Goal: Information Seeking & Learning: Check status

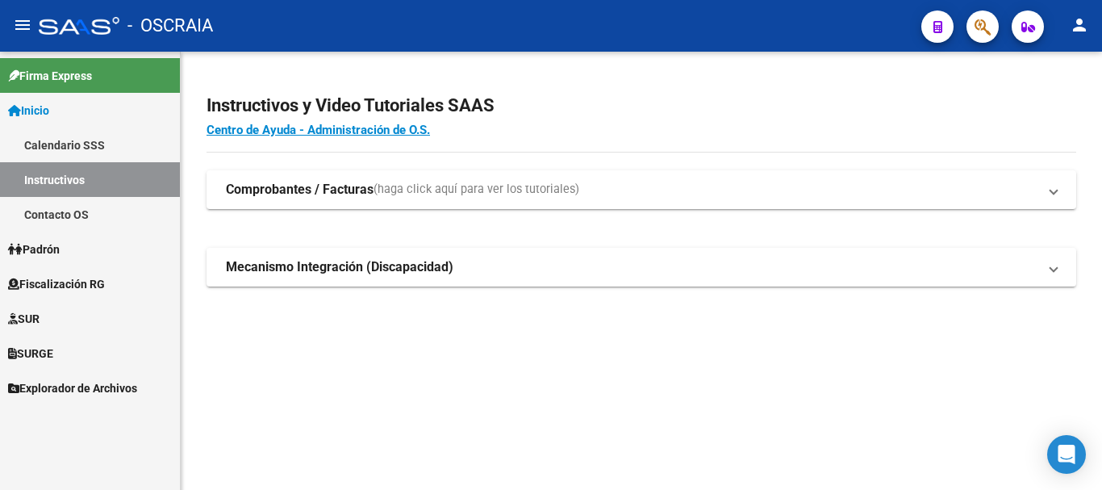
click at [38, 250] on span "Padrón" at bounding box center [34, 249] width 52 height 18
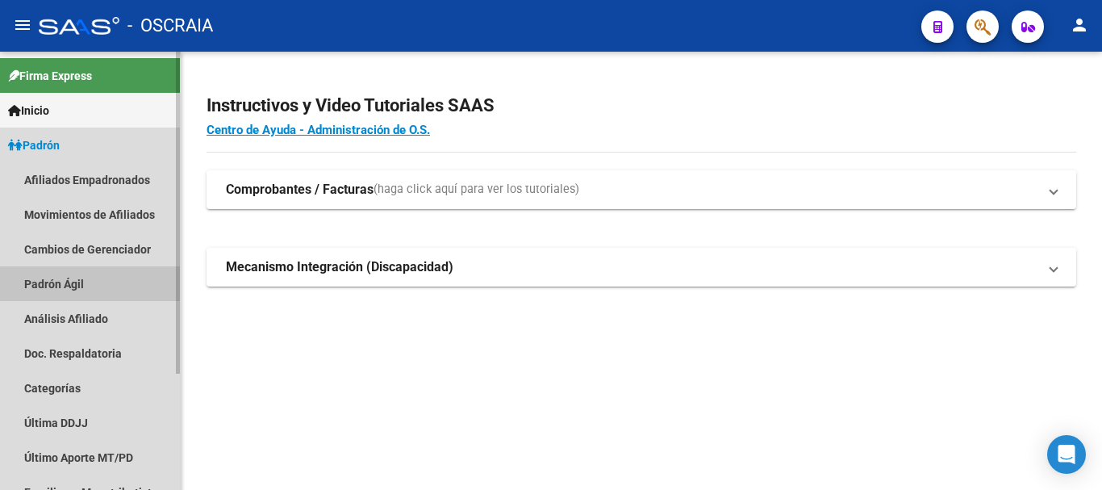
click at [48, 278] on link "Padrón Ágil" at bounding box center [90, 283] width 180 height 35
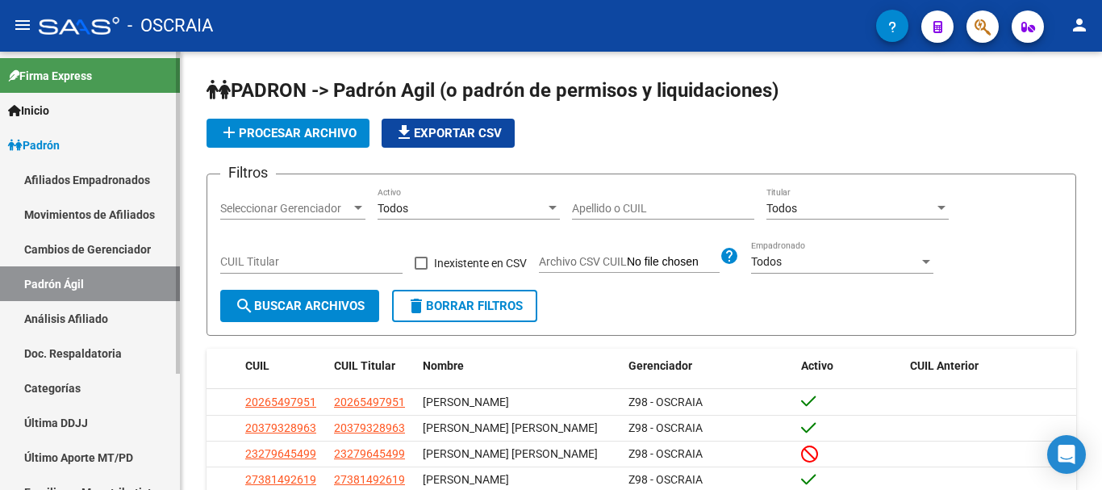
click at [48, 324] on link "Análisis Afiliado" at bounding box center [90, 318] width 180 height 35
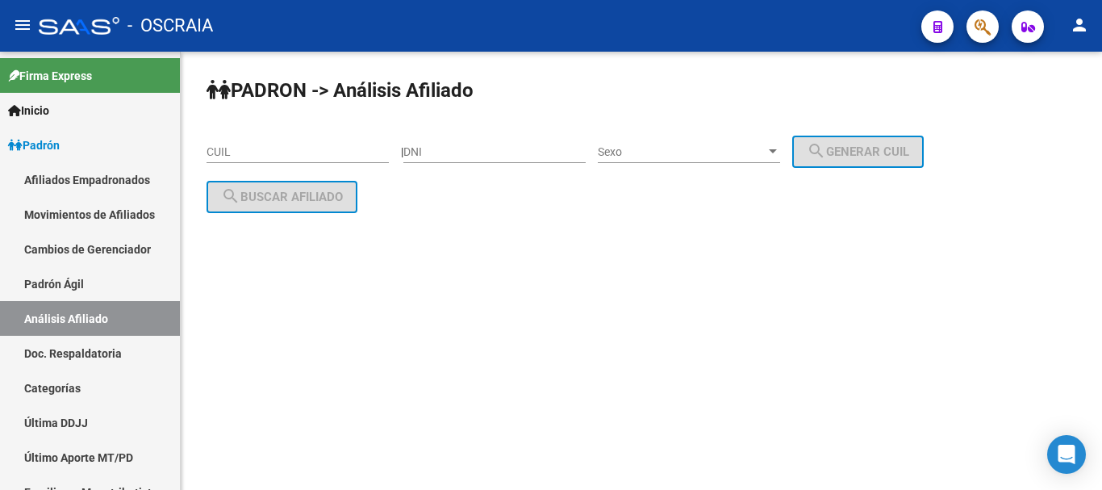
click at [261, 153] on input "CUIL" at bounding box center [298, 152] width 182 height 14
paste input "23-26548423-9"
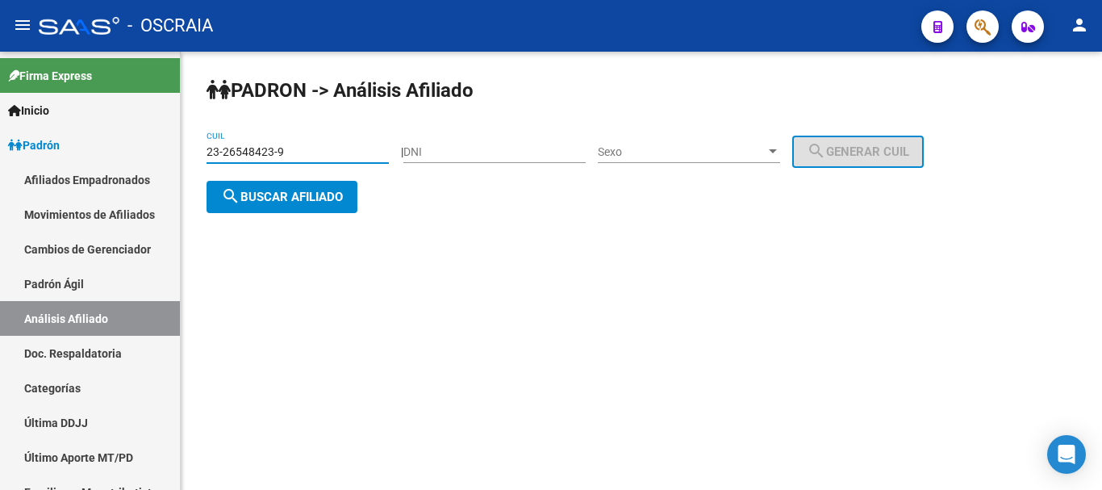
type input "23-26548423-9"
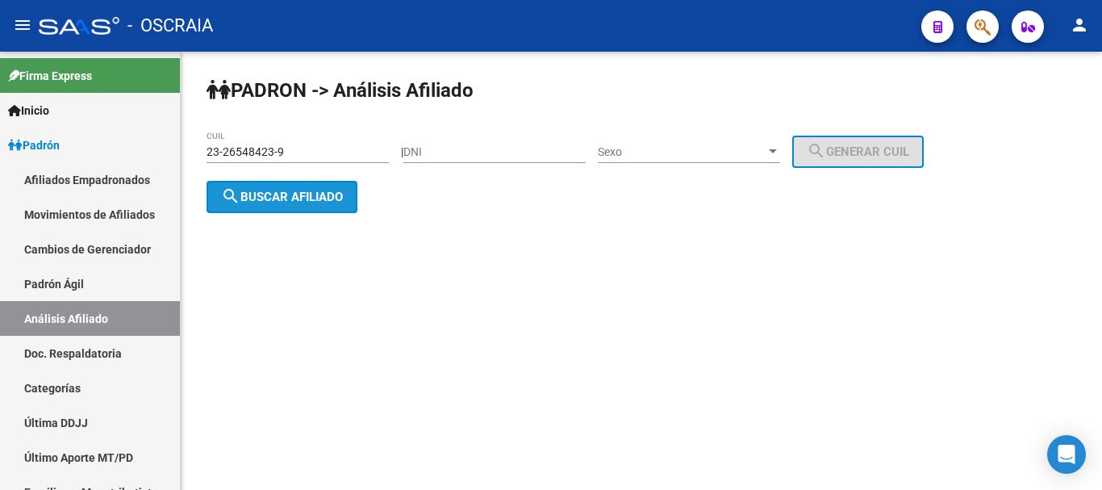
click at [311, 193] on span "search Buscar afiliado" at bounding box center [282, 197] width 122 height 15
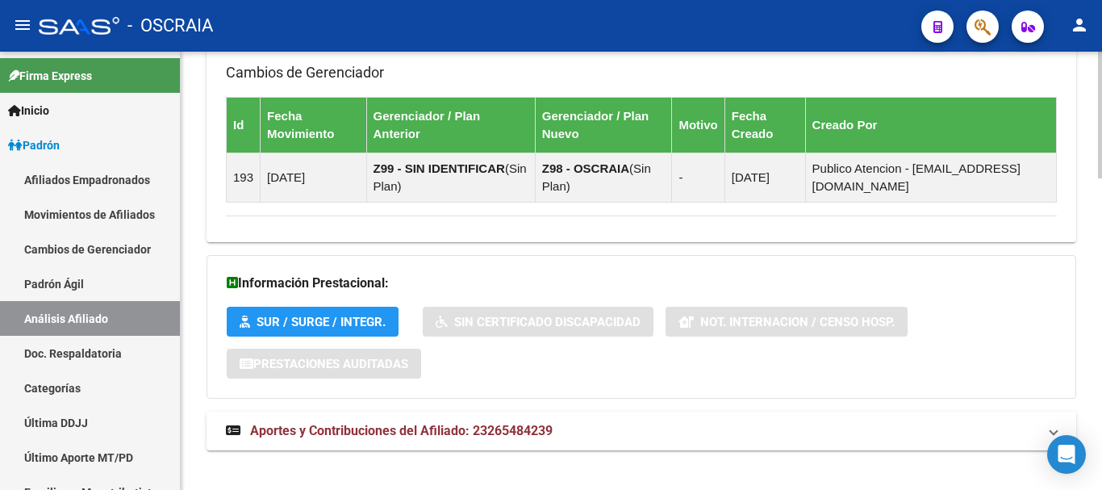
scroll to position [1075, 0]
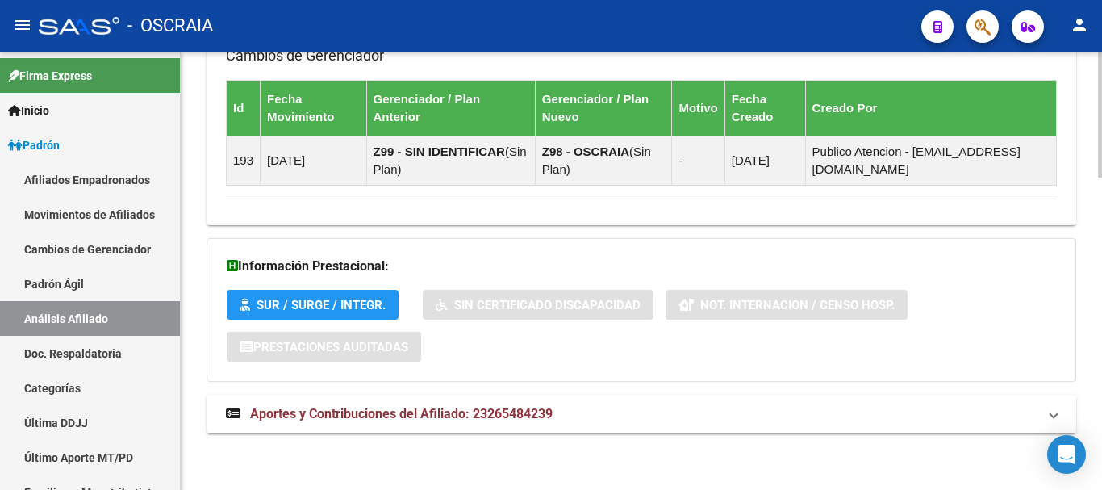
click at [442, 421] on strong "Aportes y Contribuciones del Afiliado: 23265484239" at bounding box center [389, 414] width 327 height 18
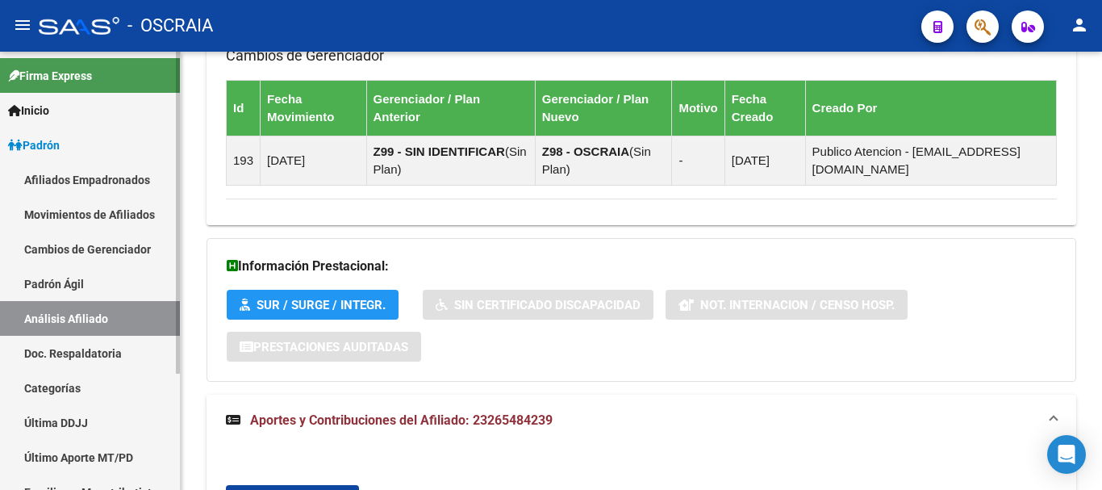
click at [65, 285] on link "Padrón Ágil" at bounding box center [90, 283] width 180 height 35
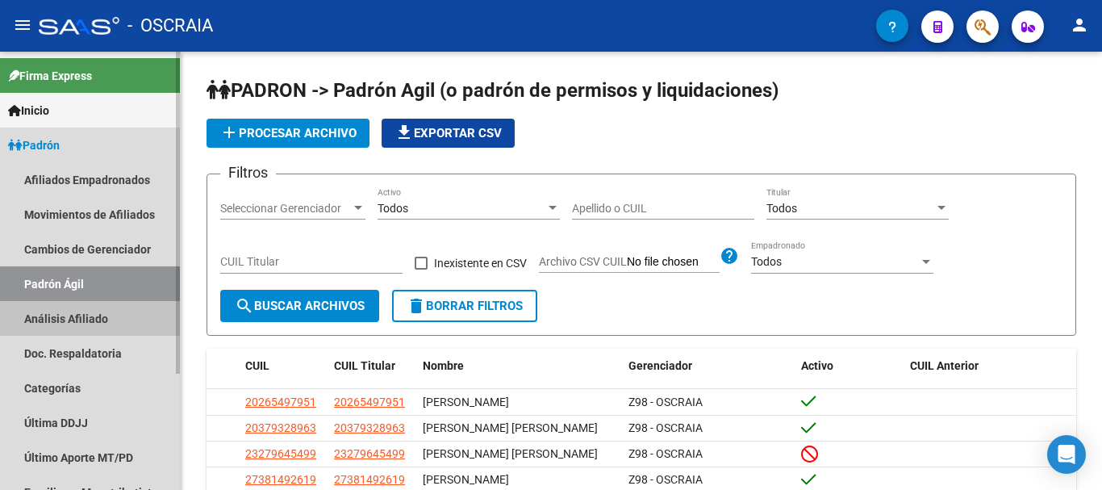
click at [68, 318] on link "Análisis Afiliado" at bounding box center [90, 318] width 180 height 35
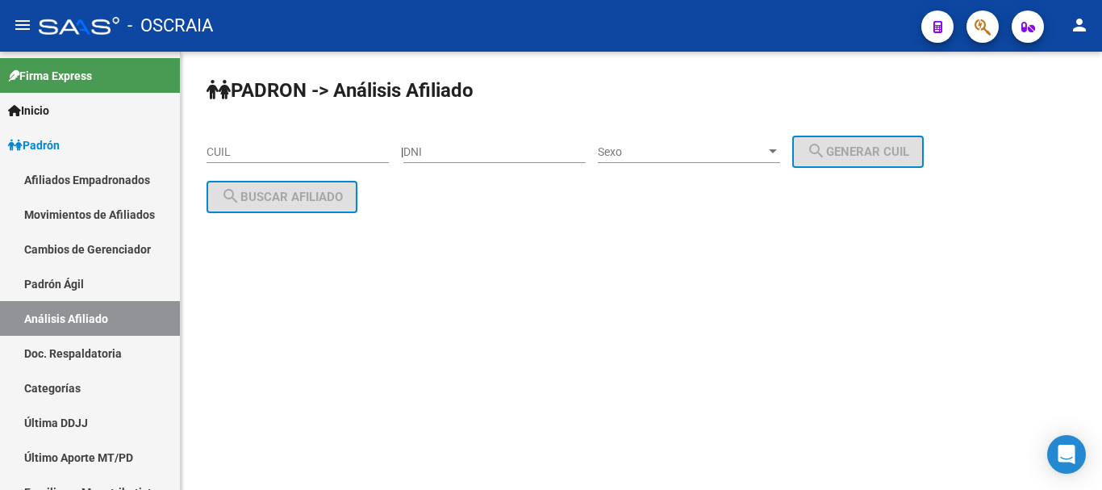
click at [252, 153] on input "CUIL" at bounding box center [298, 152] width 182 height 14
paste input "27-30425797-6"
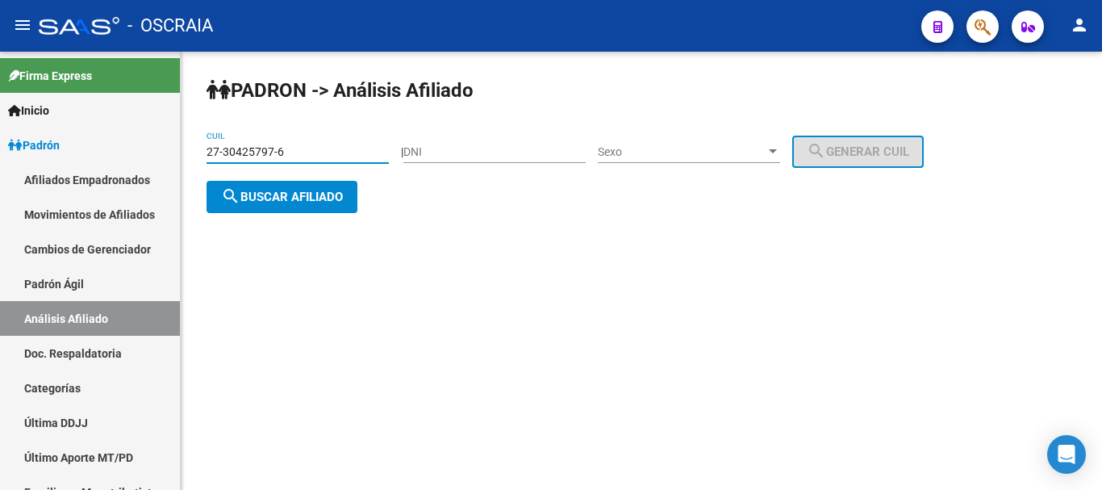
type input "27-30425797-6"
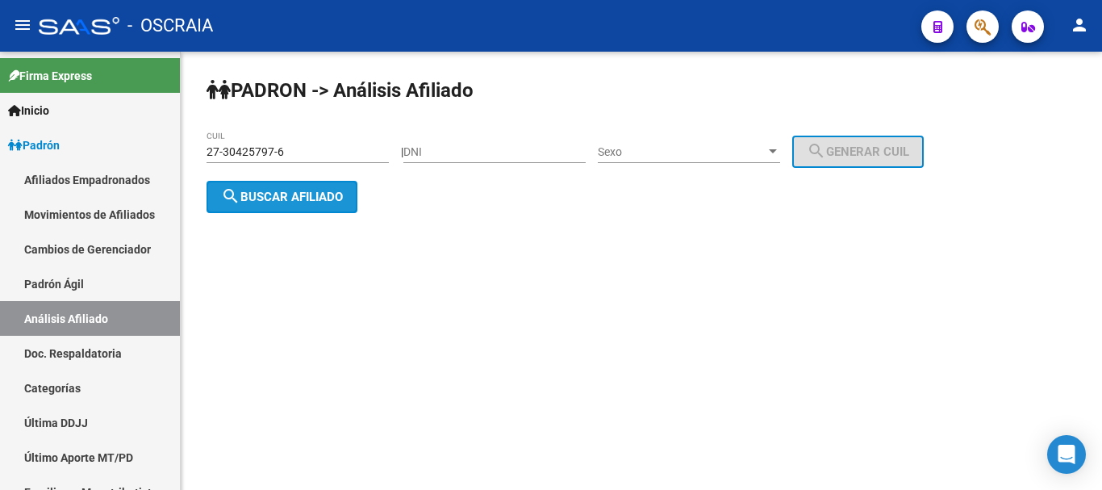
click at [322, 186] on button "search Buscar afiliado" at bounding box center [282, 197] width 151 height 32
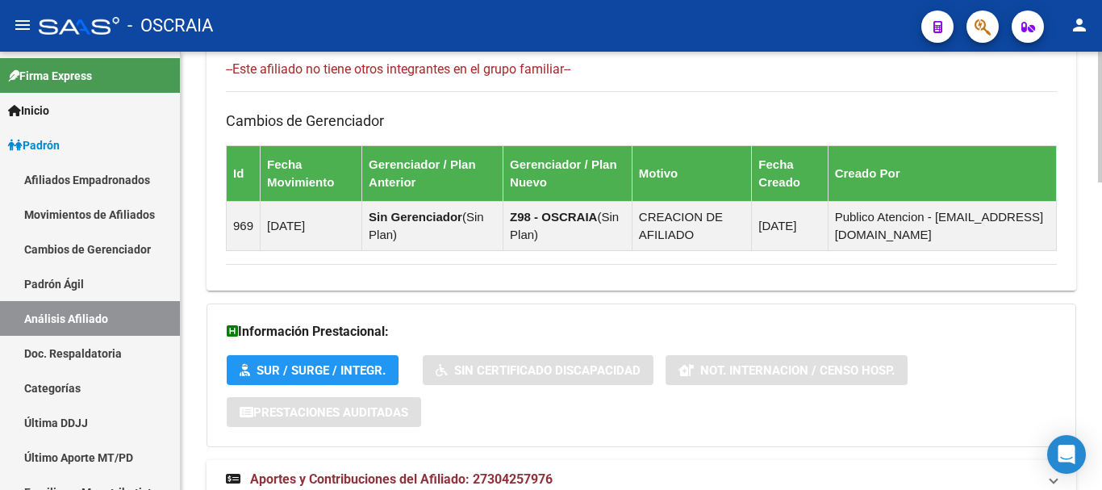
scroll to position [1026, 0]
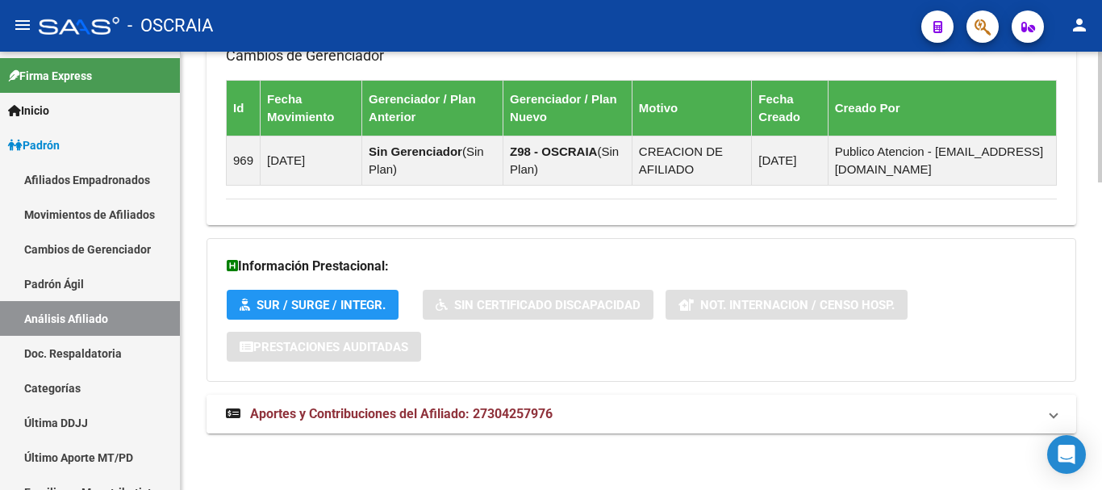
click at [445, 408] on span "Aportes y Contribuciones del Afiliado: 27304257976" at bounding box center [401, 413] width 303 height 15
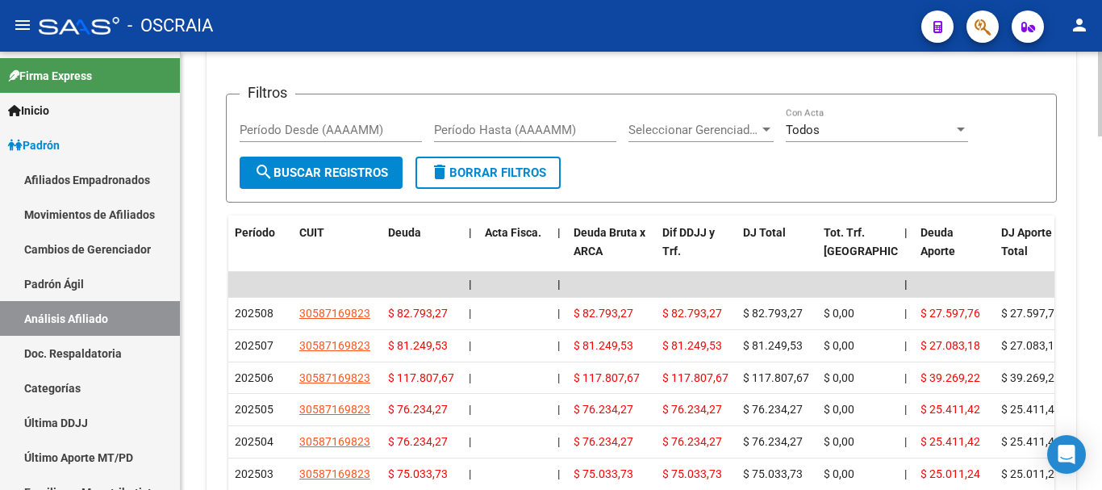
scroll to position [1591, 0]
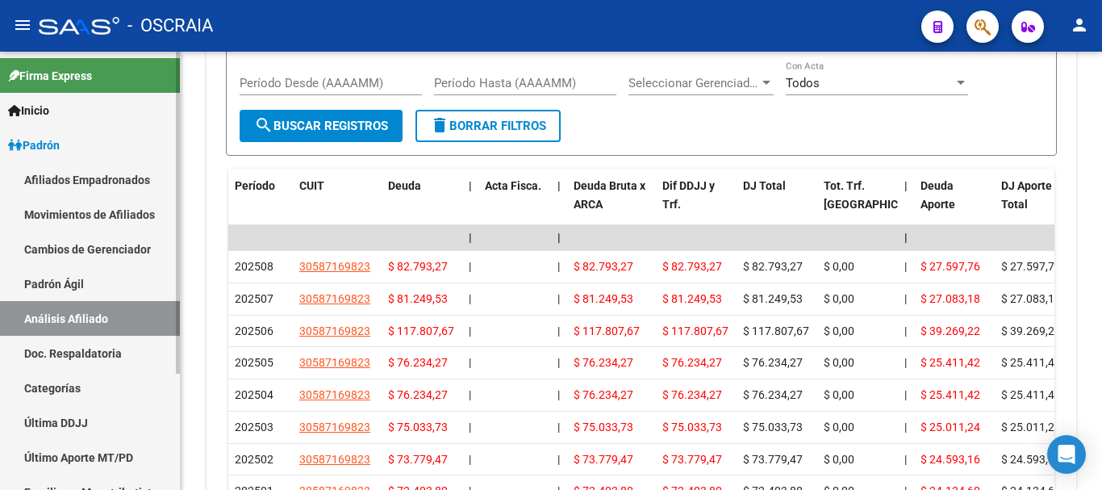
click at [70, 309] on link "Análisis Afiliado" at bounding box center [90, 318] width 180 height 35
click at [73, 280] on link "Padrón Ágil" at bounding box center [90, 283] width 180 height 35
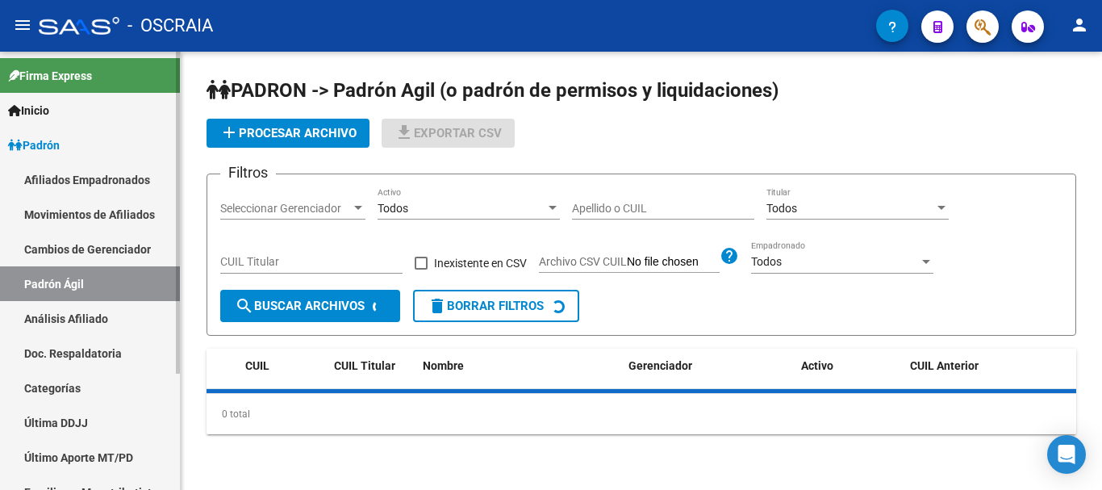
click at [75, 311] on link "Análisis Afiliado" at bounding box center [90, 318] width 180 height 35
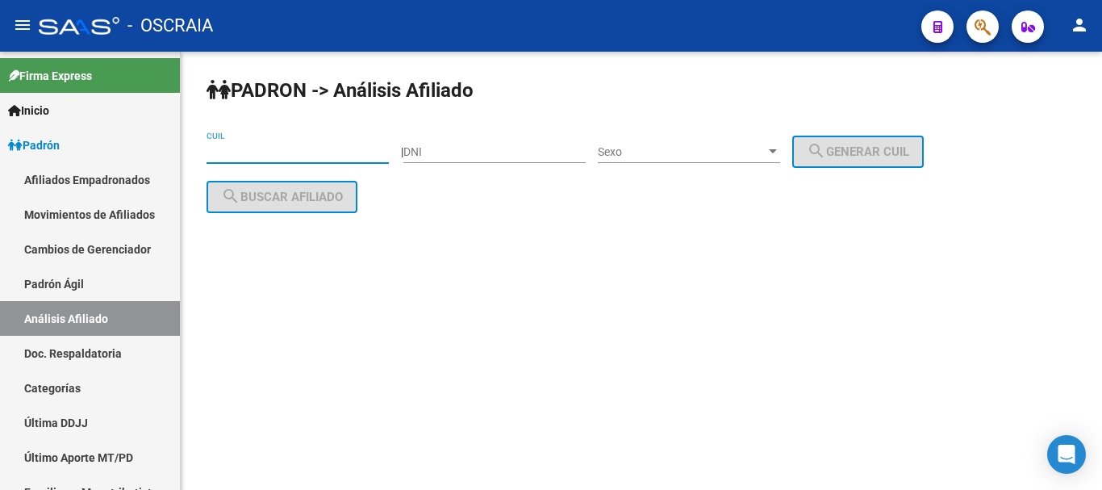
click at [311, 147] on input "CUIL" at bounding box center [298, 152] width 182 height 14
paste input "20-20766652-2"
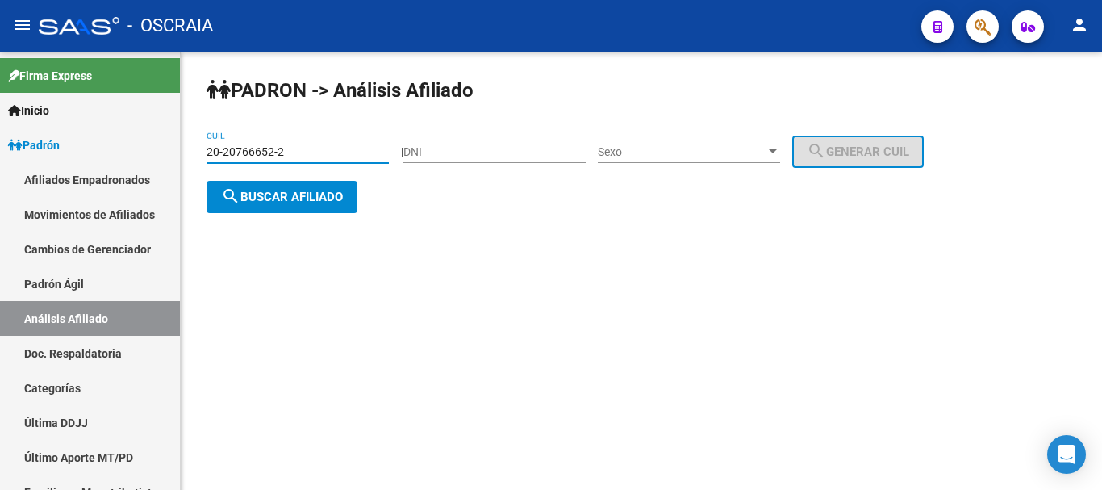
type input "20-20766652-2"
click at [317, 199] on span "search Buscar afiliado" at bounding box center [282, 197] width 122 height 15
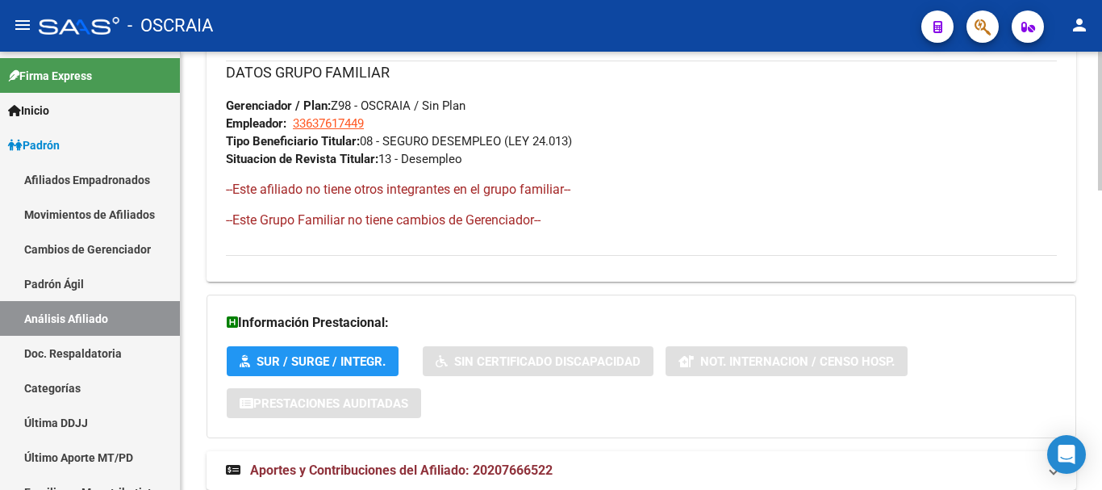
scroll to position [946, 0]
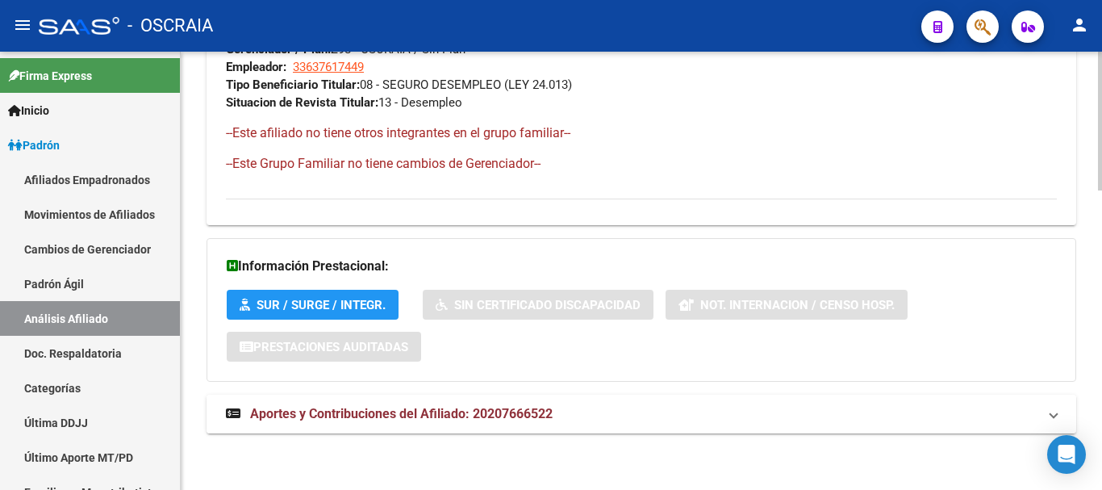
click at [420, 408] on span "Aportes y Contribuciones del Afiliado: 20207666522" at bounding box center [401, 413] width 303 height 15
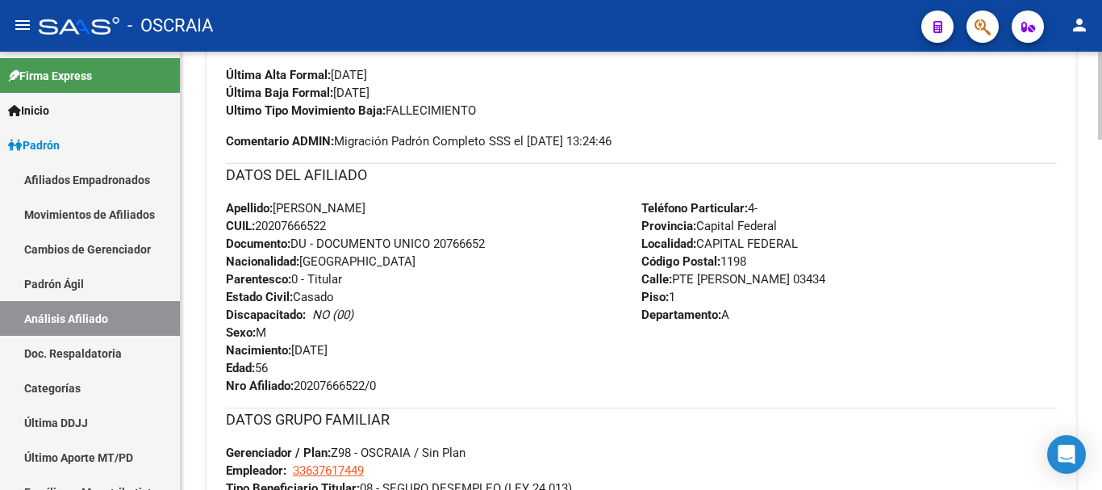
scroll to position [462, 0]
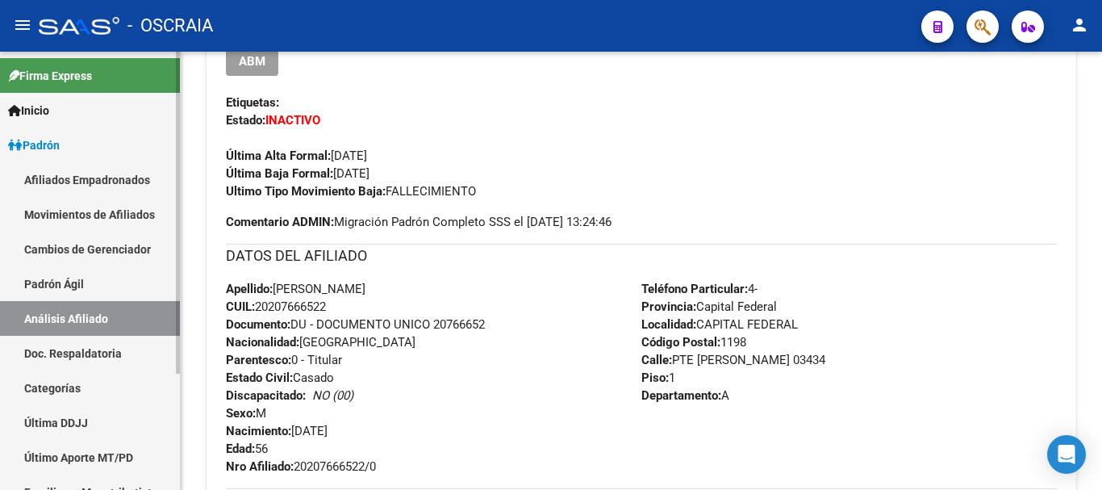
click at [70, 270] on link "Padrón Ágil" at bounding box center [90, 283] width 180 height 35
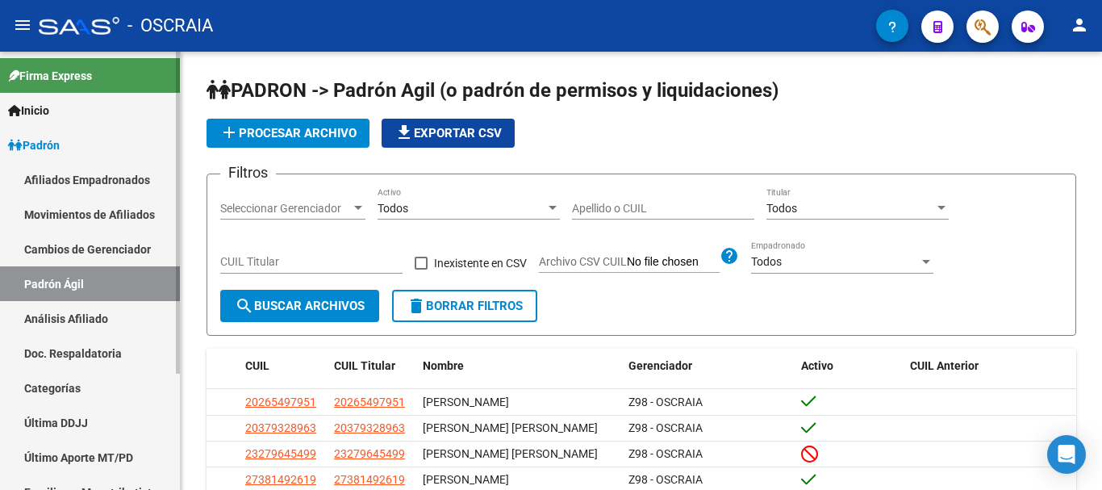
click at [94, 310] on link "Análisis Afiliado" at bounding box center [90, 318] width 180 height 35
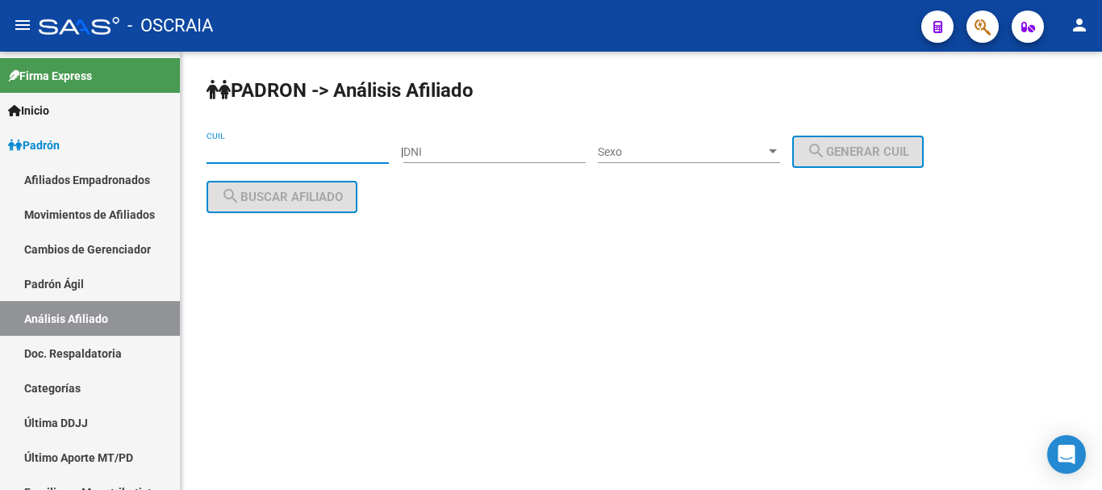
click at [307, 148] on input "CUIL" at bounding box center [298, 152] width 182 height 14
paste input "27-34956837-9"
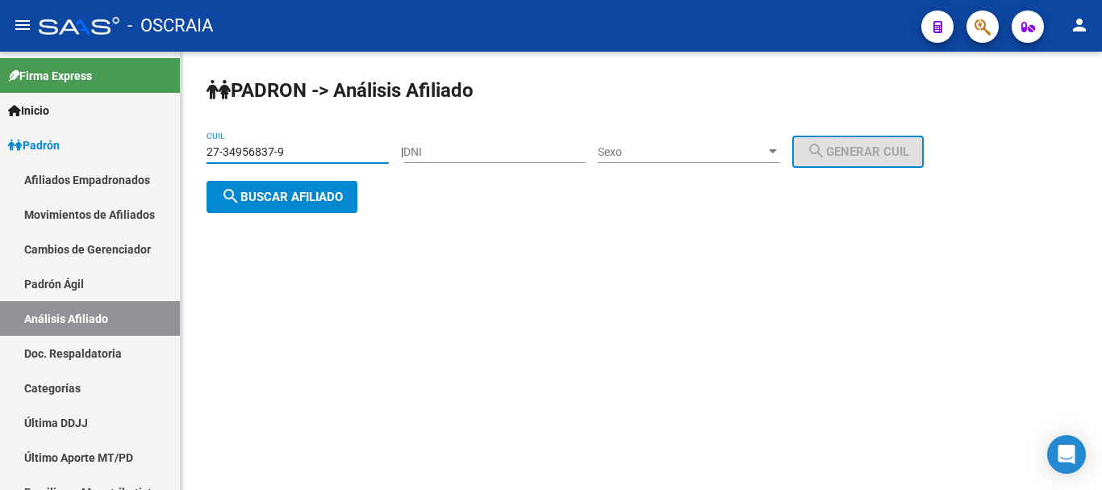
type input "27-34956837-9"
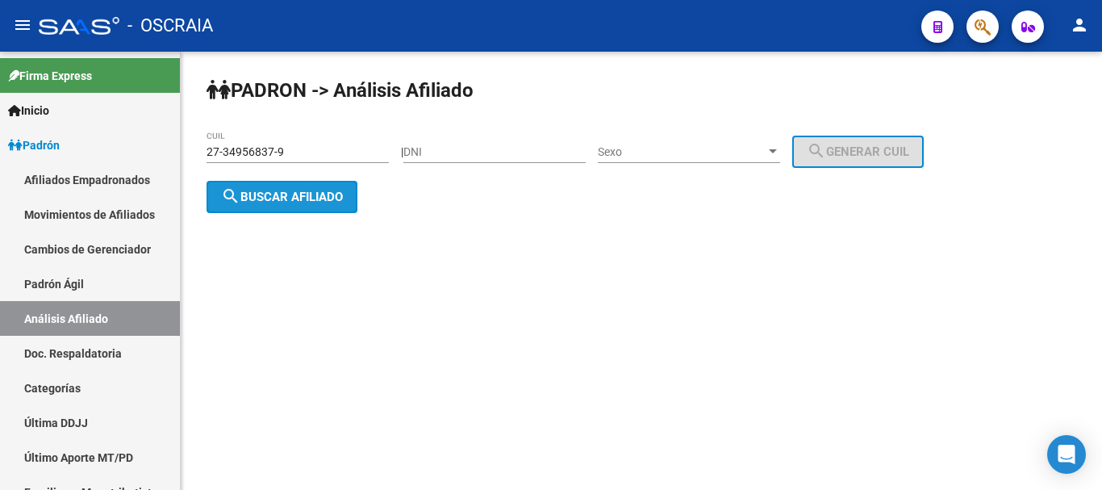
click at [306, 191] on span "search Buscar afiliado" at bounding box center [282, 197] width 122 height 15
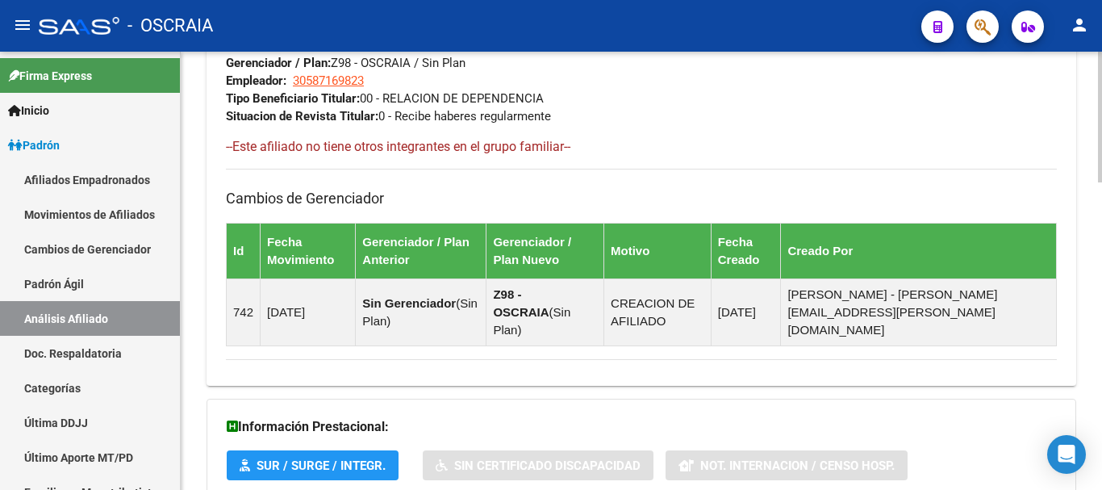
scroll to position [1026, 0]
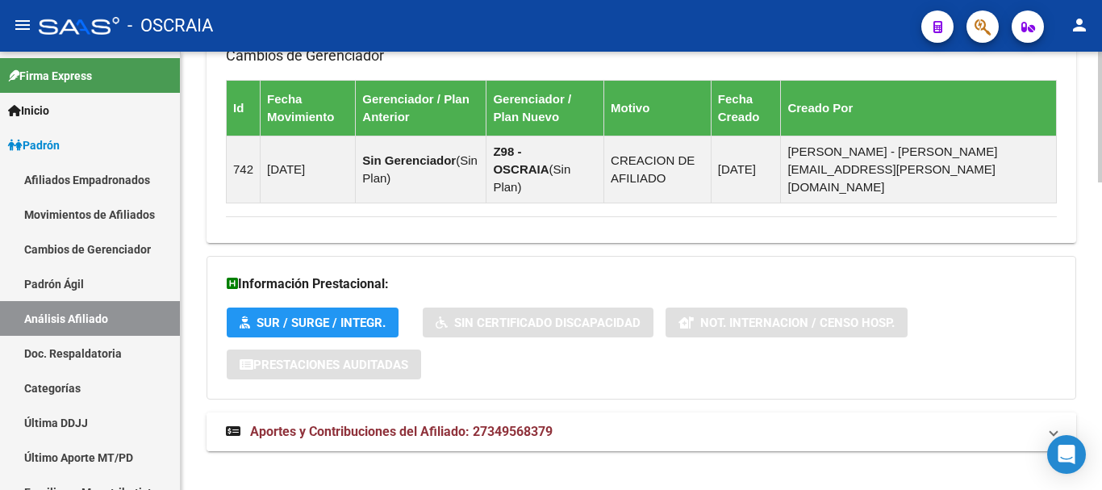
click at [345, 424] on span "Aportes y Contribuciones del Afiliado: 27349568379" at bounding box center [401, 431] width 303 height 15
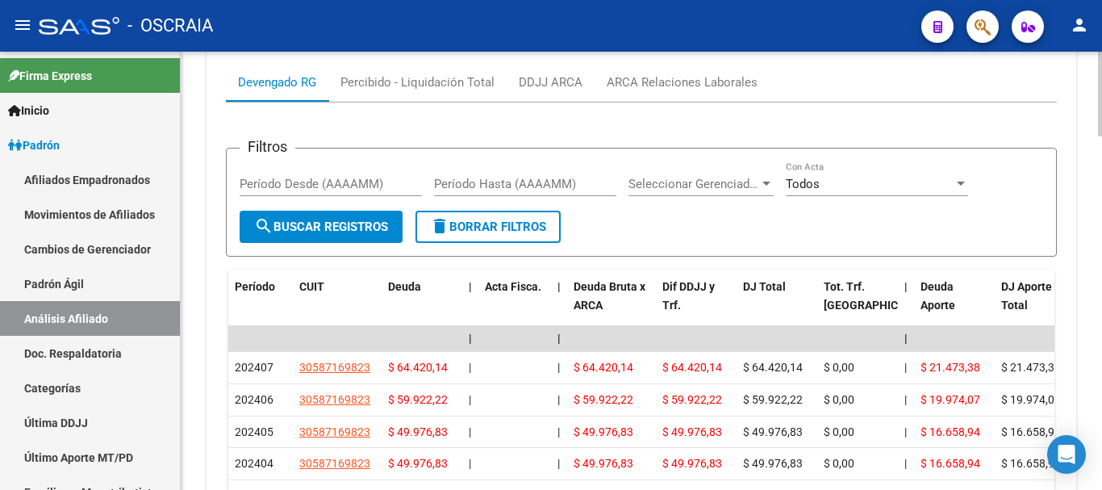
scroll to position [1511, 0]
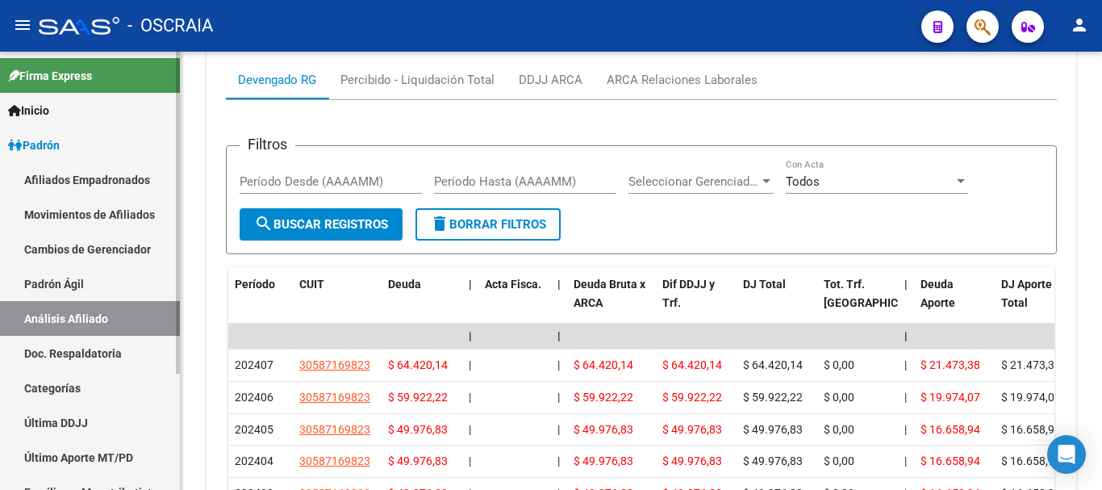
click at [74, 287] on link "Padrón Ágil" at bounding box center [90, 283] width 180 height 35
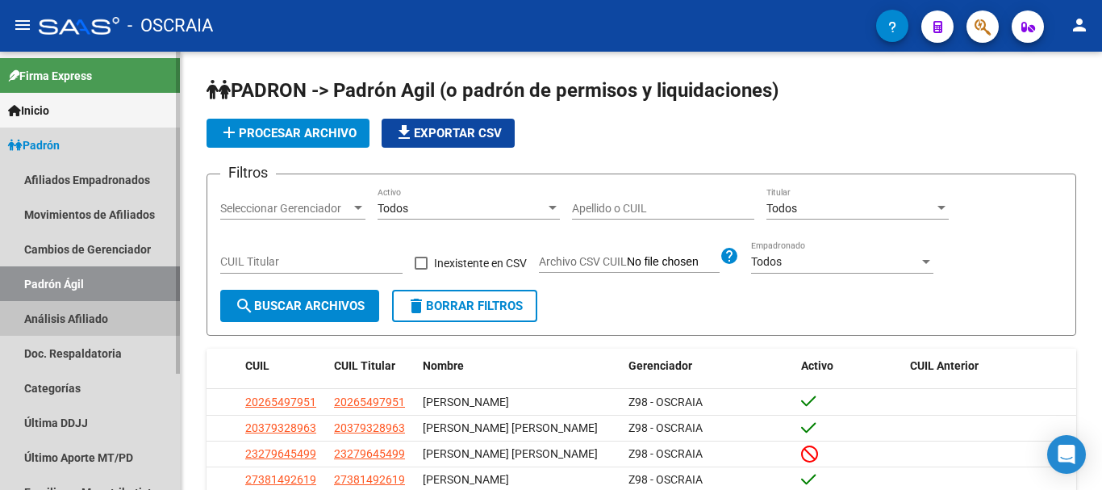
click at [74, 316] on link "Análisis Afiliado" at bounding box center [90, 318] width 180 height 35
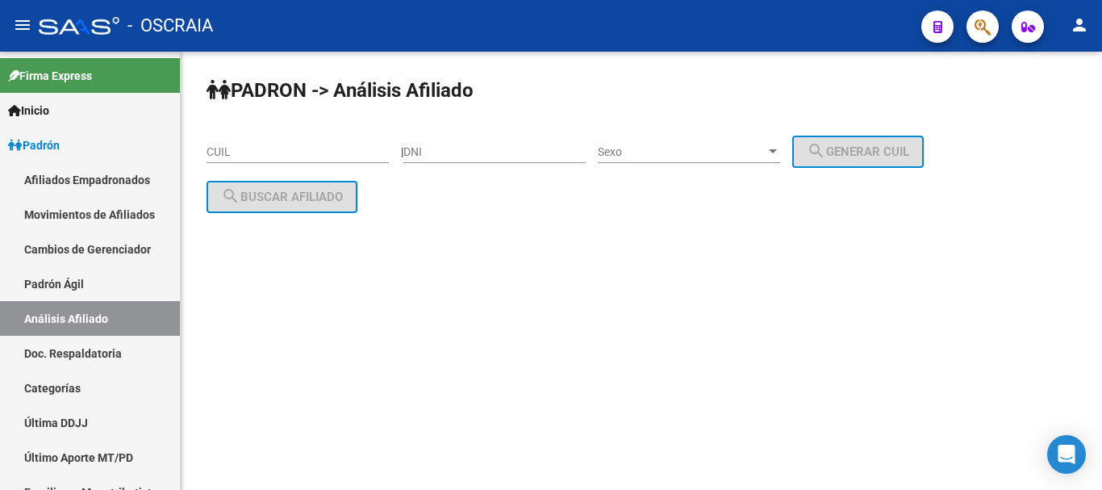
click at [285, 152] on input "CUIL" at bounding box center [298, 152] width 182 height 14
paste input "20-33896454-9"
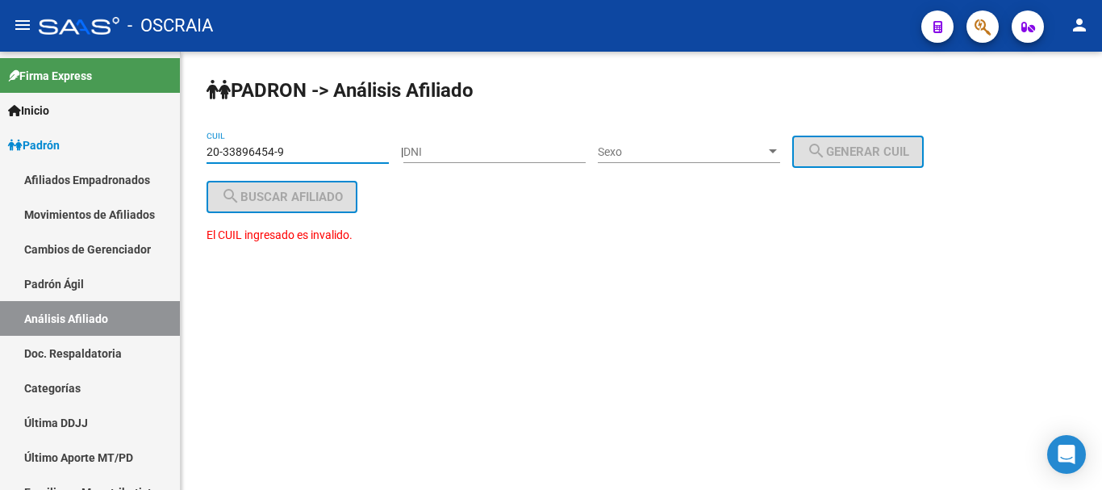
click at [345, 148] on input "20-33896454-9" at bounding box center [298, 152] width 182 height 14
type input "2"
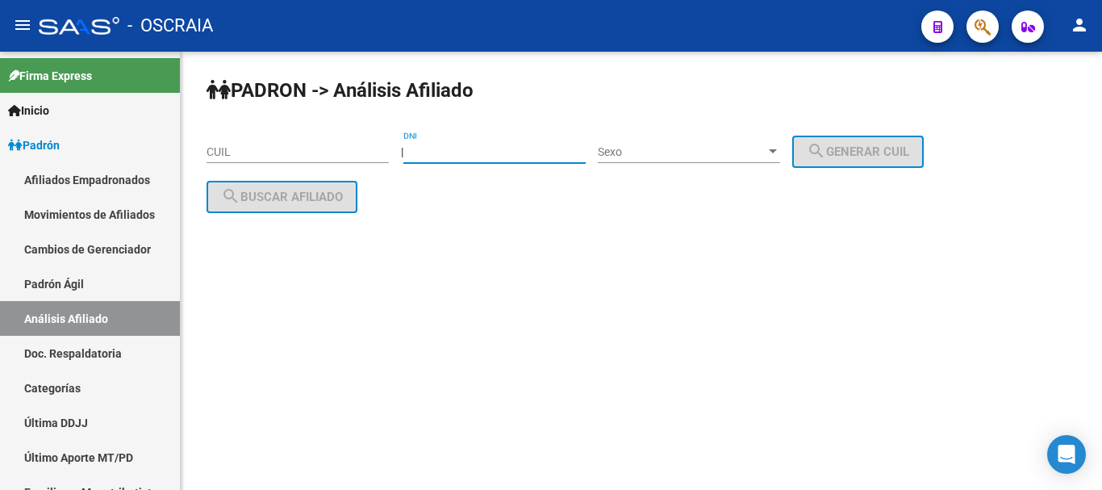
click at [534, 157] on input "DNI" at bounding box center [494, 152] width 182 height 14
type input "33896454"
click at [636, 158] on span "Sexo" at bounding box center [682, 152] width 168 height 14
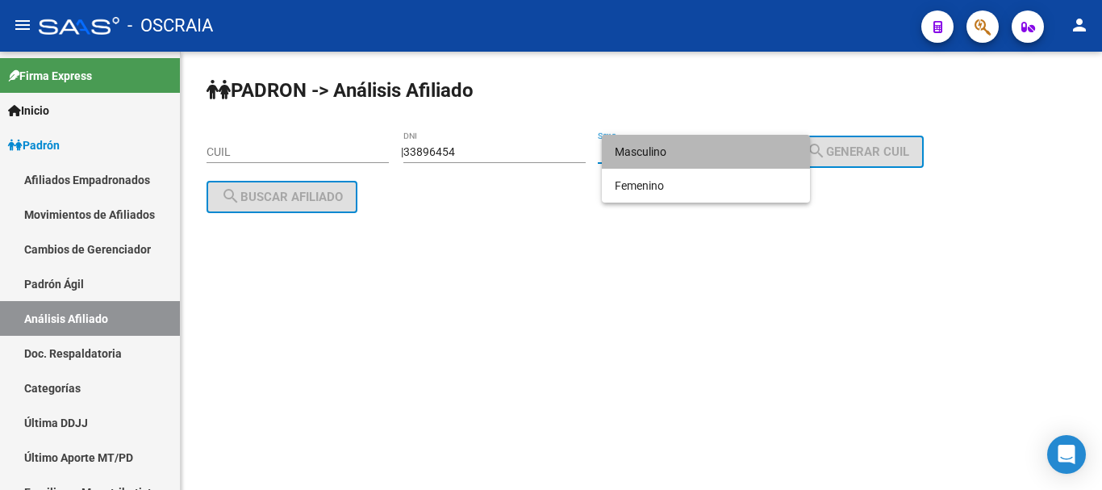
click at [642, 148] on span "Masculino" at bounding box center [706, 152] width 182 height 34
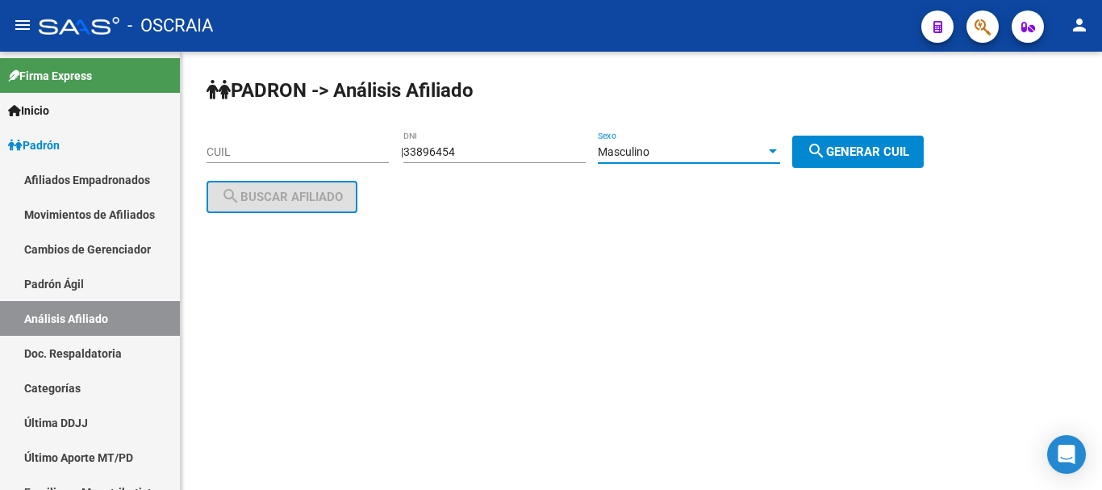
click at [810, 148] on button "search Generar CUIL" at bounding box center [858, 152] width 132 height 32
type input "20-33896454-5"
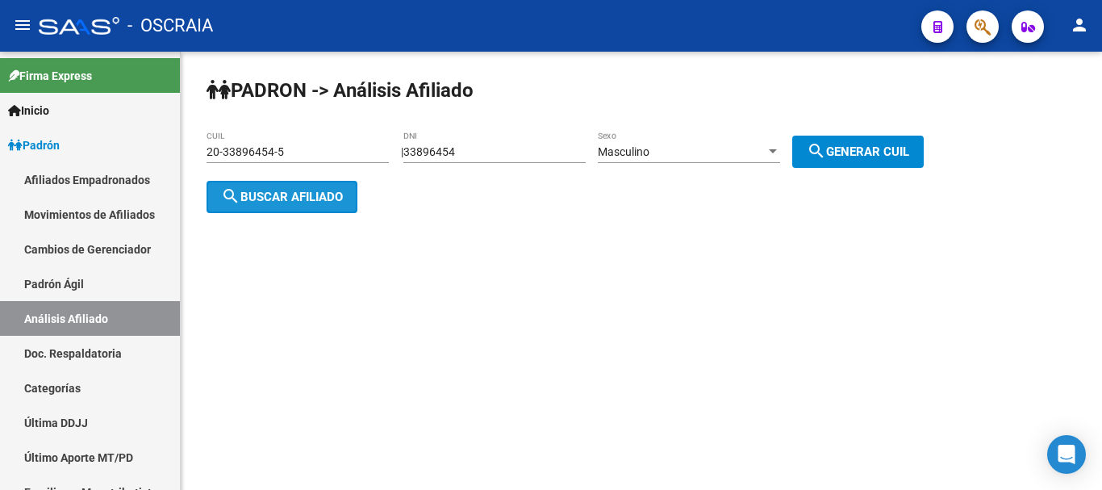
click at [257, 202] on span "search Buscar afiliado" at bounding box center [282, 197] width 122 height 15
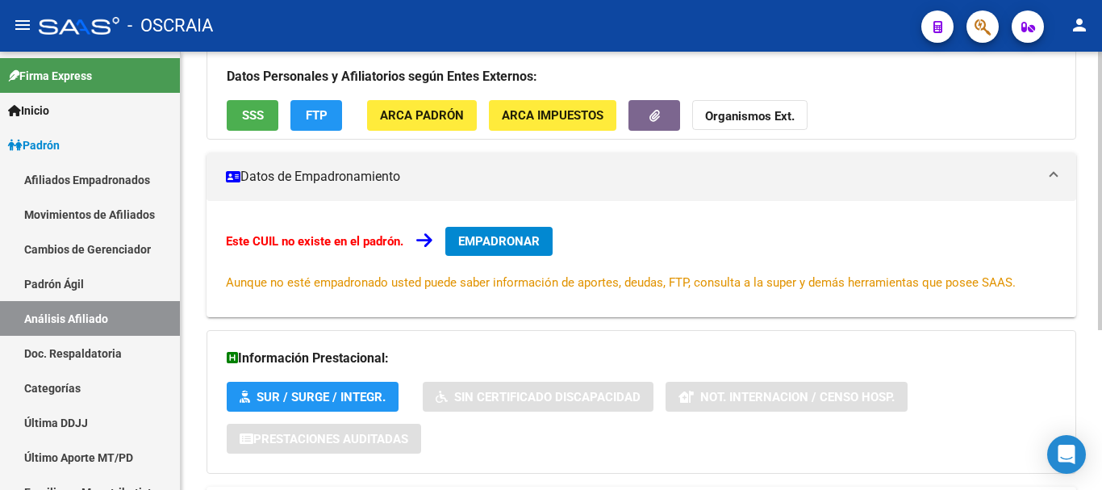
scroll to position [161, 0]
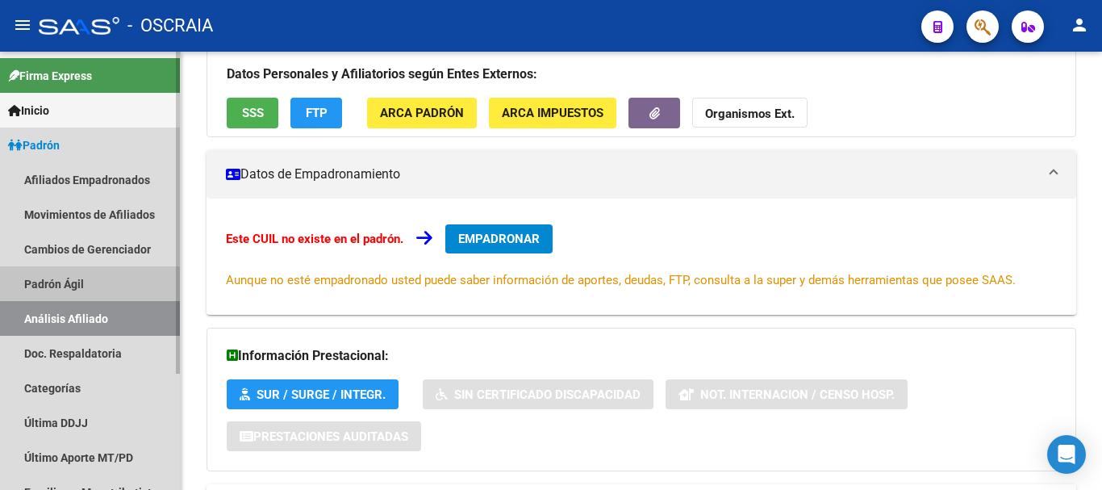
click at [19, 290] on link "Padrón Ágil" at bounding box center [90, 283] width 180 height 35
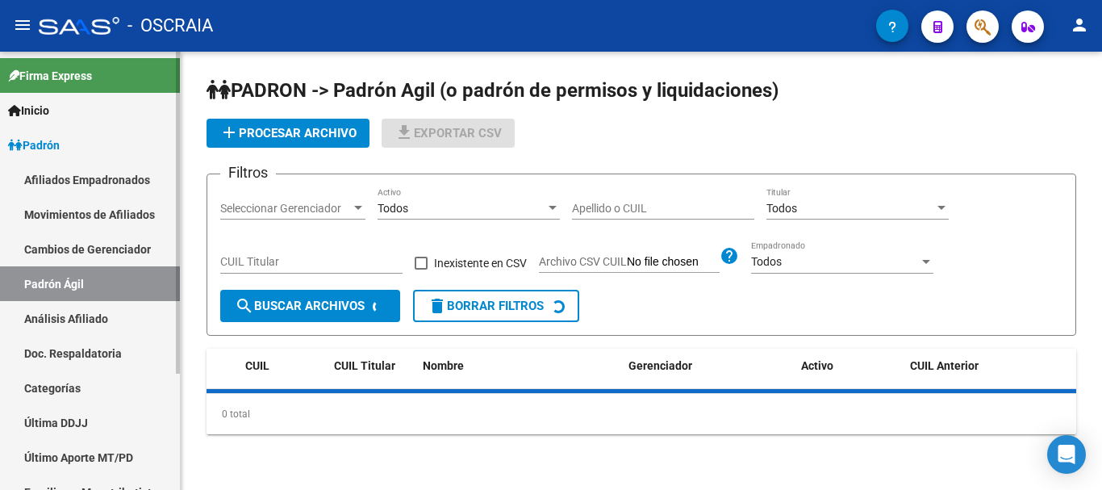
click at [31, 314] on link "Análisis Afiliado" at bounding box center [90, 318] width 180 height 35
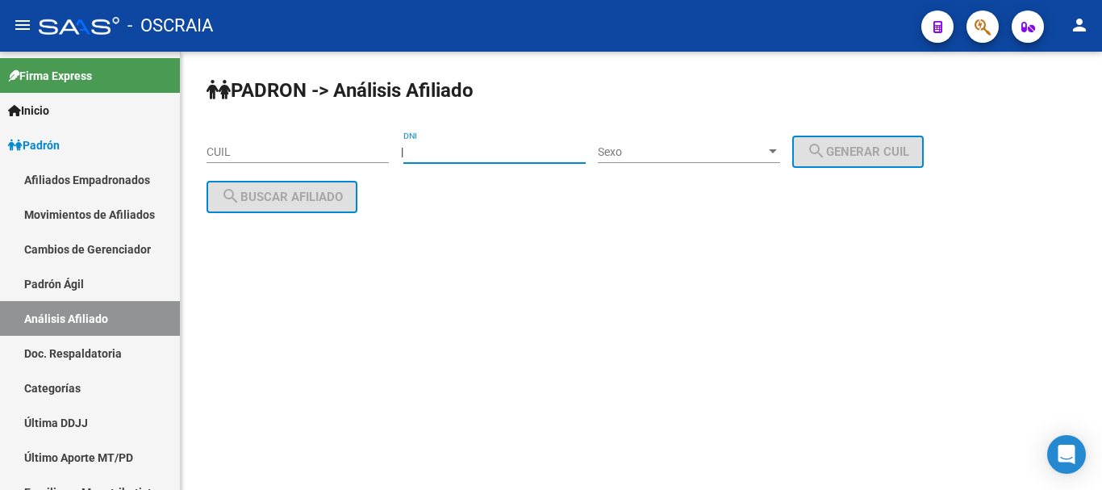
click at [539, 148] on input "DNI" at bounding box center [494, 152] width 182 height 14
type input "33896454"
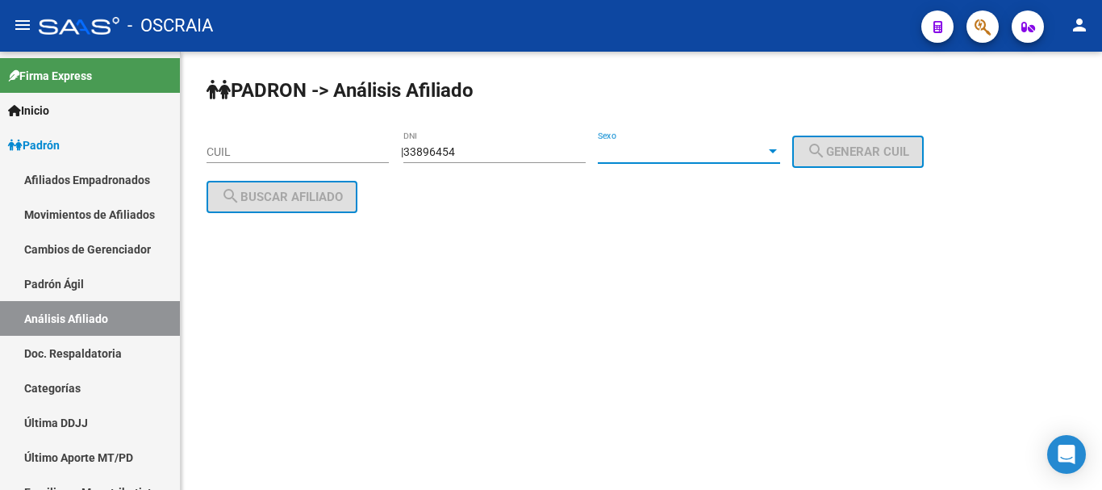
click at [664, 155] on span "Sexo" at bounding box center [682, 152] width 168 height 14
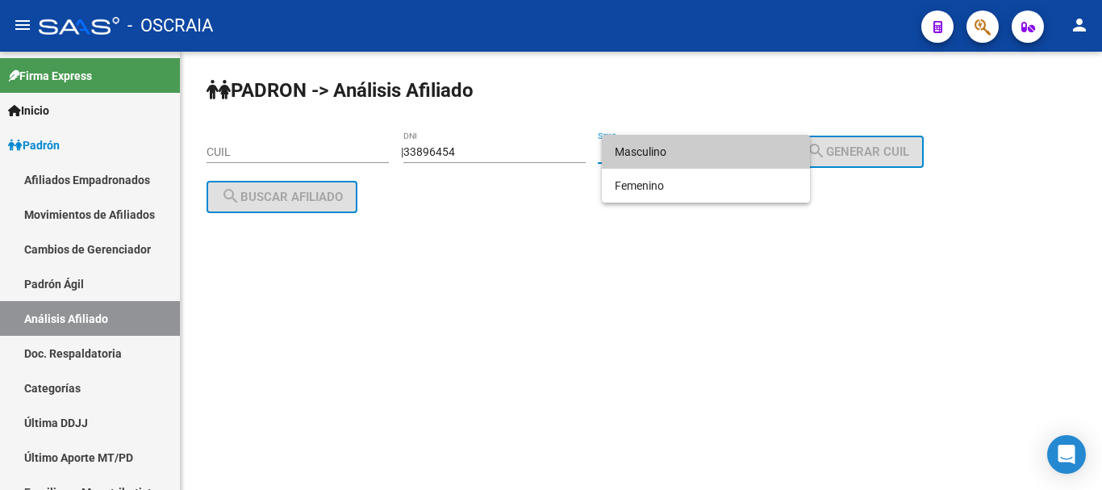
click at [664, 157] on span "Masculino" at bounding box center [706, 152] width 182 height 34
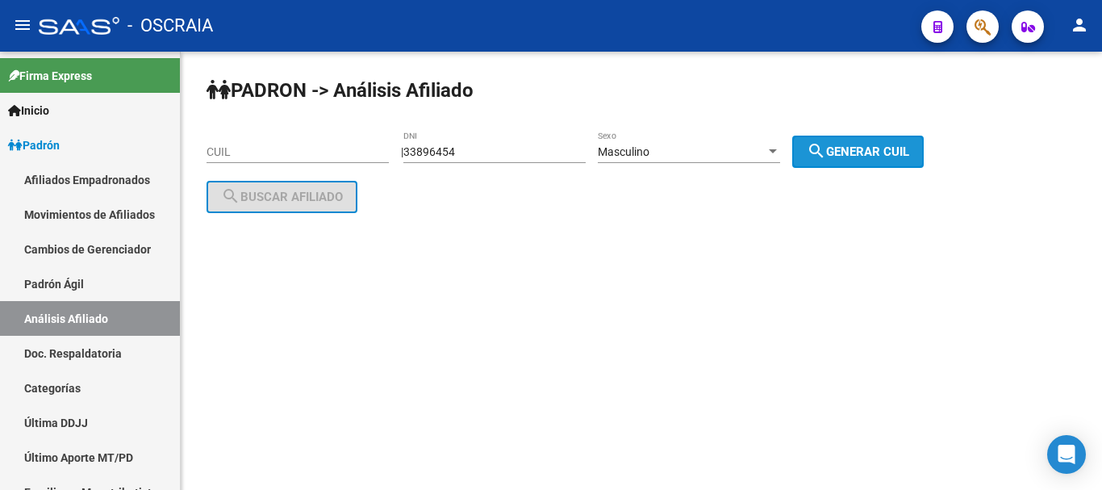
click at [909, 152] on span "search Generar CUIL" at bounding box center [858, 151] width 102 height 15
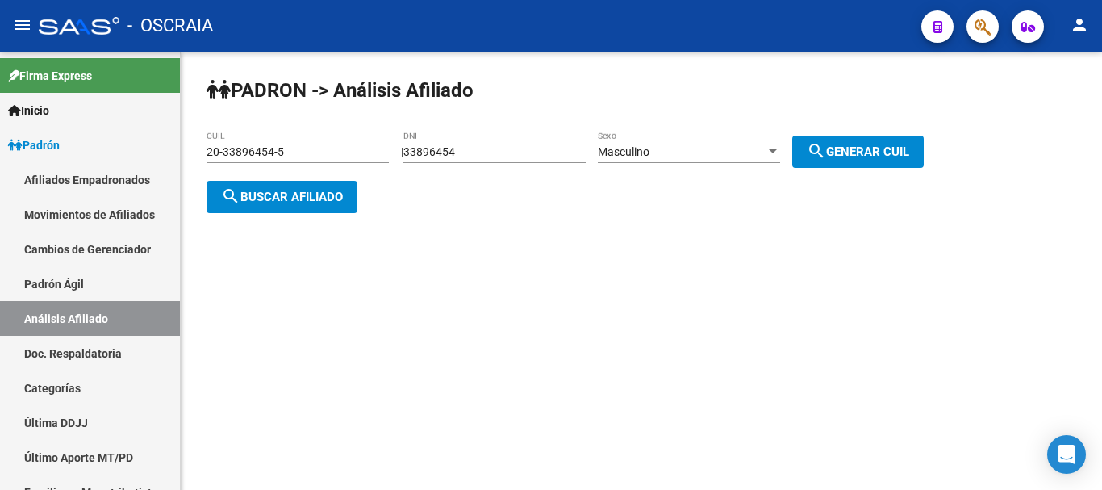
click at [330, 154] on input "20-33896454-5" at bounding box center [298, 152] width 182 height 14
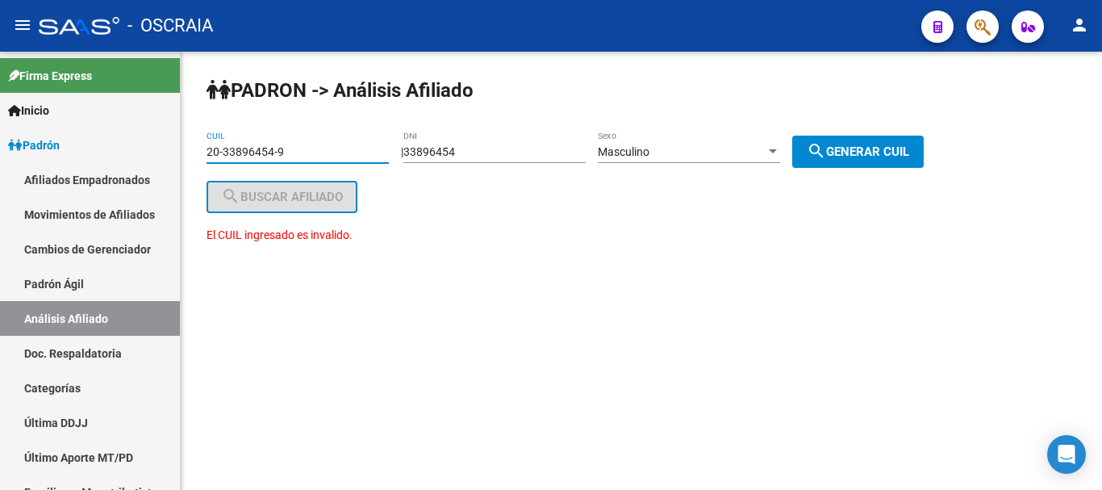
type input "20-33896454-9"
click at [449, 215] on div "PADRON -> Análisis Afiliado 20-33896454-9 CUIL | 33896454 DNI Masculino Sexo se…" at bounding box center [642, 176] width 922 height 249
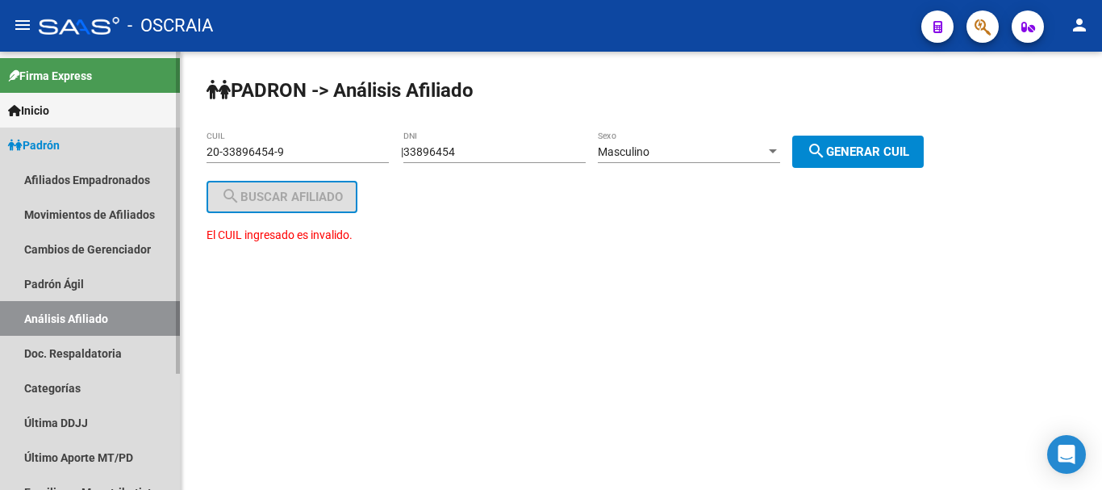
click at [64, 312] on link "Análisis Afiliado" at bounding box center [90, 318] width 180 height 35
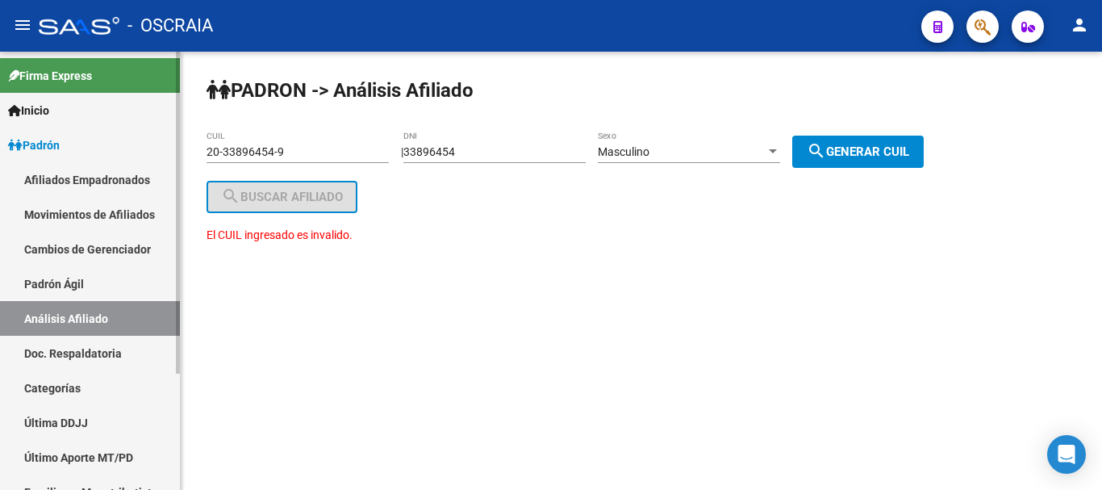
click at [65, 283] on link "Padrón Ágil" at bounding box center [90, 283] width 180 height 35
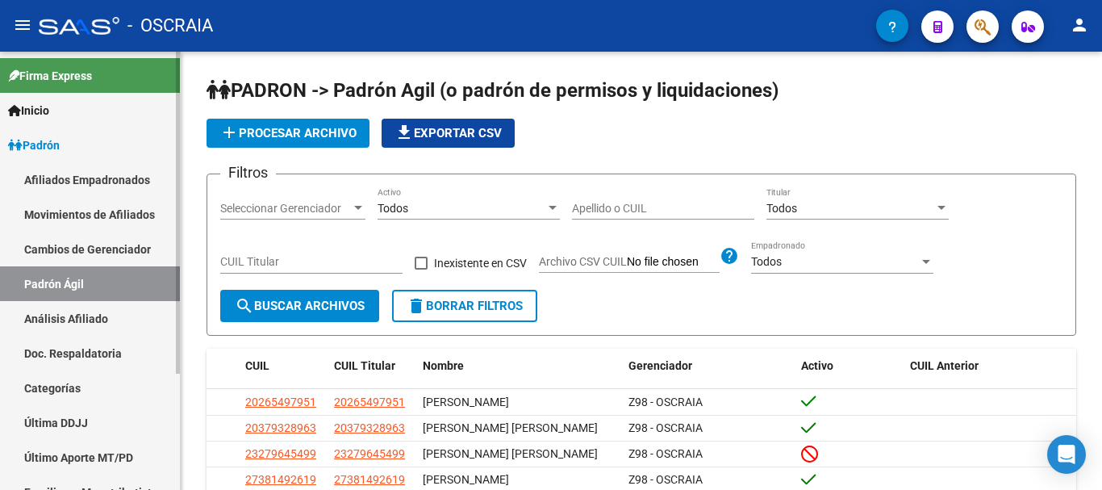
click at [99, 324] on link "Análisis Afiliado" at bounding box center [90, 318] width 180 height 35
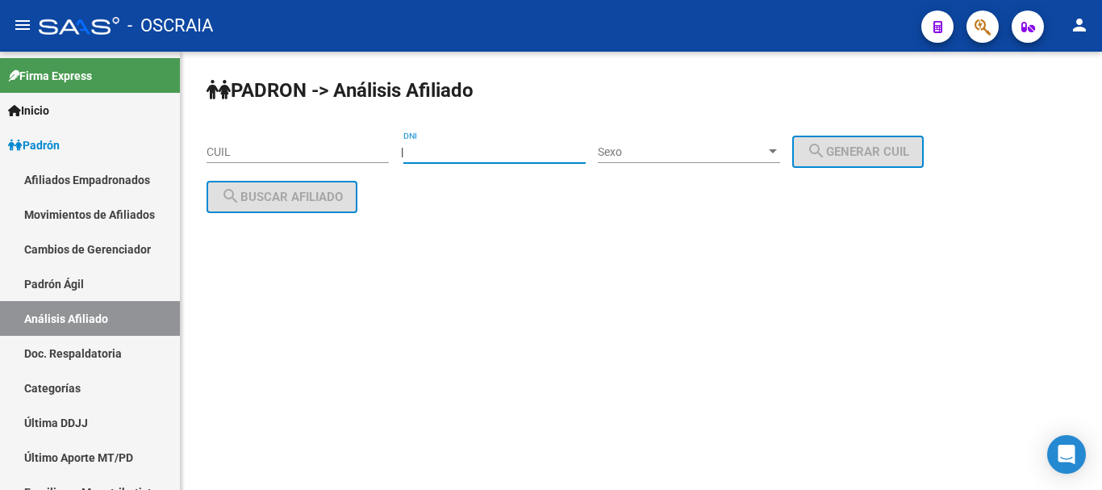
click at [514, 152] on input "DNI" at bounding box center [494, 152] width 182 height 14
type input "93896454"
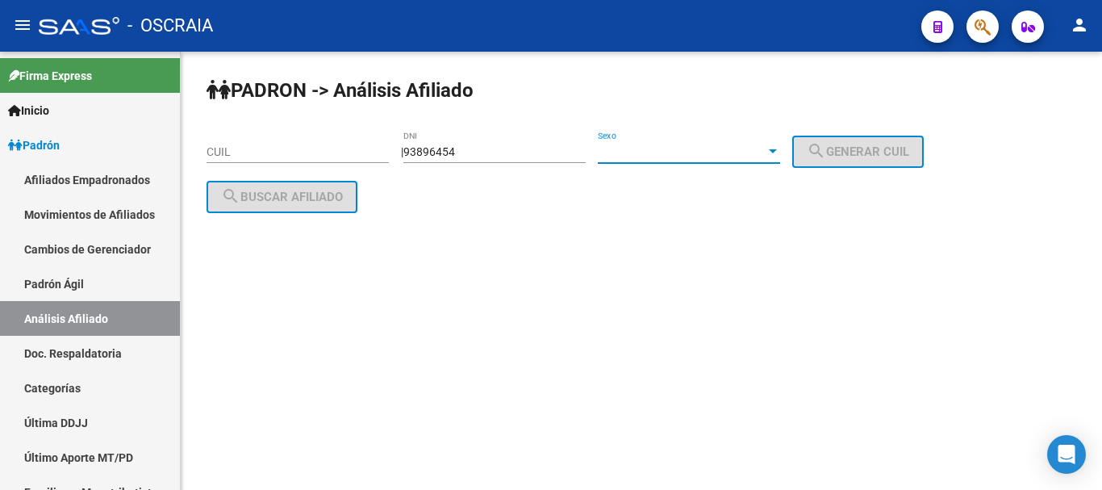
click at [699, 154] on span "Sexo" at bounding box center [682, 152] width 168 height 14
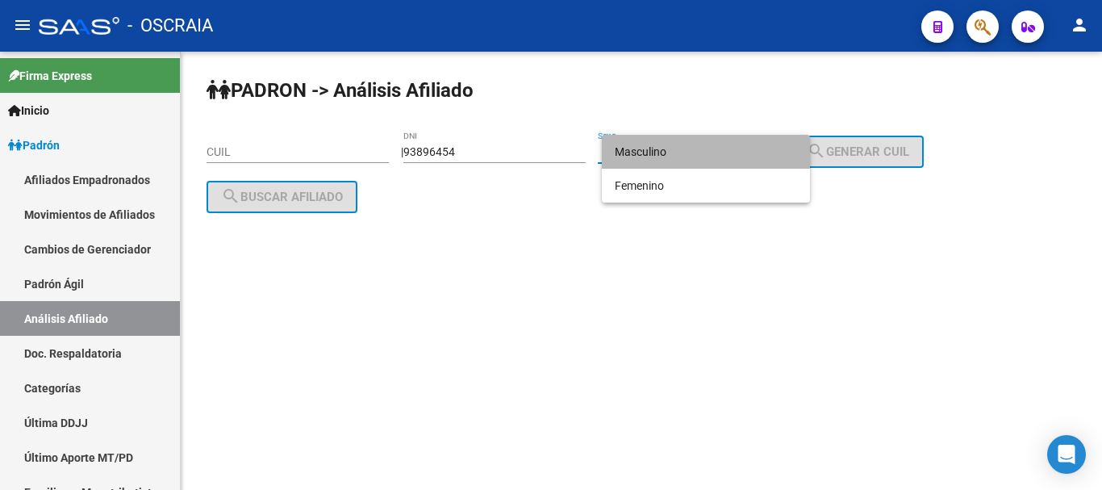
click at [699, 154] on span "Masculino" at bounding box center [706, 152] width 182 height 34
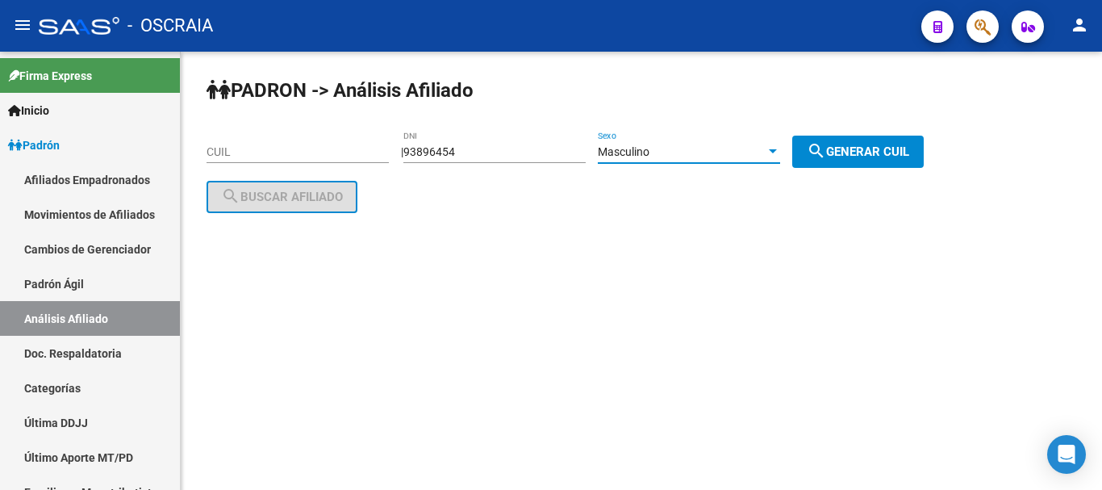
click at [826, 154] on mat-icon "search" at bounding box center [816, 150] width 19 height 19
type input "20-93896454-9"
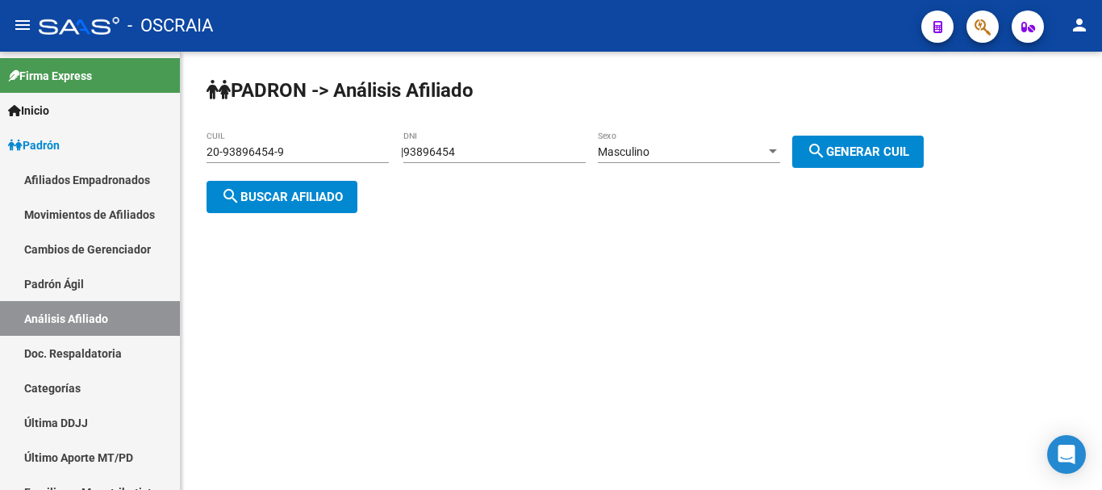
click at [278, 191] on span "search Buscar afiliado" at bounding box center [282, 197] width 122 height 15
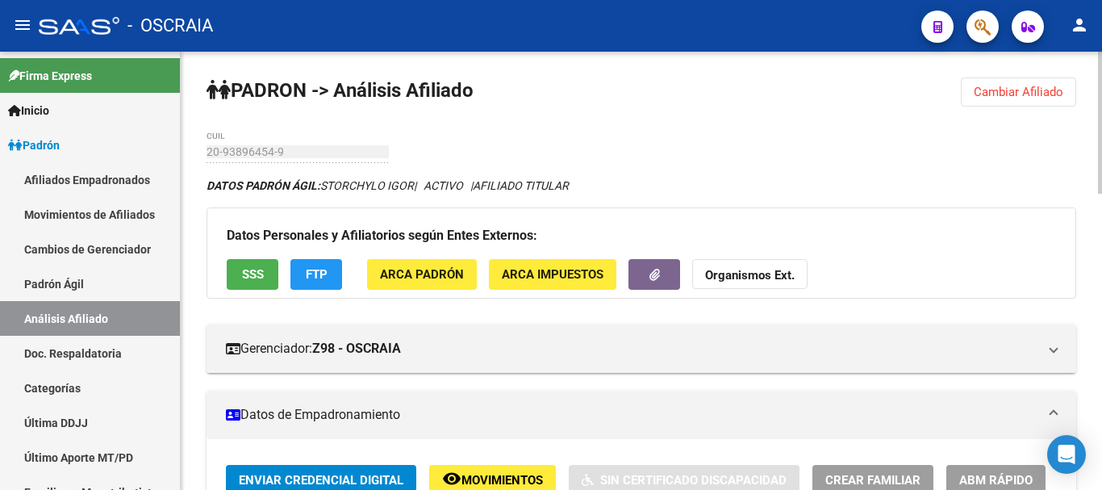
drag, startPoint x: 324, startPoint y: 183, endPoint x: 419, endPoint y: 183, distance: 94.4
click at [419, 183] on icon "DATOS PADRÓN ÁGIL: STORCHYLO [PERSON_NAME] | ACTIVO | AFILIADO TITULAR" at bounding box center [388, 185] width 362 height 13
copy span "STORCHYLO IGOR"
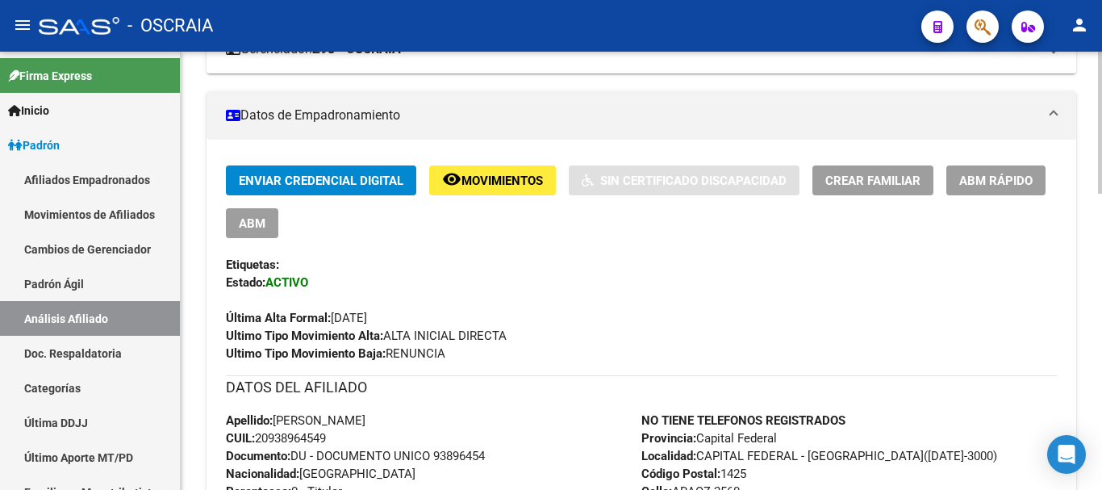
scroll to position [323, 0]
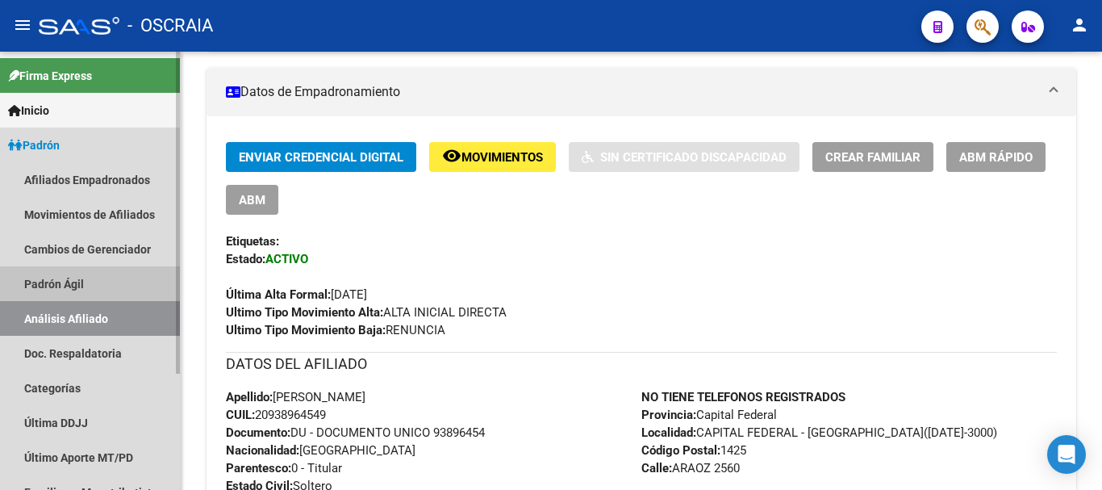
click at [84, 277] on link "Padrón Ágil" at bounding box center [90, 283] width 180 height 35
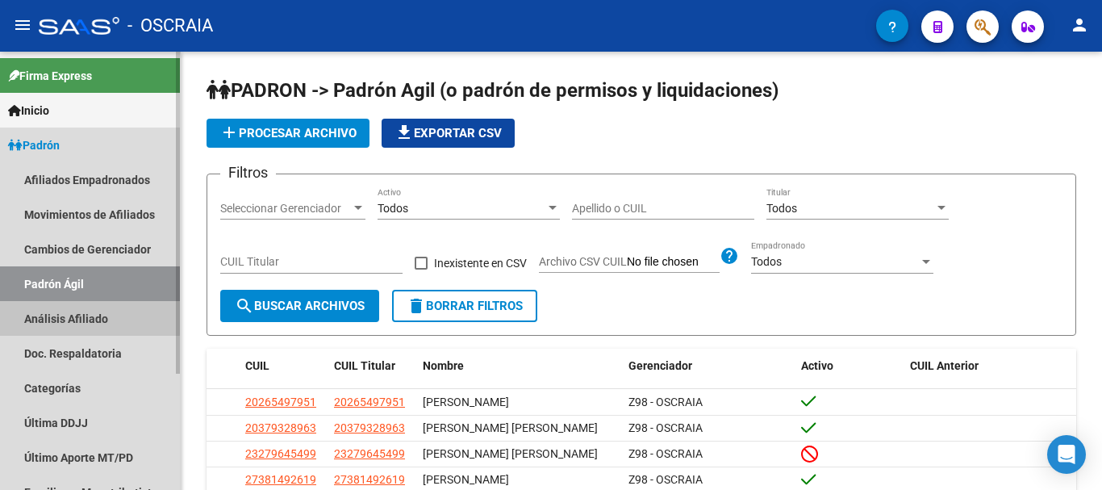
click at [78, 310] on link "Análisis Afiliado" at bounding box center [90, 318] width 180 height 35
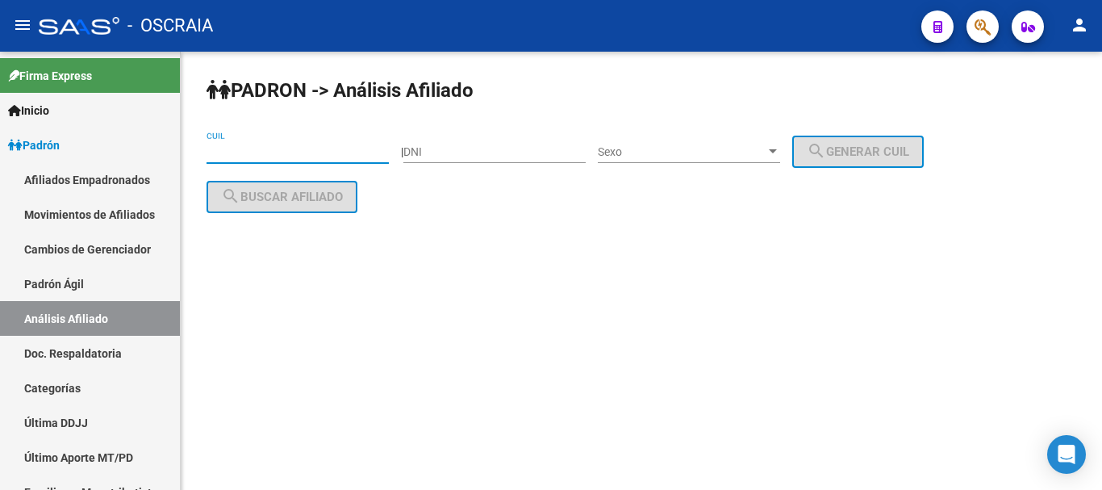
click at [301, 145] on input "CUIL" at bounding box center [298, 152] width 182 height 14
paste input "20-16461208-3"
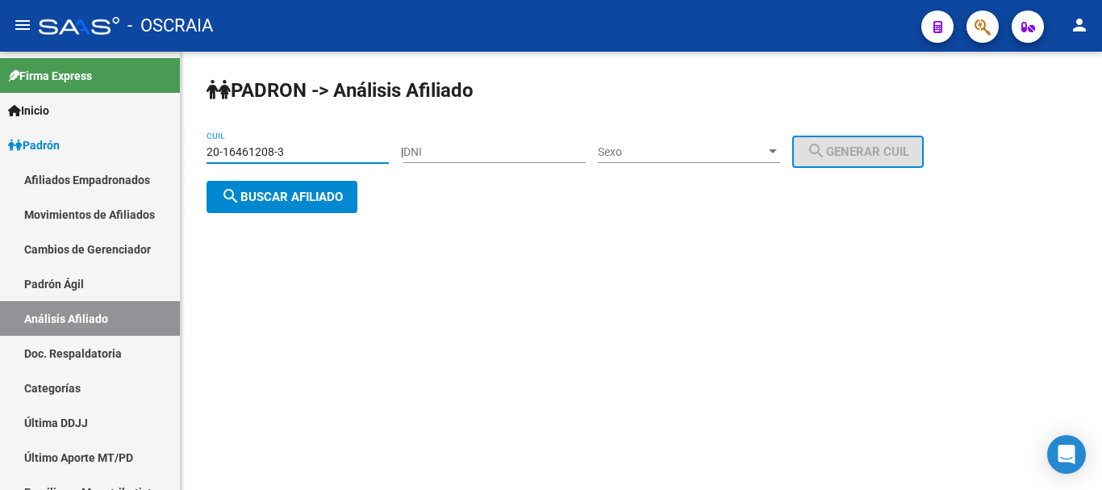
type input "20-16461208-3"
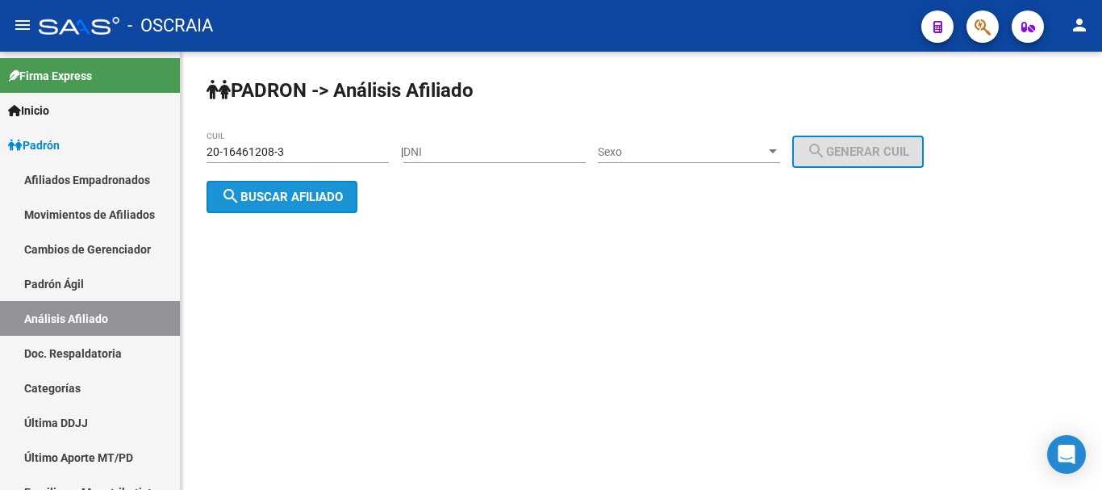
click at [295, 197] on span "search Buscar afiliado" at bounding box center [282, 197] width 122 height 15
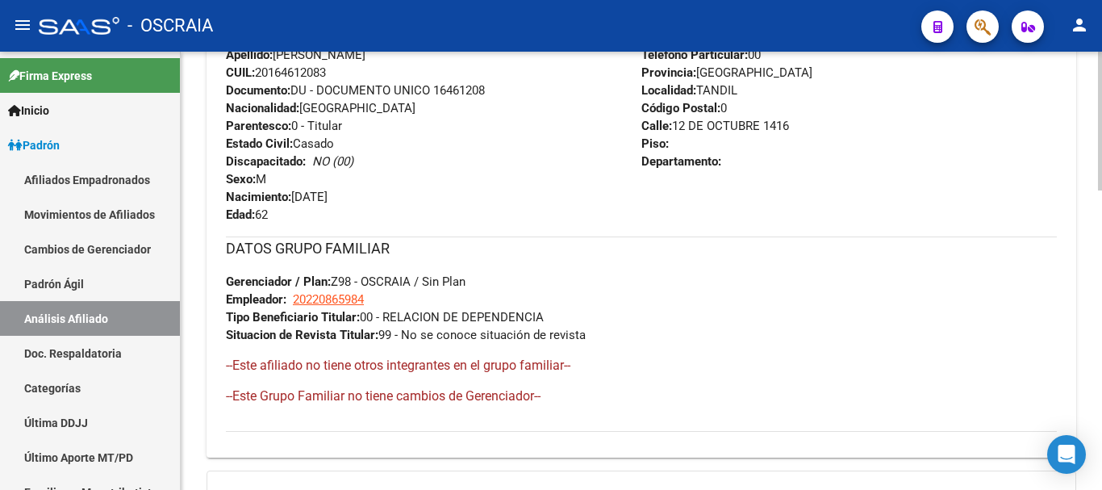
scroll to position [726, 0]
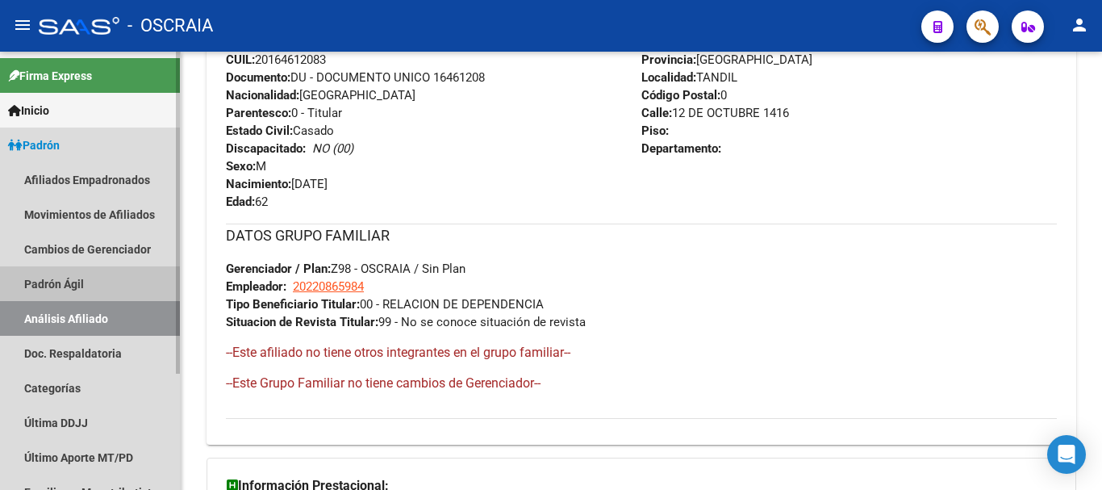
click at [89, 278] on link "Padrón Ágil" at bounding box center [90, 283] width 180 height 35
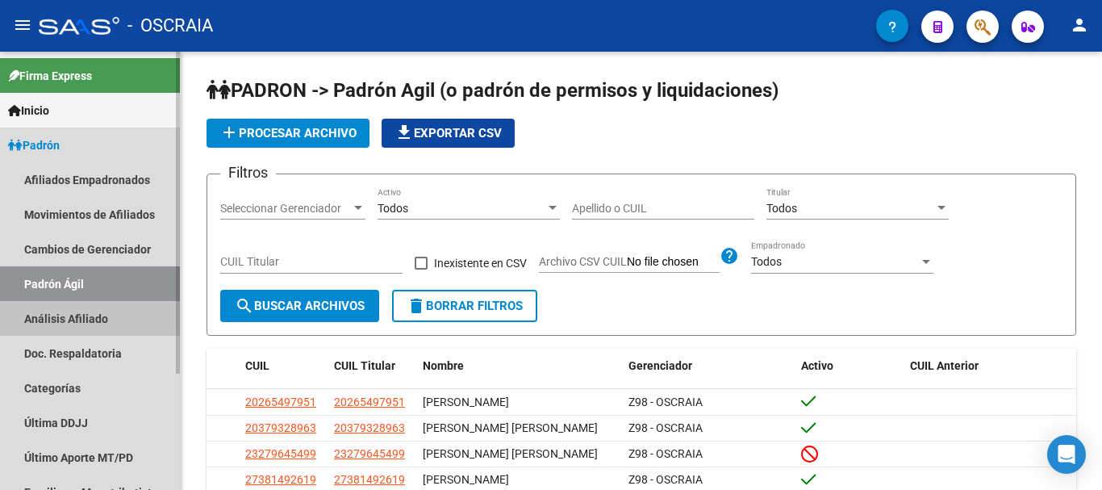
click at [90, 317] on link "Análisis Afiliado" at bounding box center [90, 318] width 180 height 35
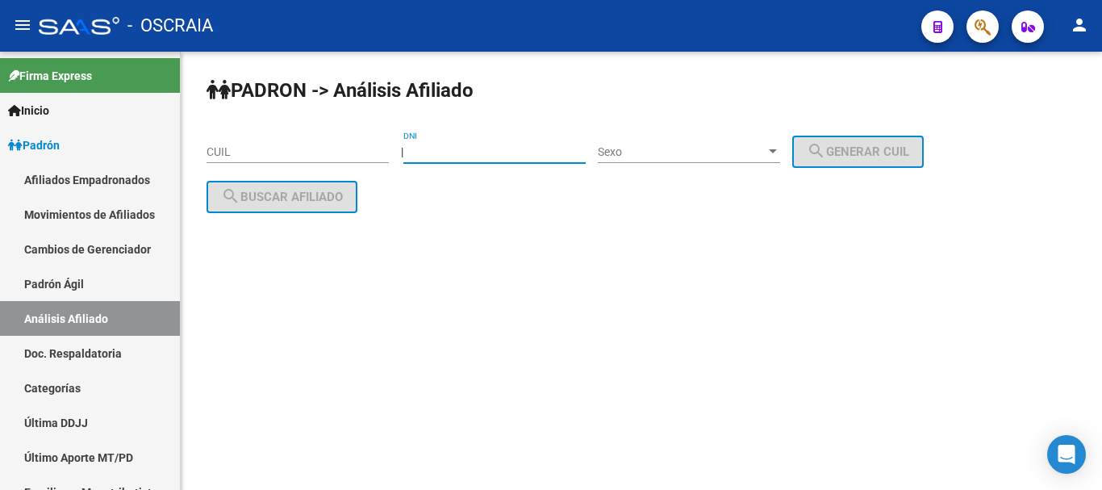
click at [500, 154] on input "DNI" at bounding box center [494, 152] width 182 height 14
type input "14945603"
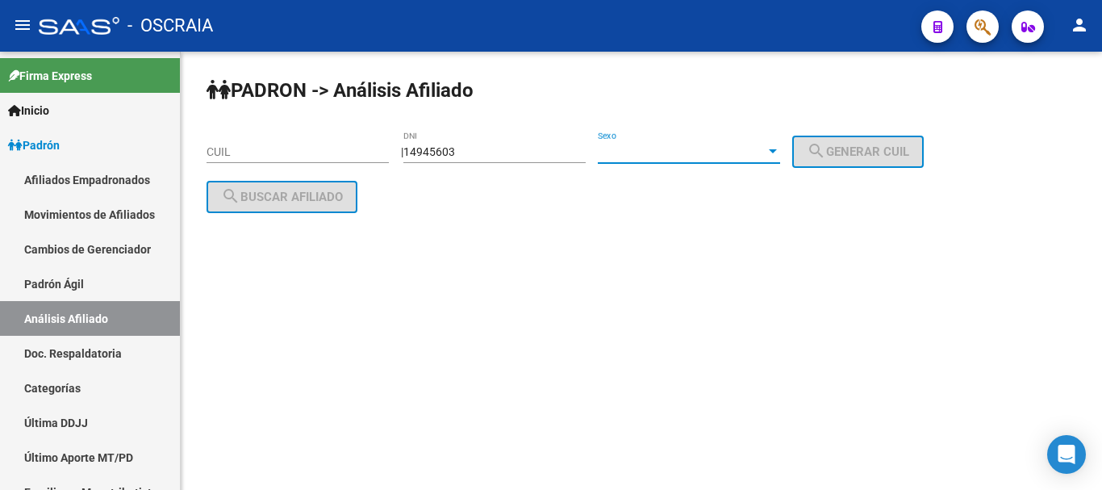
click at [736, 149] on span "Sexo" at bounding box center [682, 152] width 168 height 14
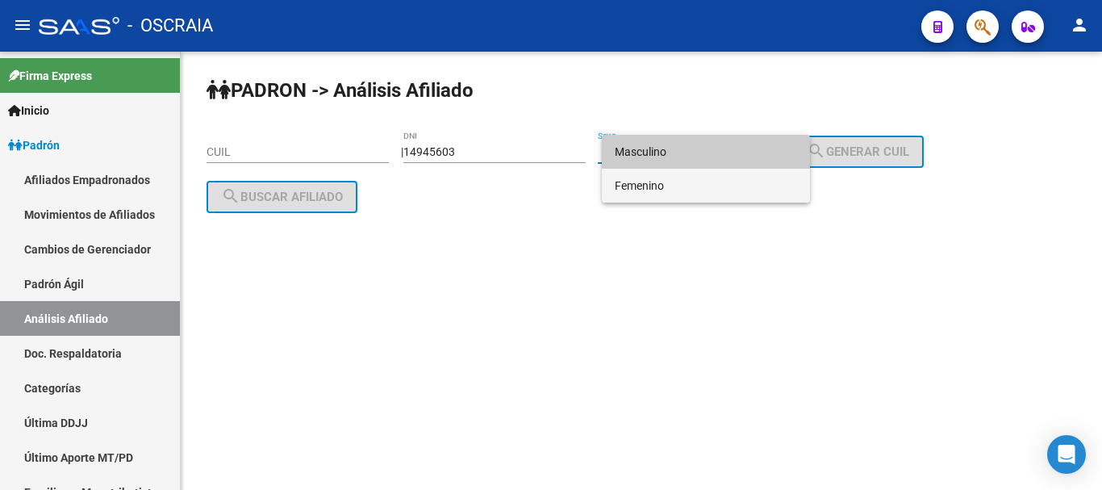
click at [730, 189] on span "Femenino" at bounding box center [706, 186] width 182 height 34
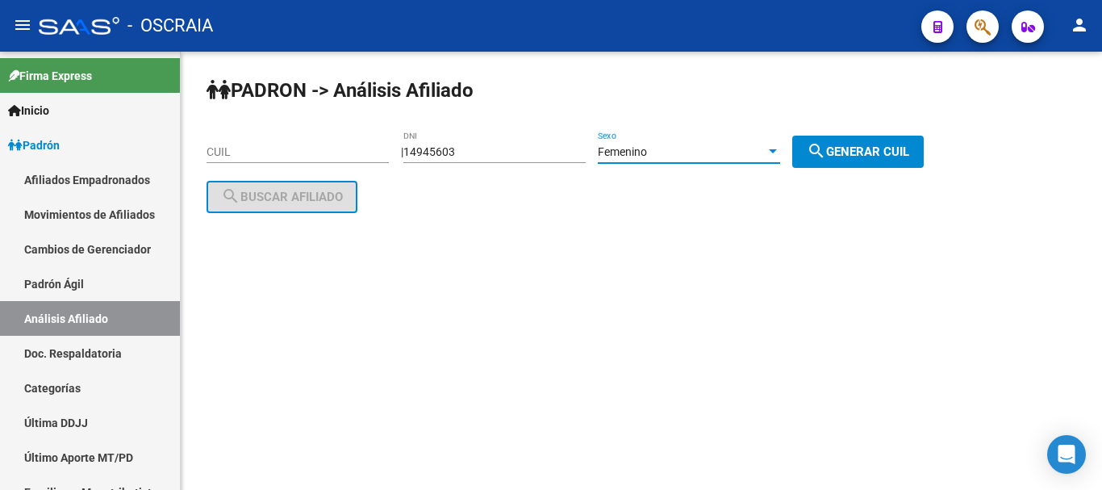
click at [870, 149] on span "search Generar CUIL" at bounding box center [858, 151] width 102 height 15
type input "27-14945603-7"
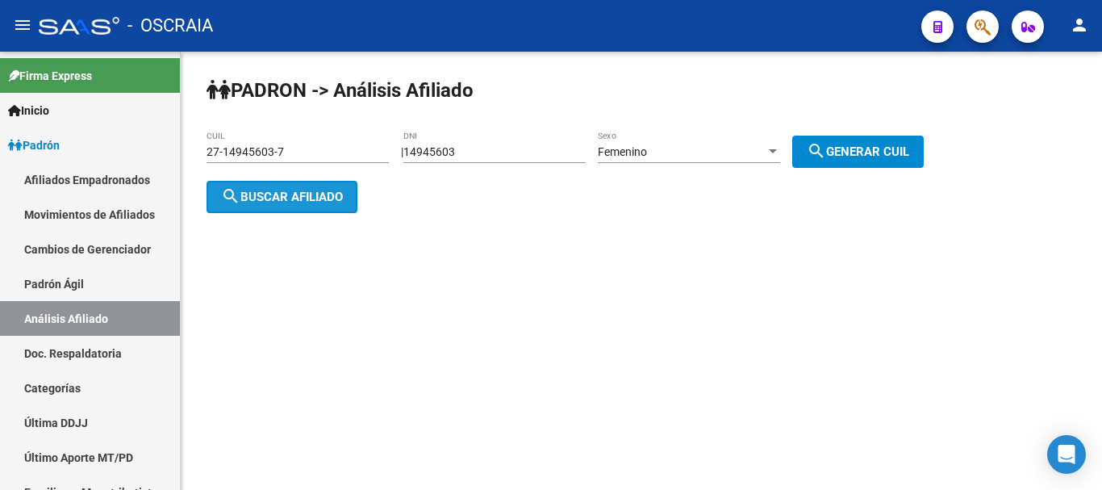
click at [260, 197] on span "search Buscar afiliado" at bounding box center [282, 197] width 122 height 15
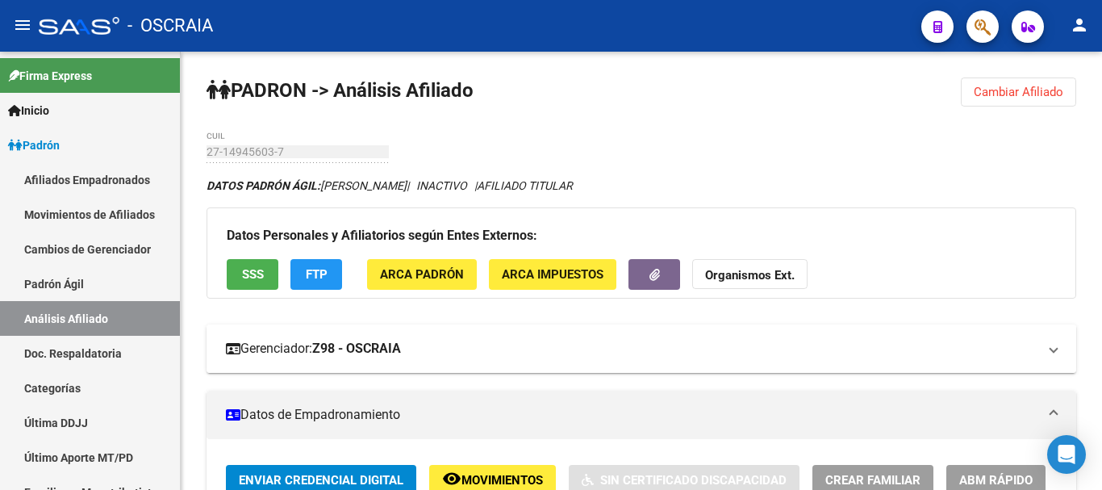
click at [561, 336] on mat-expansion-panel-header "Gerenciador: Z98 - OSCRAIA" at bounding box center [642, 348] width 870 height 48
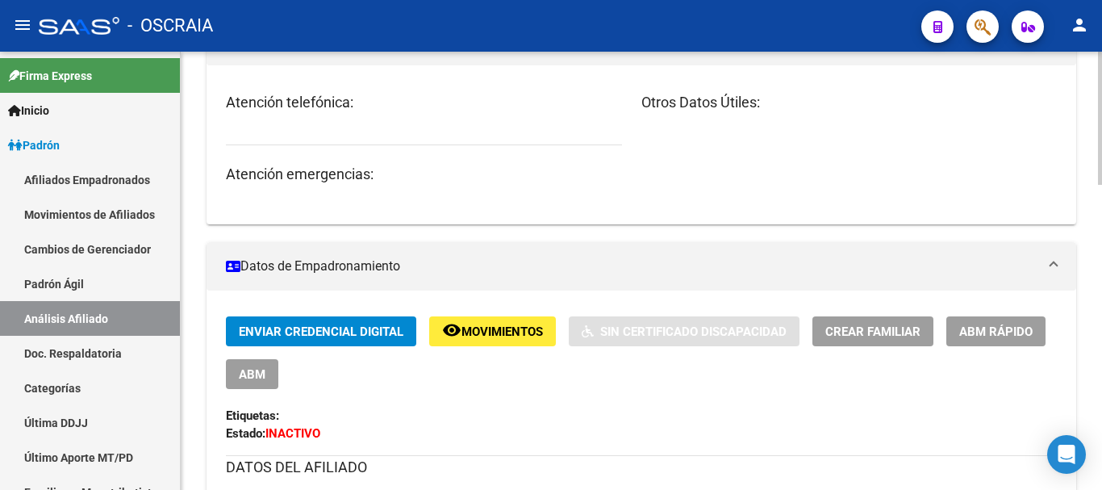
scroll to position [277, 0]
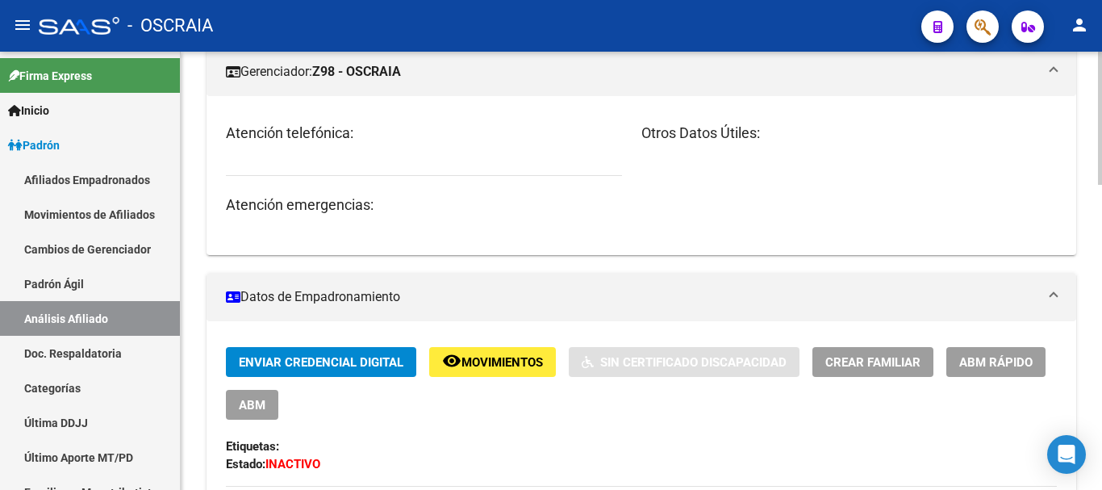
click at [382, 288] on mat-panel-title "Datos de Empadronamiento" at bounding box center [632, 297] width 812 height 18
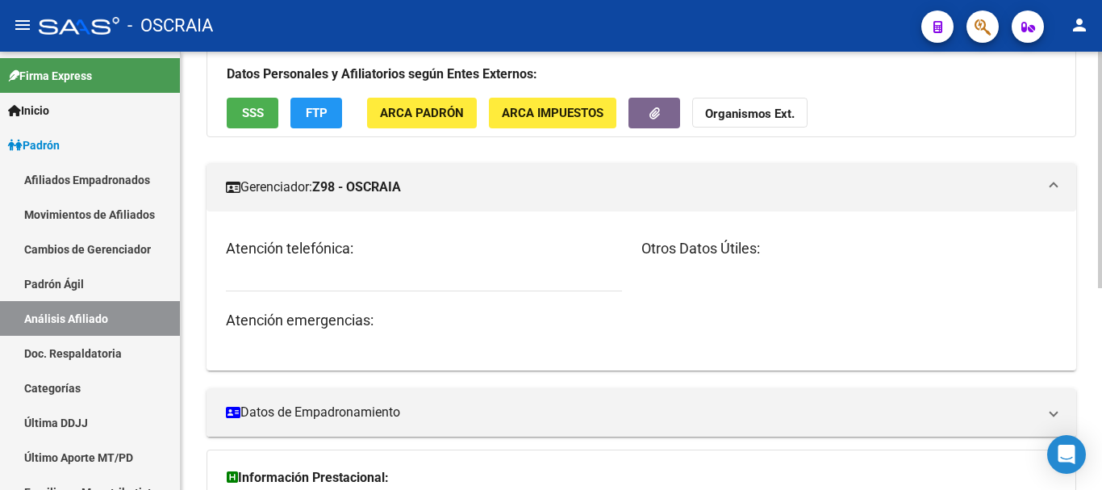
scroll to position [242, 0]
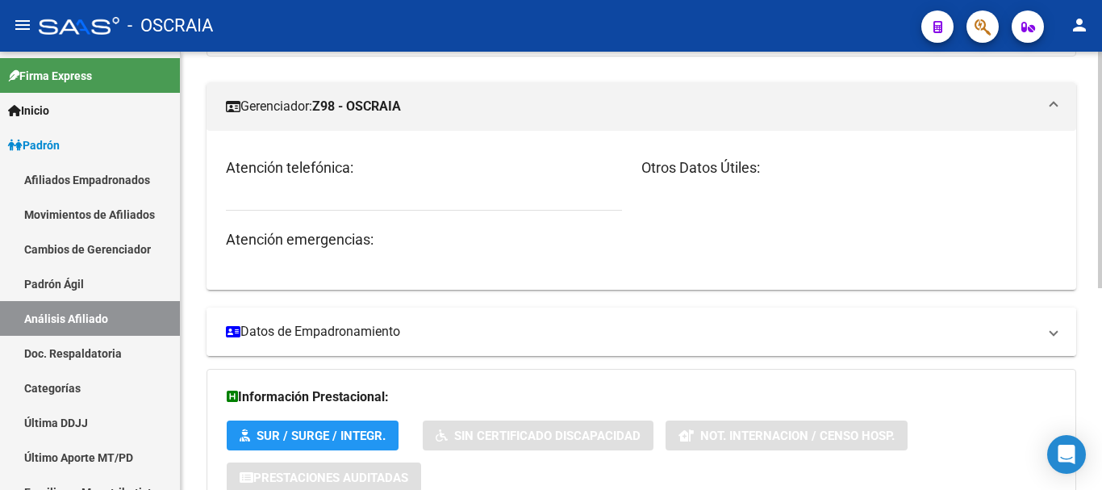
click at [340, 316] on mat-expansion-panel-header "Datos de Empadronamiento" at bounding box center [642, 331] width 870 height 48
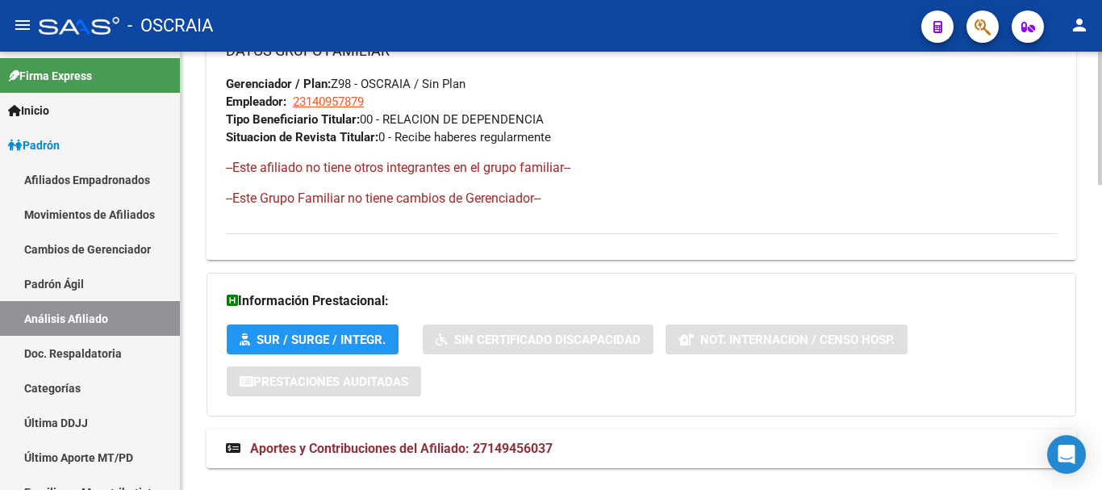
scroll to position [1003, 0]
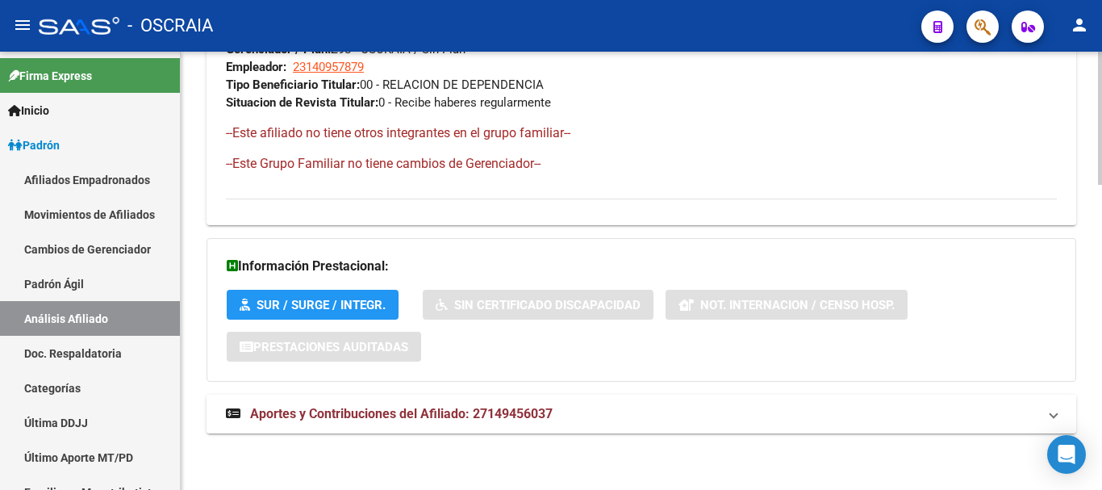
click at [436, 406] on span "Aportes y Contribuciones del Afiliado: 27149456037" at bounding box center [401, 413] width 303 height 15
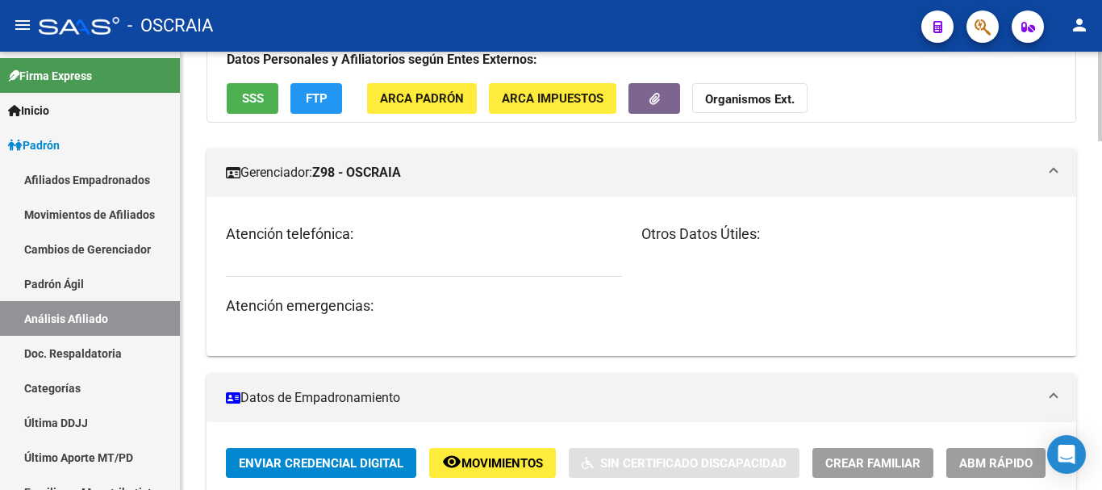
scroll to position [242, 0]
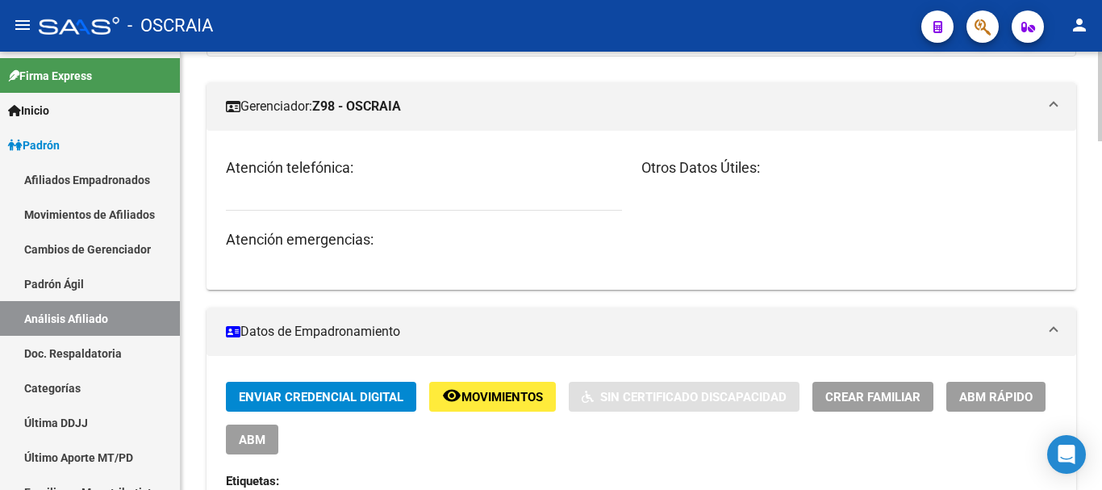
click at [268, 332] on mat-panel-title "Datos de Empadronamiento" at bounding box center [632, 332] width 812 height 18
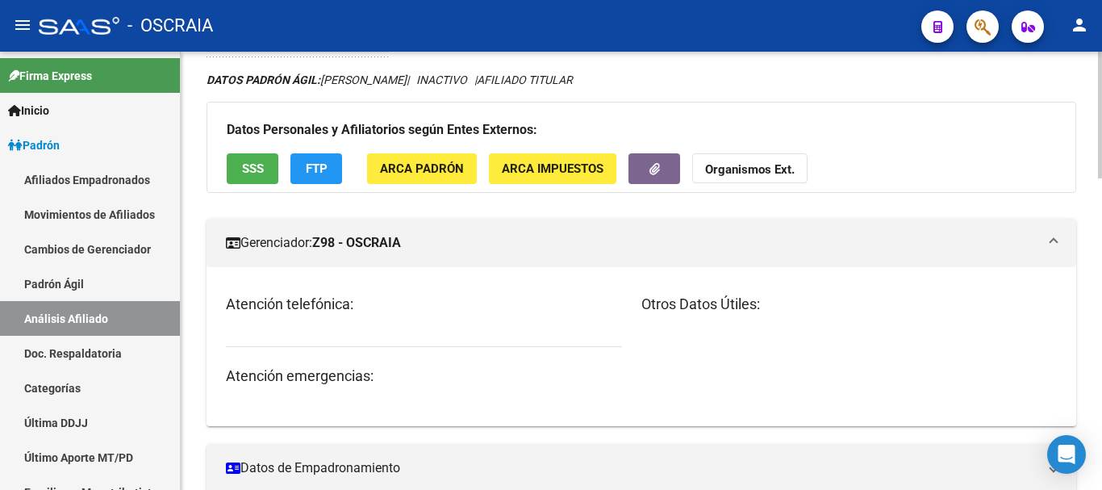
scroll to position [0, 0]
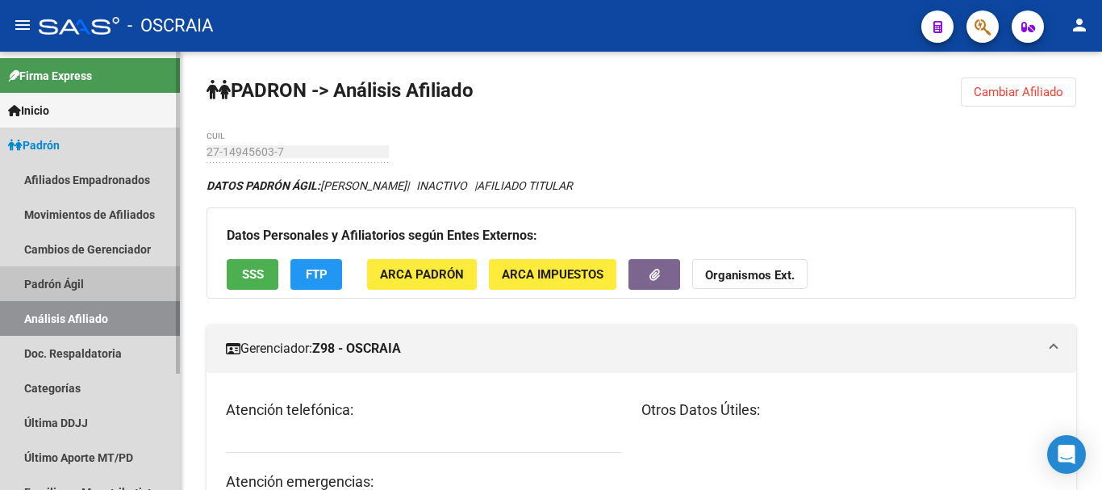
click at [73, 274] on link "Padrón Ágil" at bounding box center [90, 283] width 180 height 35
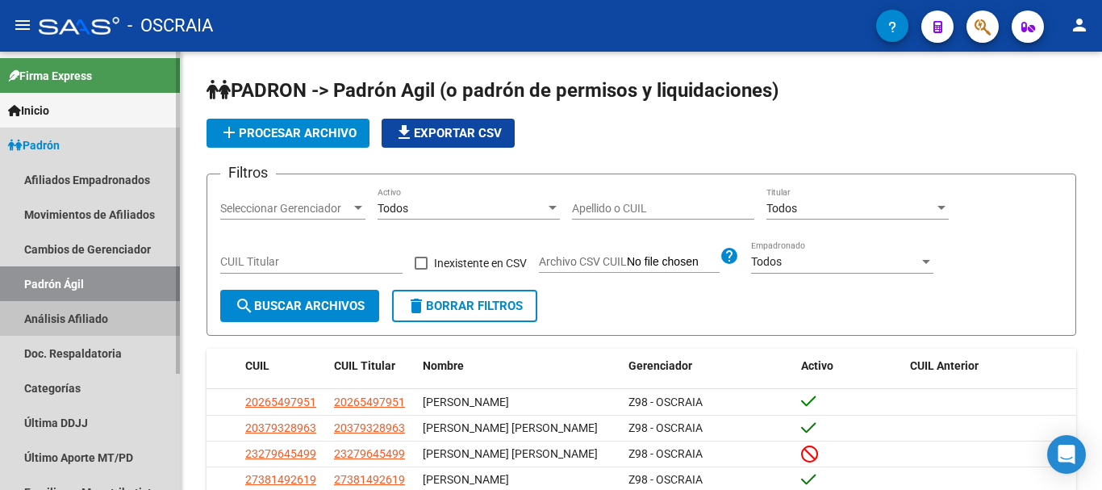
click at [73, 320] on link "Análisis Afiliado" at bounding box center [90, 318] width 180 height 35
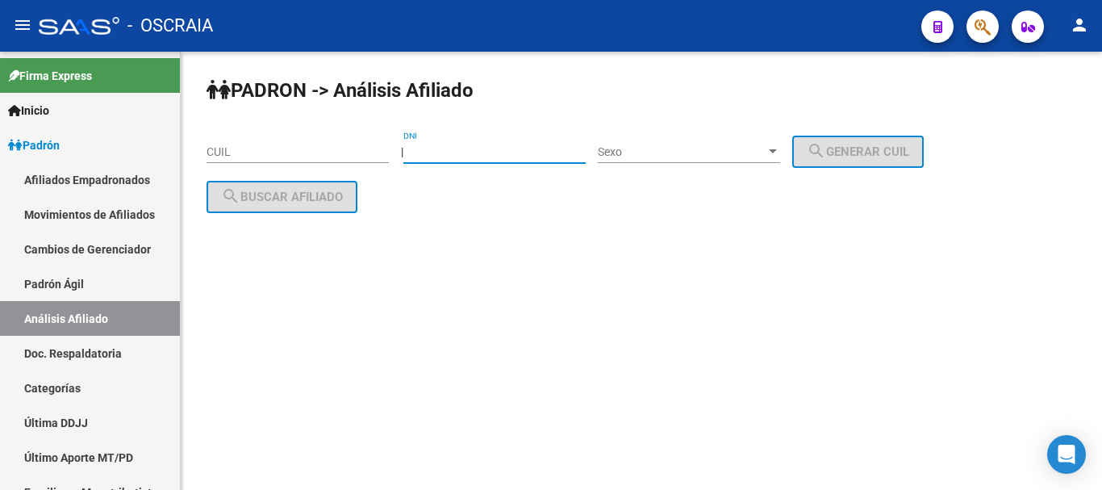
click at [512, 153] on input "DNI" at bounding box center [494, 152] width 182 height 14
type input "35170528"
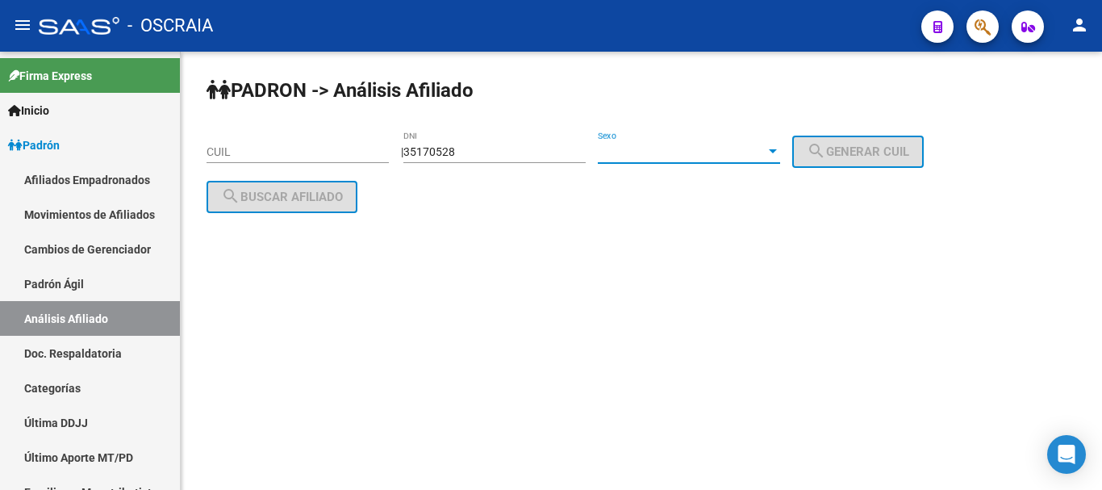
click at [780, 154] on div at bounding box center [773, 151] width 15 height 13
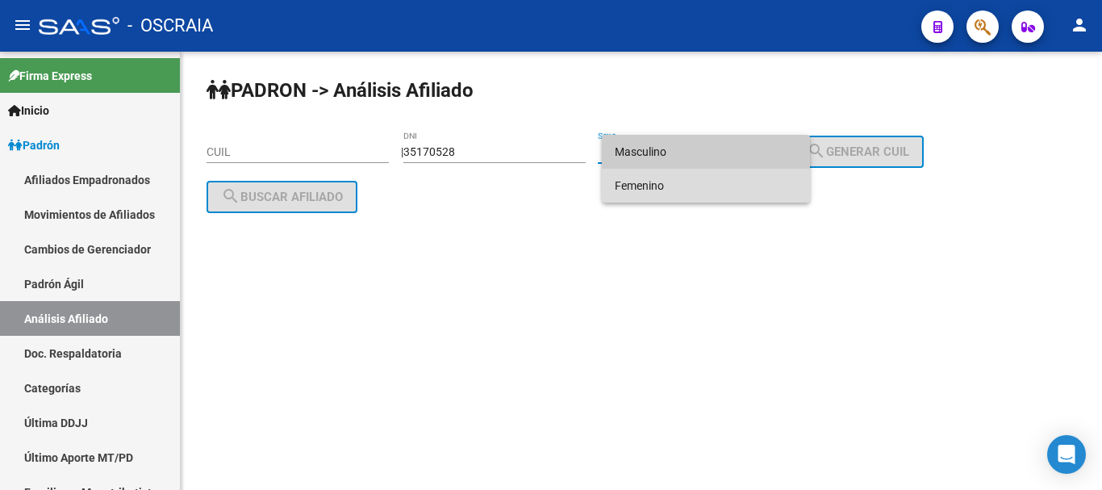
click at [767, 176] on span "Femenino" at bounding box center [706, 186] width 182 height 34
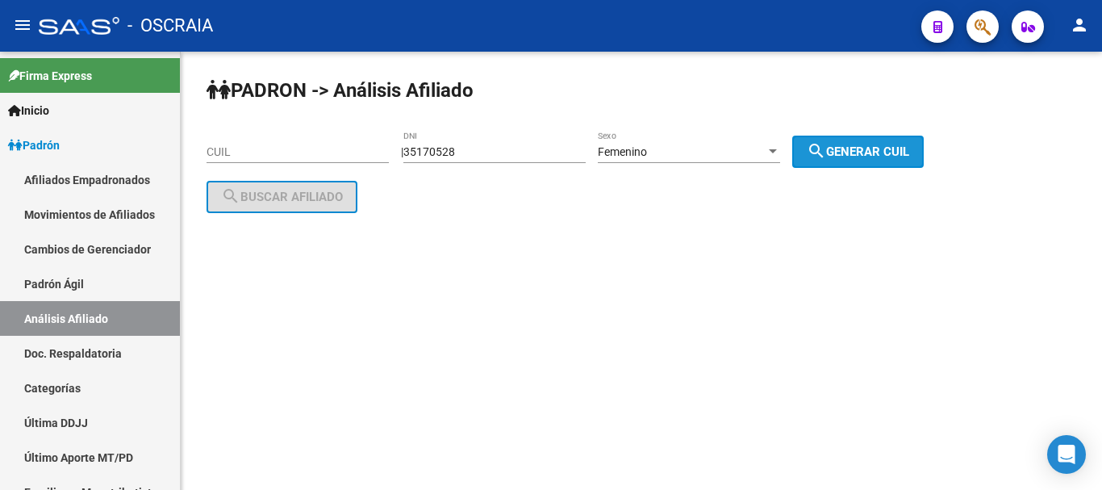
click at [884, 140] on button "search Generar CUIL" at bounding box center [858, 152] width 132 height 32
type input "27-35170528-6"
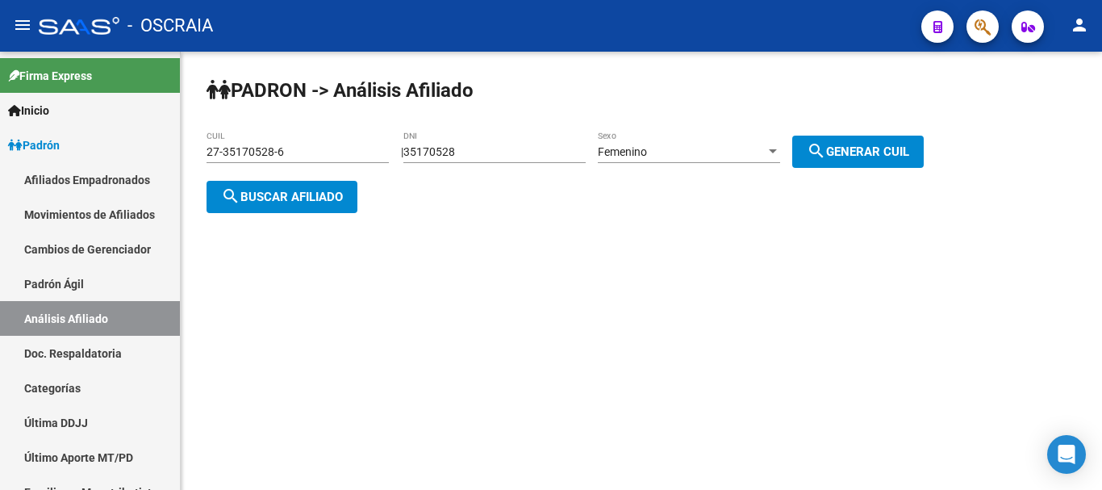
click at [311, 207] on button "search Buscar afiliado" at bounding box center [282, 197] width 151 height 32
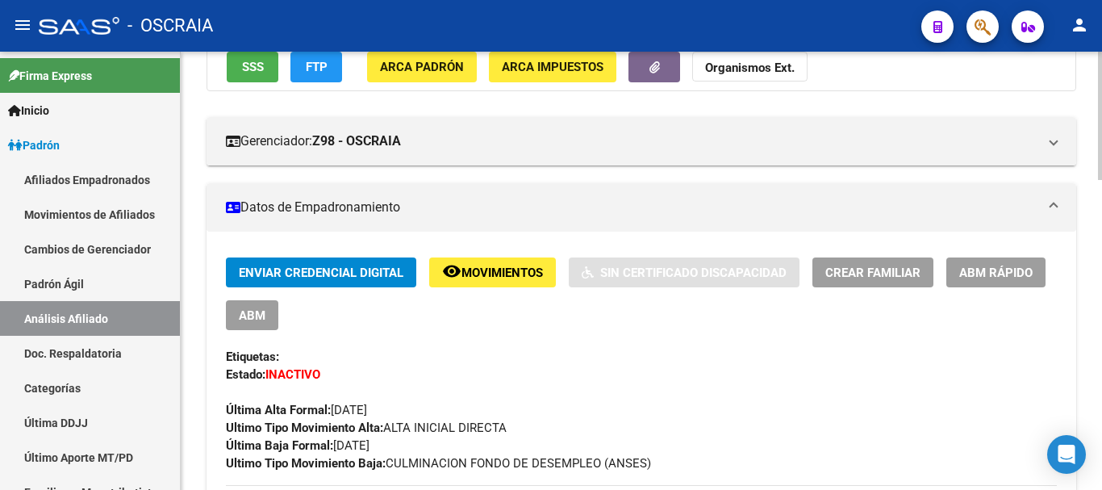
scroll to position [242, 0]
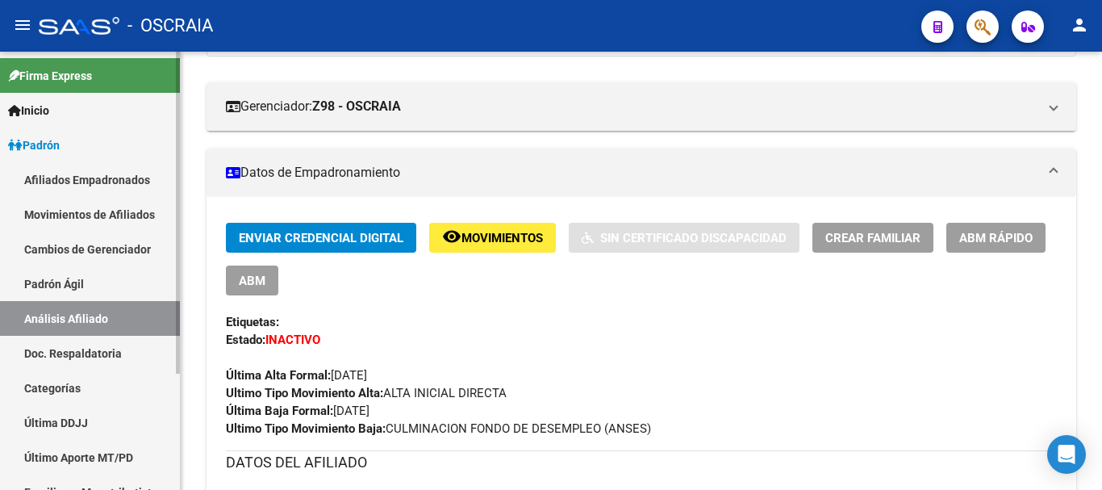
click at [71, 277] on link "Padrón Ágil" at bounding box center [90, 283] width 180 height 35
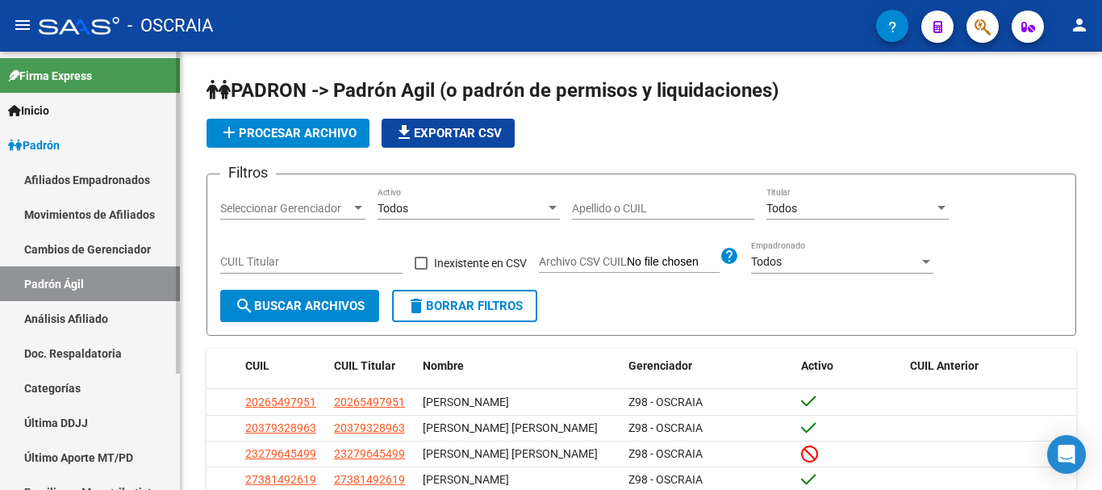
click at [73, 316] on link "Análisis Afiliado" at bounding box center [90, 318] width 180 height 35
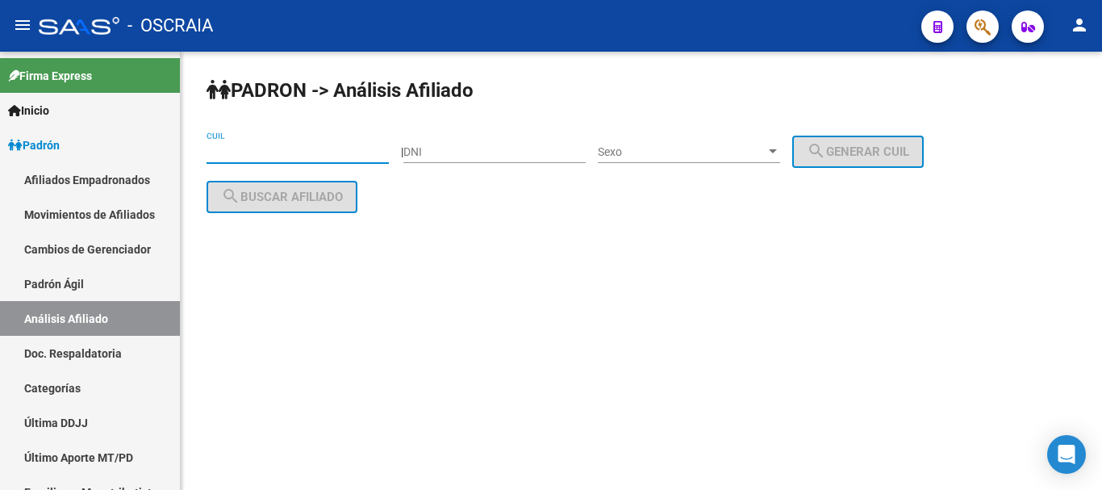
click at [293, 153] on input "CUIL" at bounding box center [298, 152] width 182 height 14
paste input "20-33403829-8"
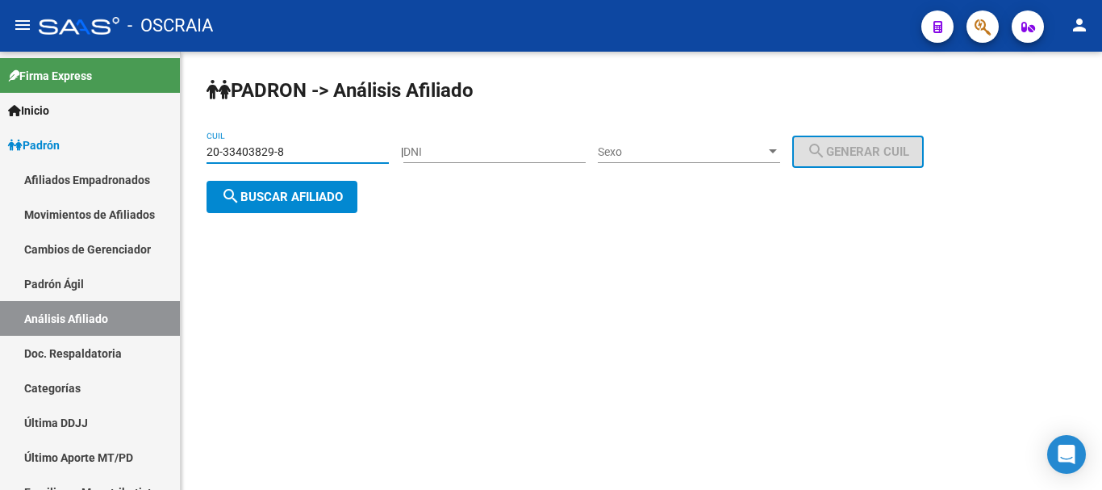
type input "20-33403829-8"
click at [798, 146] on div "| DNI Sexo Sexo search Generar CUIL" at bounding box center [668, 151] width 535 height 13
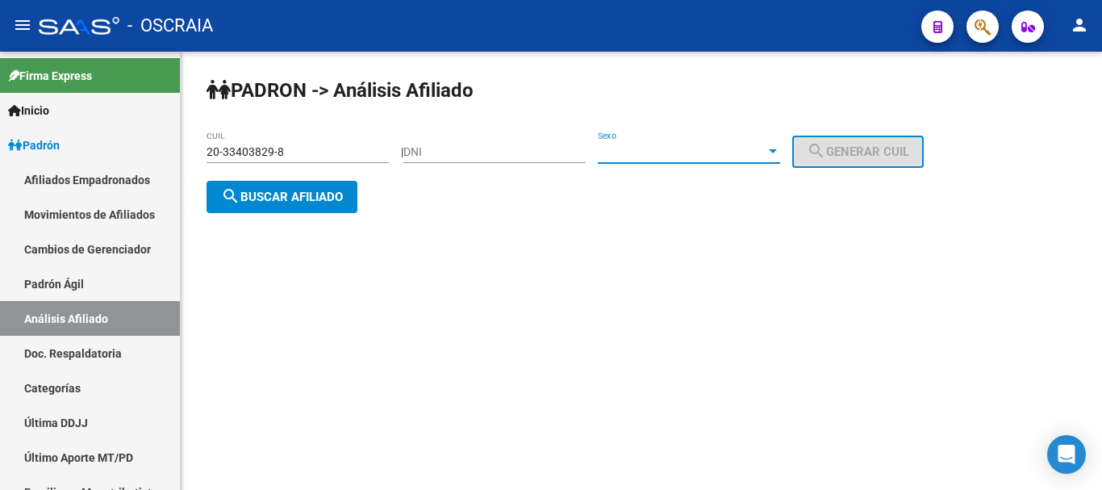
click at [777, 151] on div at bounding box center [773, 151] width 8 height 4
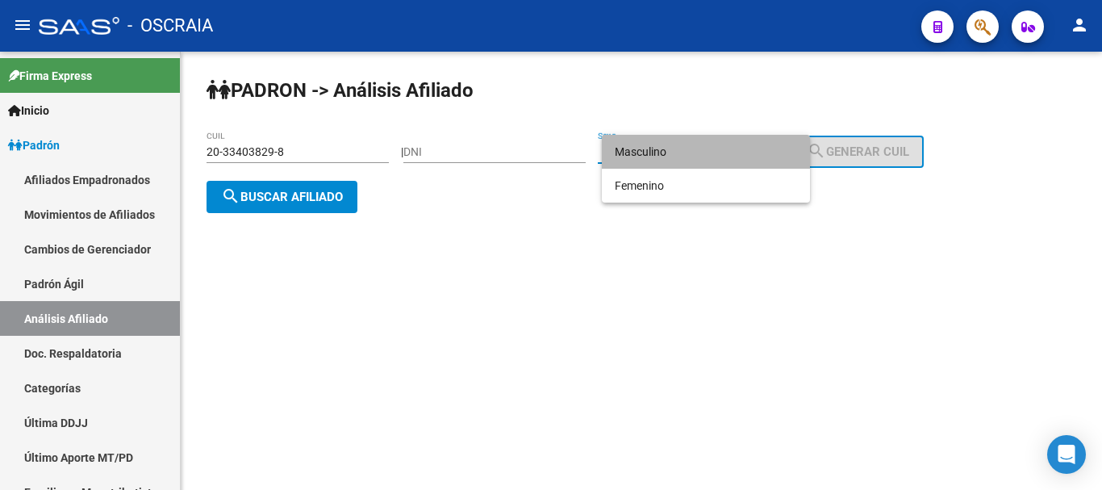
click at [759, 160] on span "Masculino" at bounding box center [706, 152] width 182 height 34
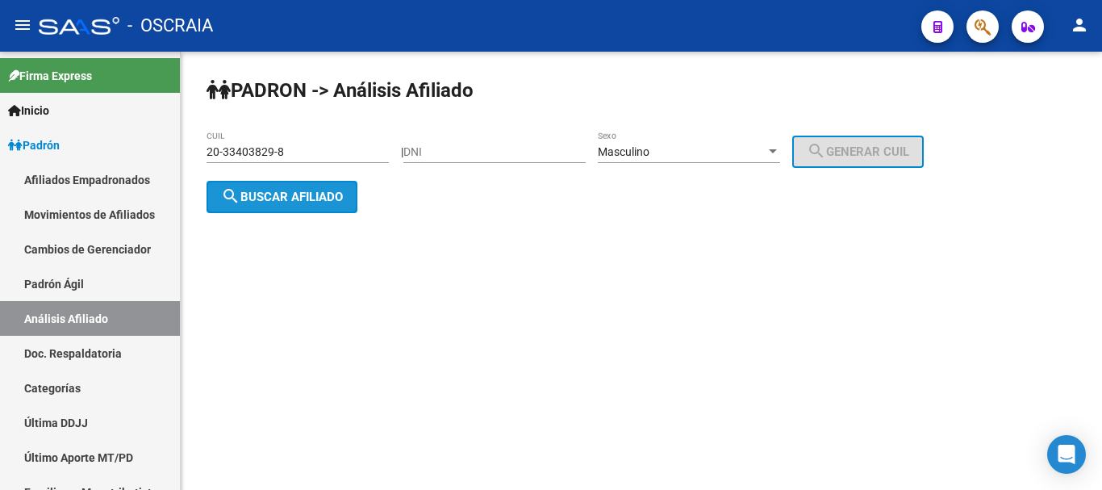
click at [284, 199] on span "search Buscar afiliado" at bounding box center [282, 197] width 122 height 15
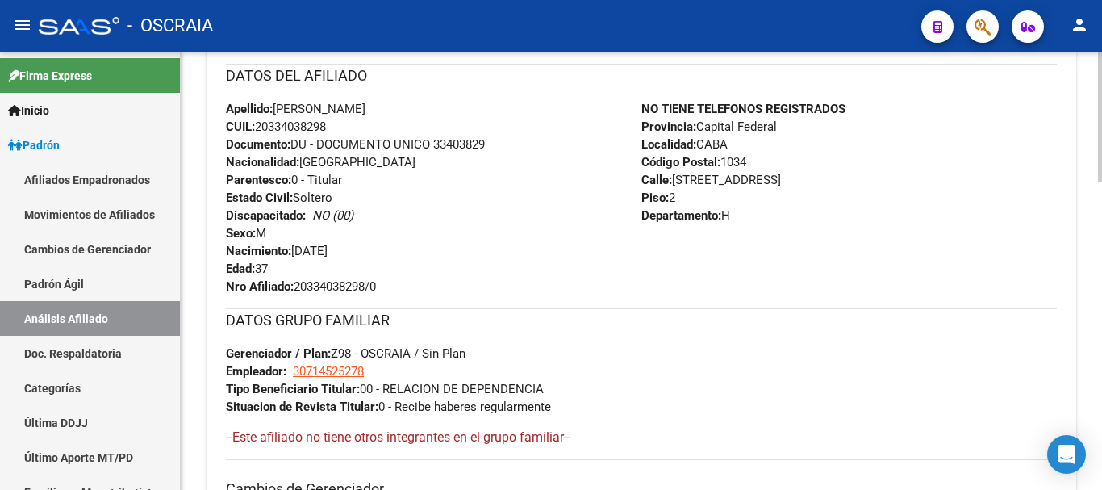
scroll to position [462, 0]
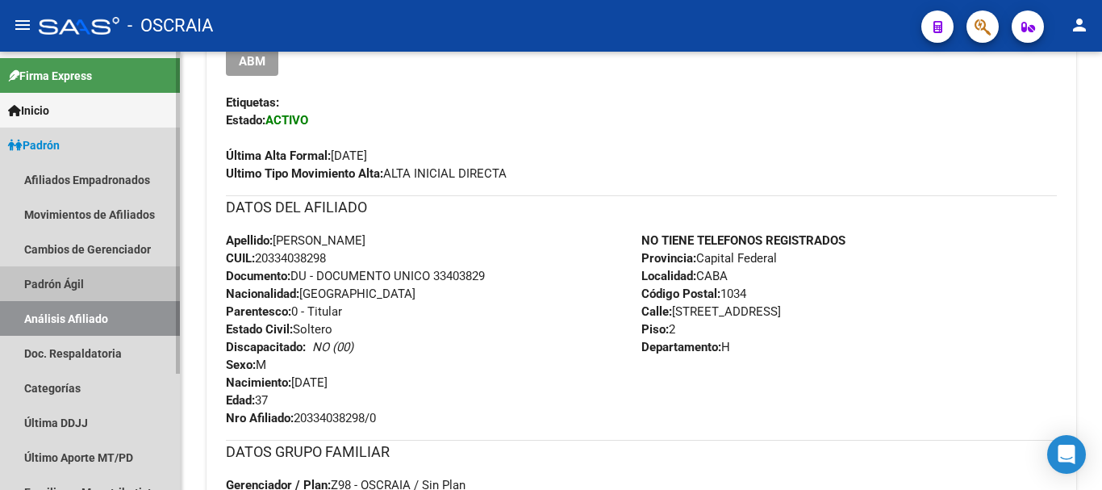
click at [105, 282] on link "Padrón Ágil" at bounding box center [90, 283] width 180 height 35
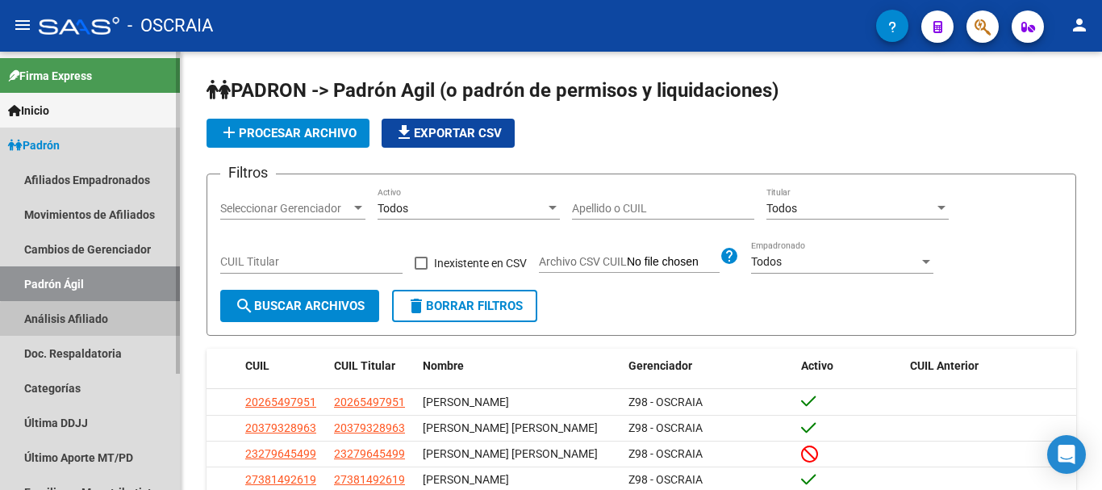
click at [98, 328] on link "Análisis Afiliado" at bounding box center [90, 318] width 180 height 35
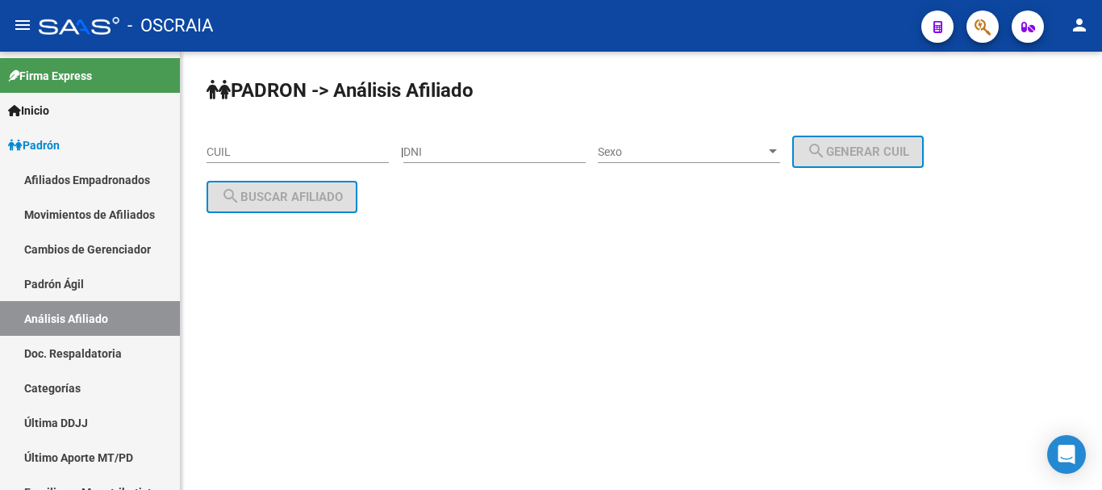
click at [249, 148] on input "CUIL" at bounding box center [298, 152] width 182 height 14
paste input "27-43597495-9"
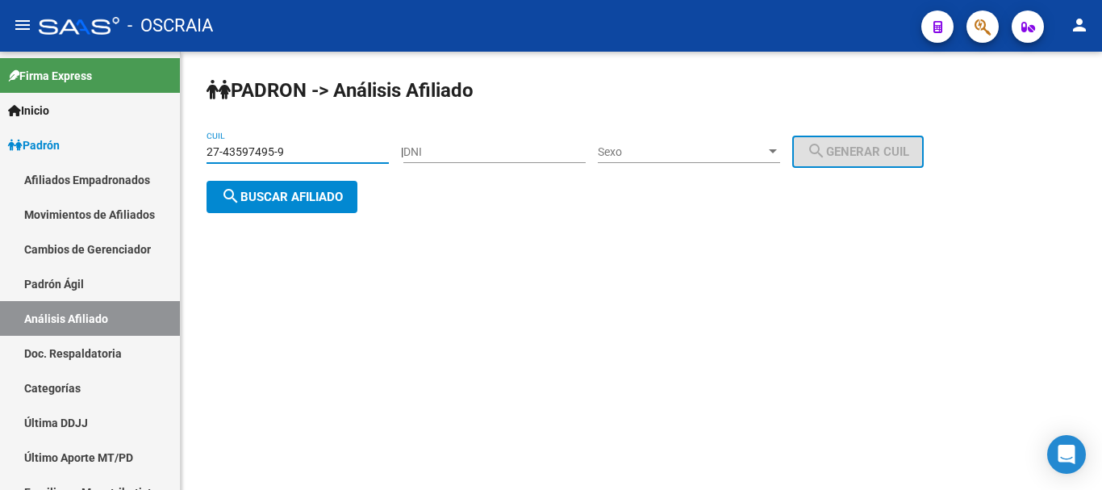
type input "27-43597495-9"
click at [311, 199] on span "search Buscar afiliado" at bounding box center [282, 197] width 122 height 15
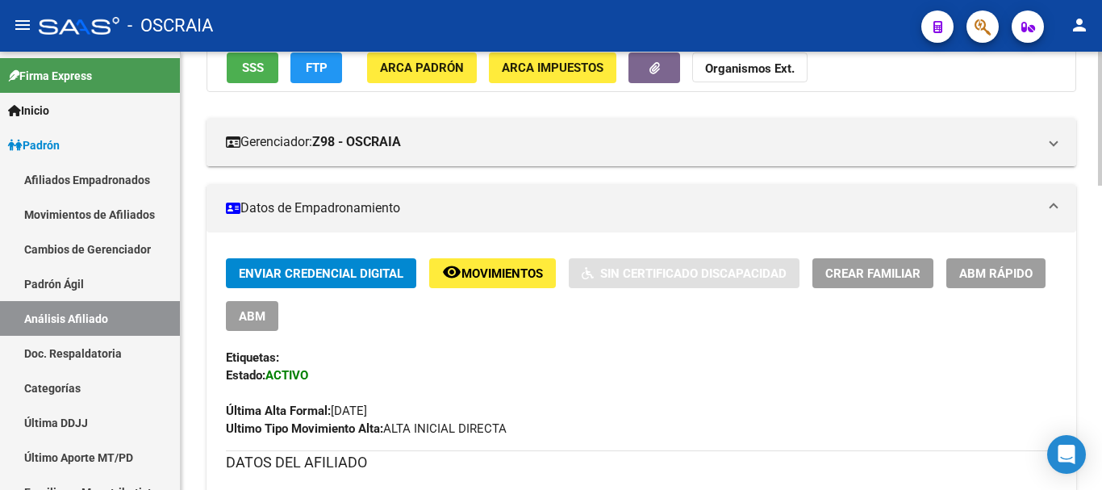
scroll to position [242, 0]
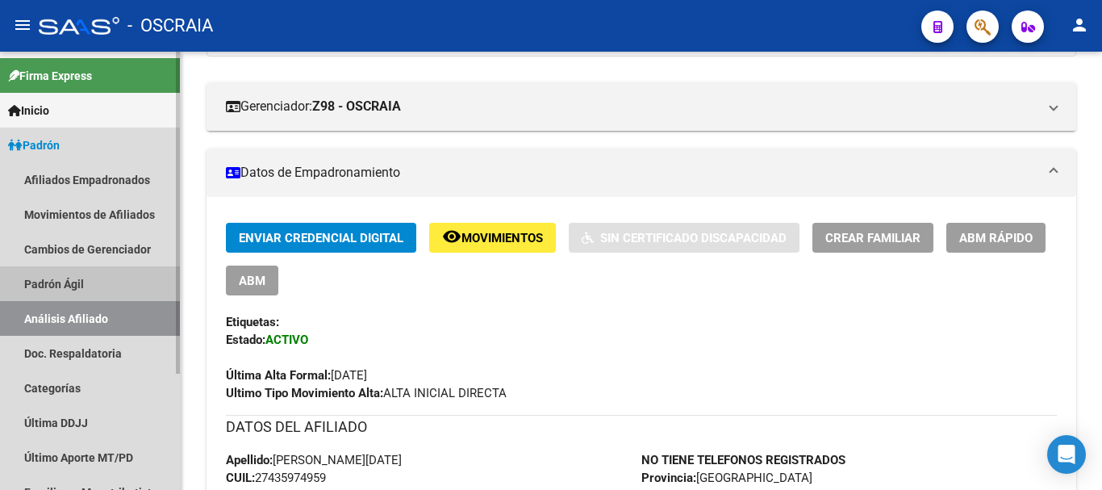
click at [29, 278] on link "Padrón Ágil" at bounding box center [90, 283] width 180 height 35
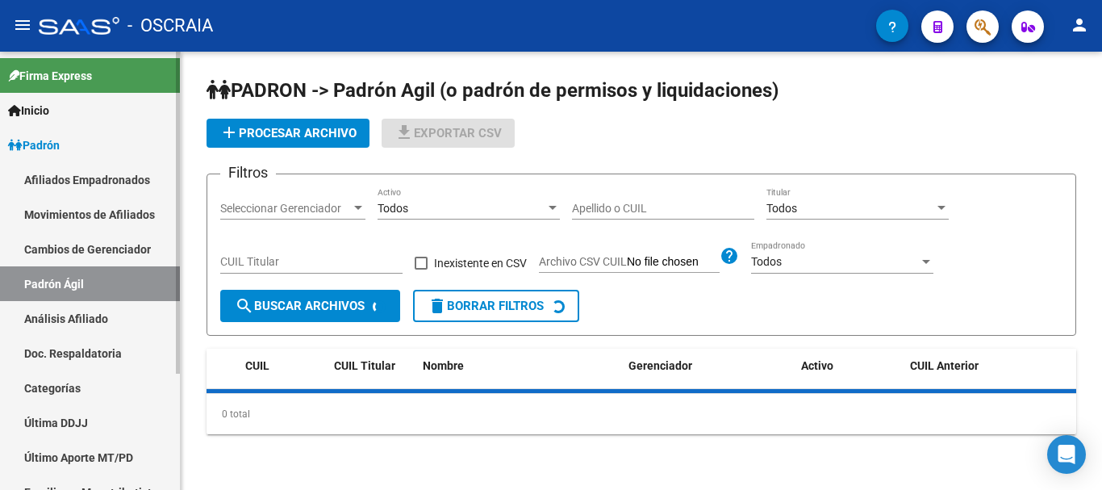
click at [43, 314] on link "Análisis Afiliado" at bounding box center [90, 318] width 180 height 35
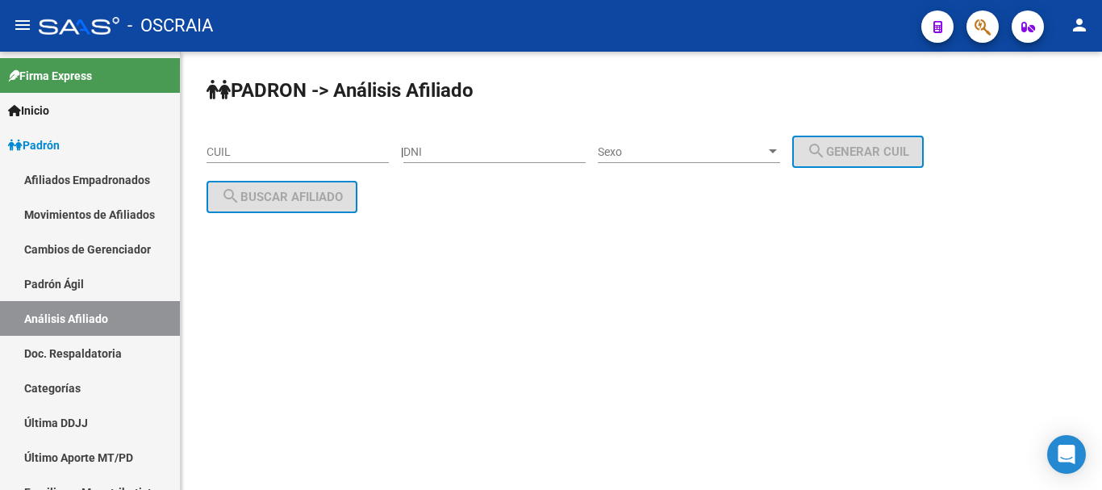
click at [314, 156] on input "CUIL" at bounding box center [298, 152] width 182 height 14
paste input "27-28171229-8"
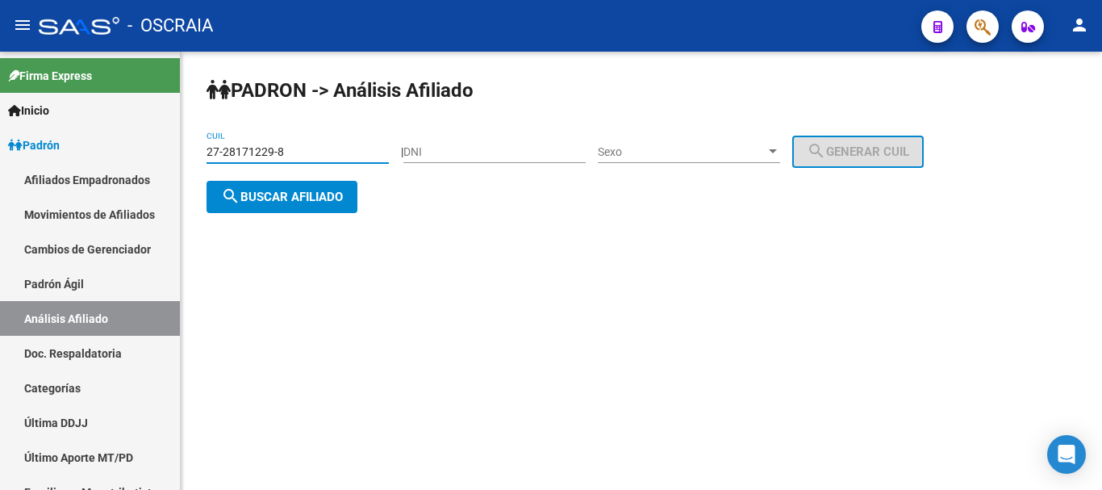
type input "27-28171229-8"
click at [353, 215] on div "PADRON -> Análisis Afiliado 27-28171229-8 CUIL | DNI Sexo Sexo search Generar C…" at bounding box center [642, 158] width 922 height 213
click at [348, 209] on button "search Buscar afiliado" at bounding box center [282, 197] width 151 height 32
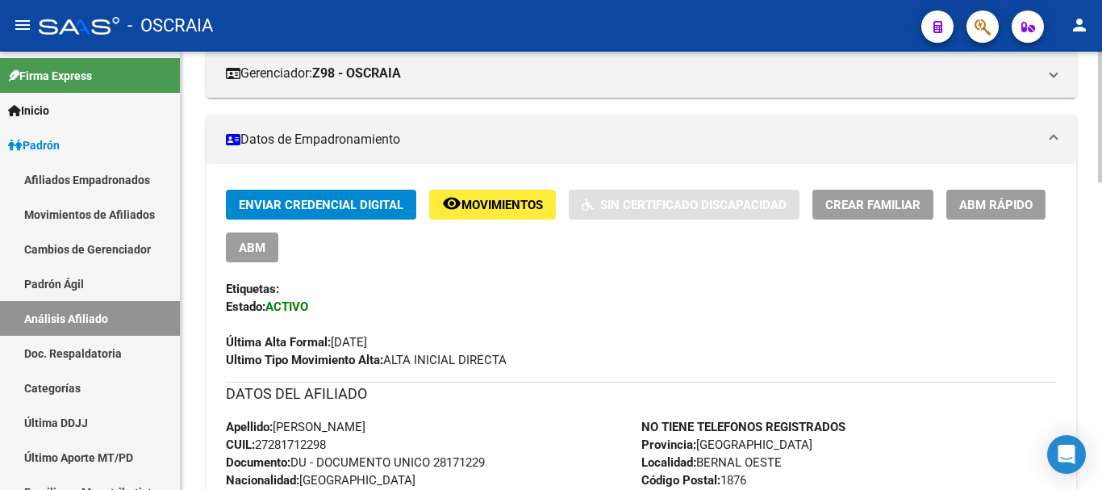
scroll to position [323, 0]
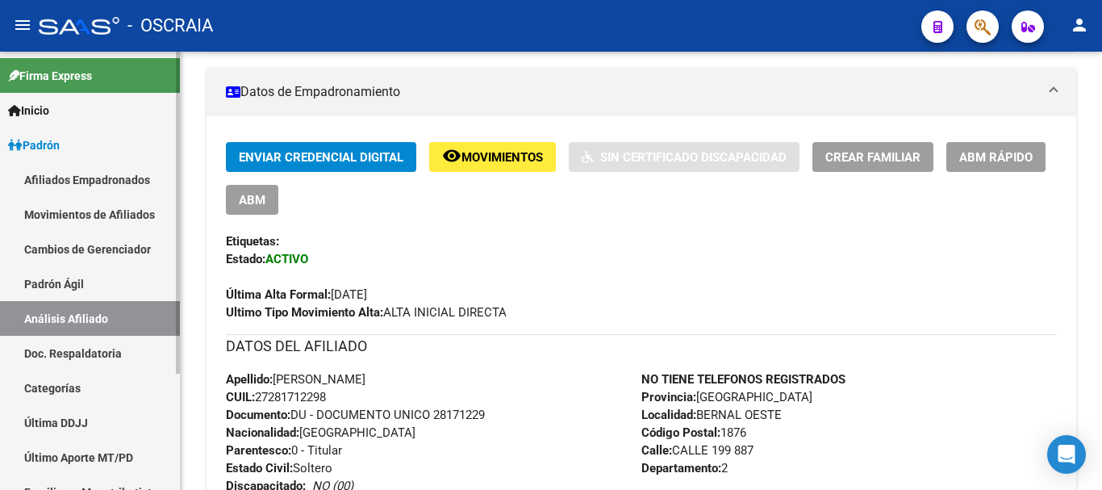
click at [161, 278] on link "Padrón Ágil" at bounding box center [90, 283] width 180 height 35
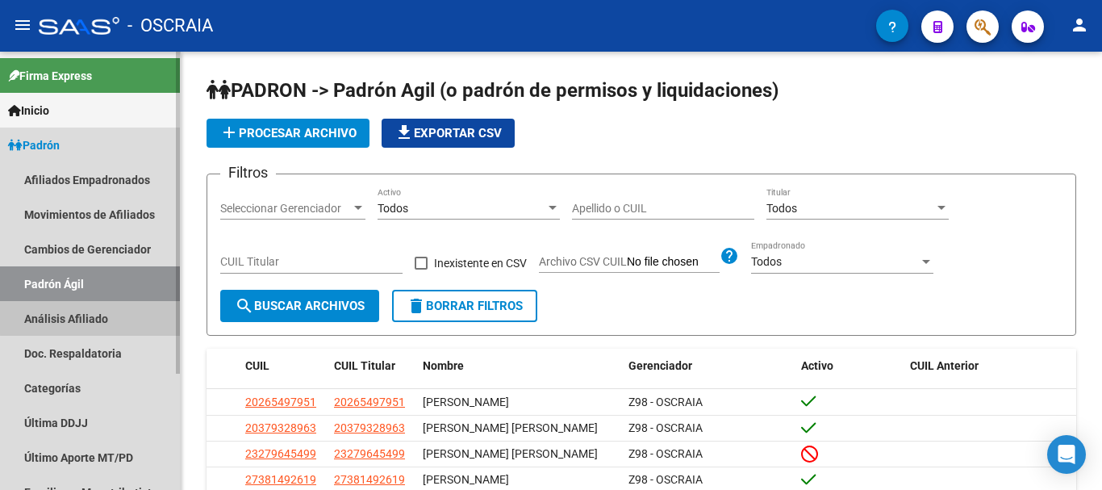
click at [90, 315] on link "Análisis Afiliado" at bounding box center [90, 318] width 180 height 35
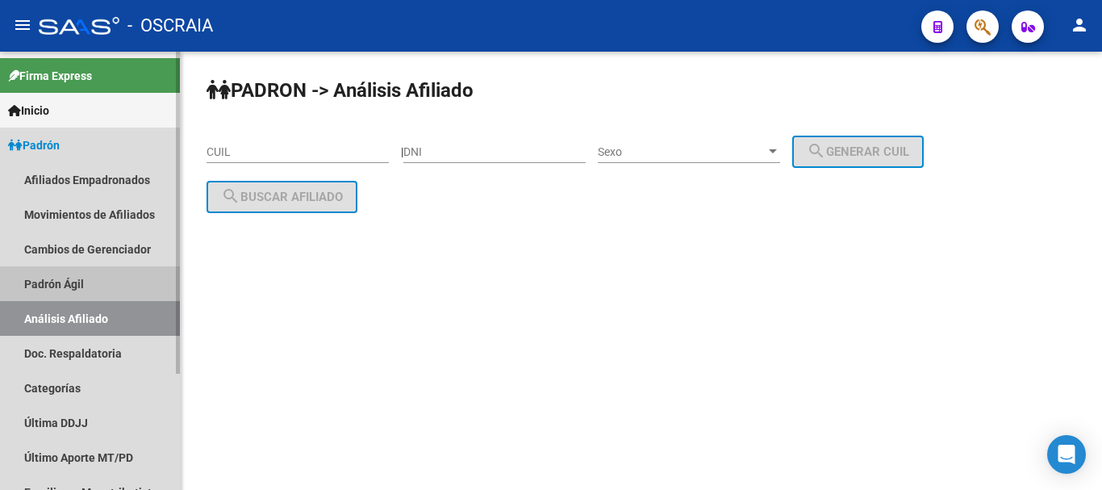
click at [86, 290] on link "Padrón Ágil" at bounding box center [90, 283] width 180 height 35
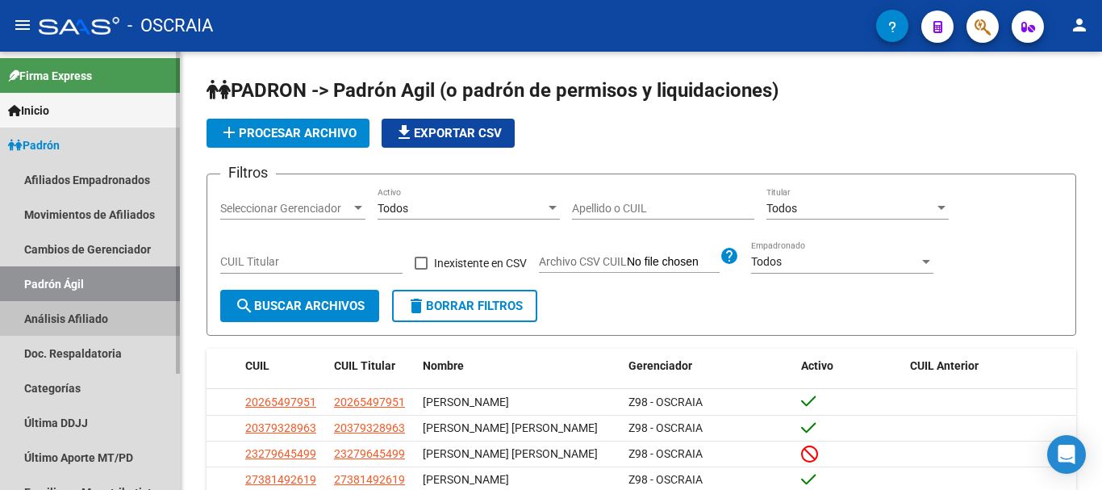
click at [81, 309] on link "Análisis Afiliado" at bounding box center [90, 318] width 180 height 35
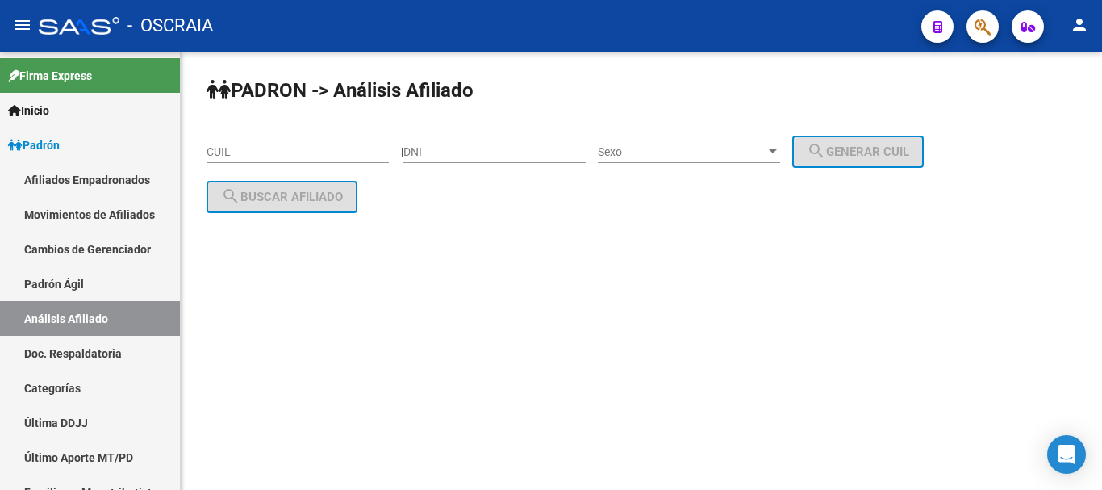
click at [269, 144] on div "CUIL" at bounding box center [298, 147] width 182 height 32
click at [269, 148] on input "CUIL" at bounding box center [298, 152] width 182 height 14
paste input "20-35457860-4"
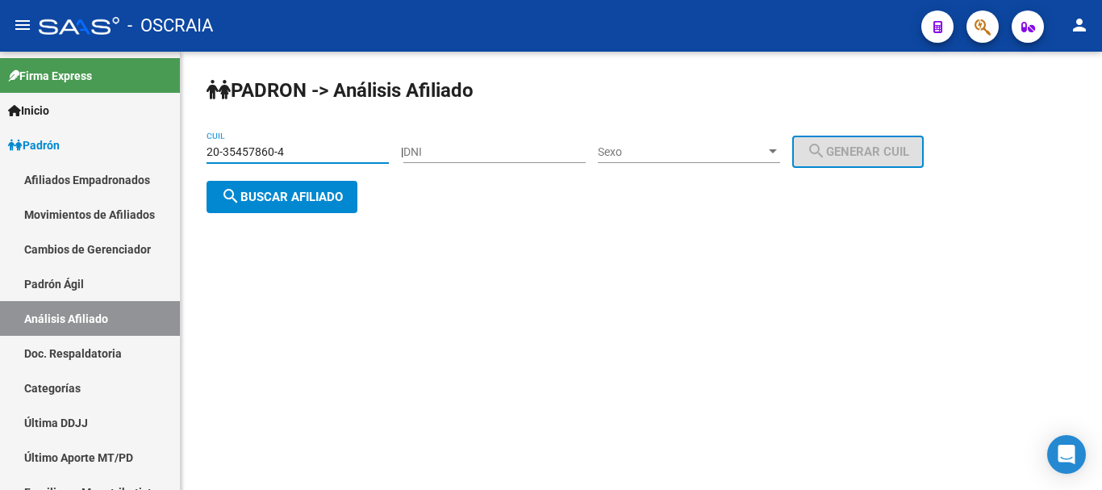
type input "20-35457860-4"
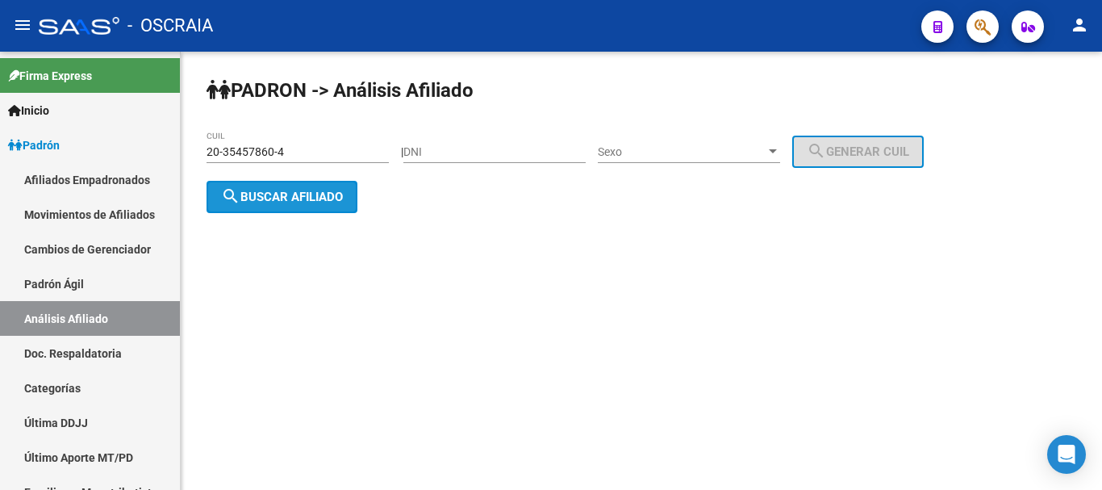
click at [327, 195] on span "search Buscar afiliado" at bounding box center [282, 197] width 122 height 15
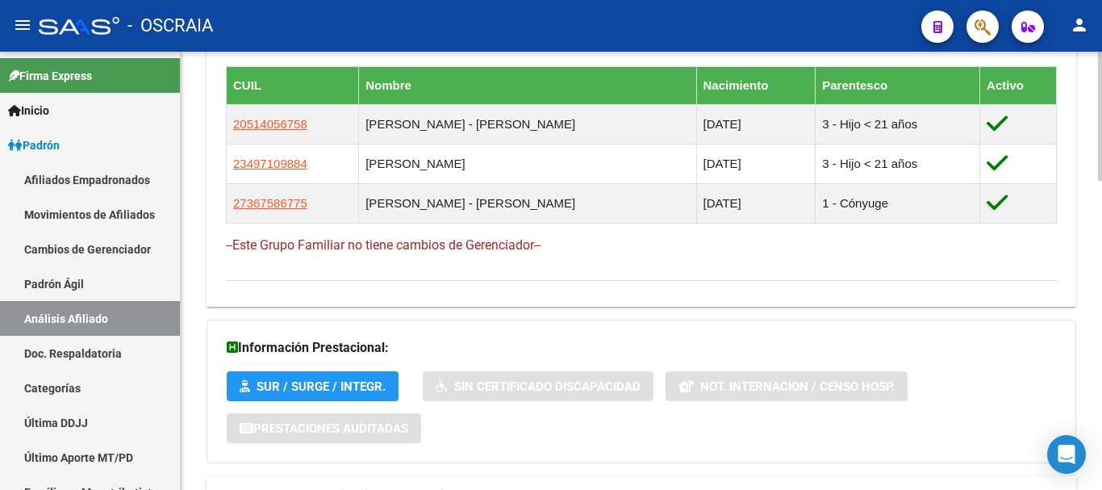
scroll to position [1050, 0]
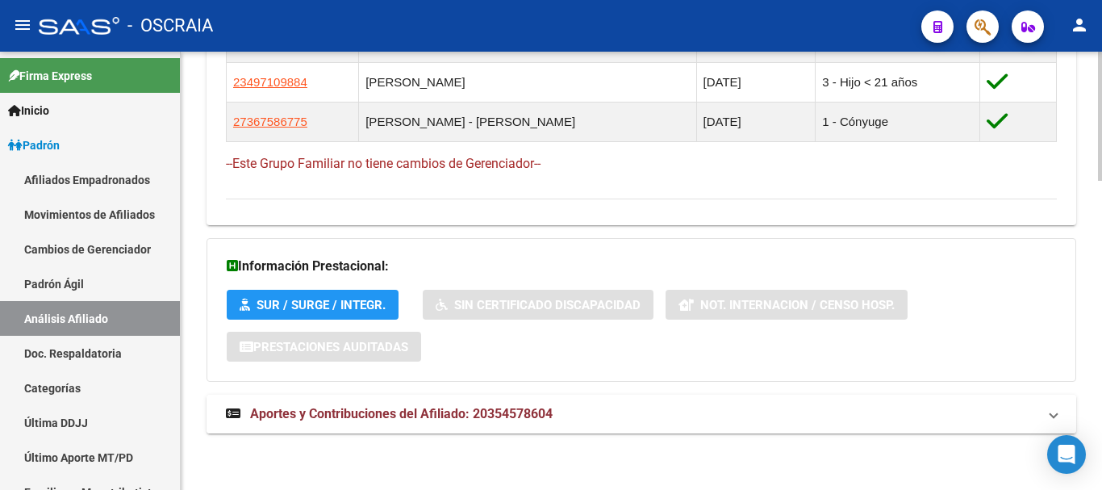
click at [355, 414] on span "Aportes y Contribuciones del Afiliado: 20354578604" at bounding box center [401, 413] width 303 height 15
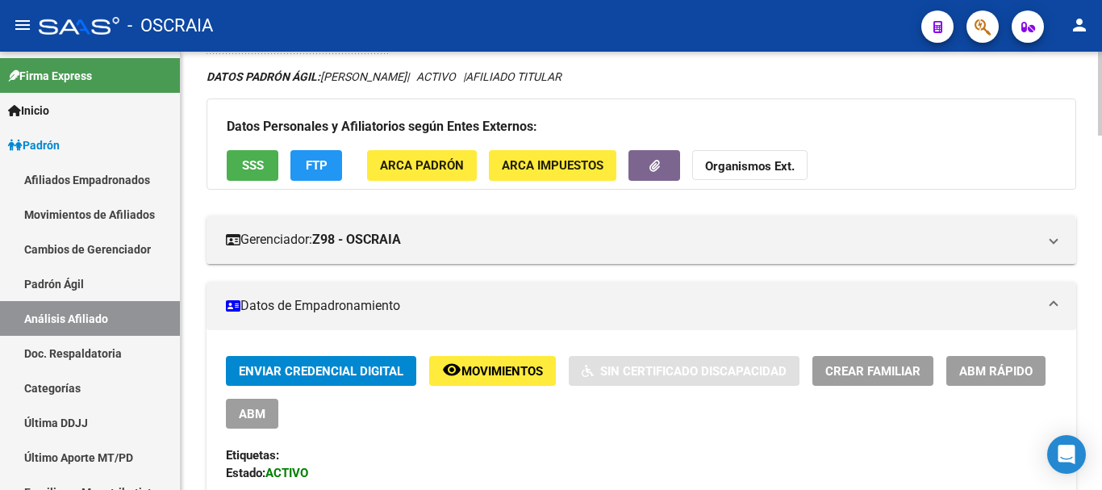
scroll to position [82, 0]
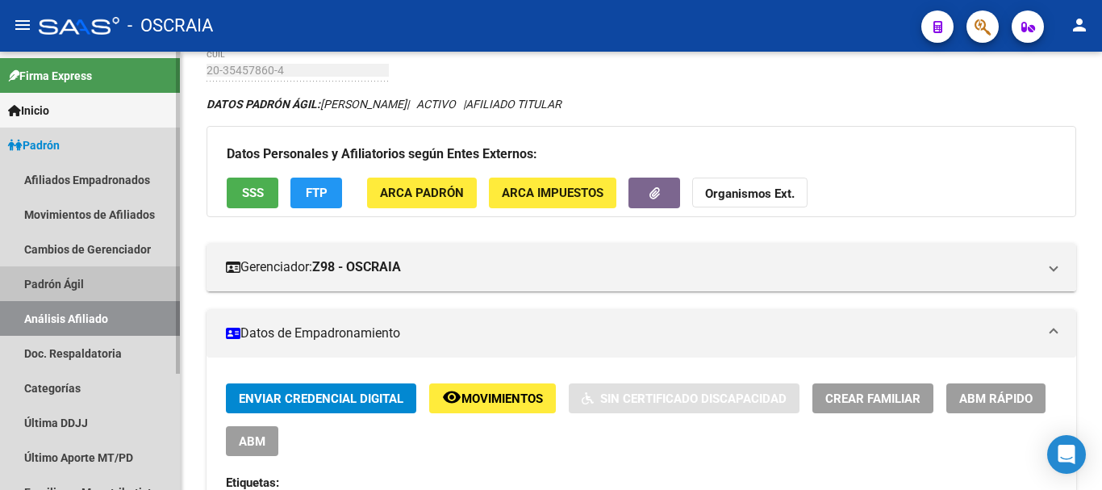
click at [74, 282] on link "Padrón Ágil" at bounding box center [90, 283] width 180 height 35
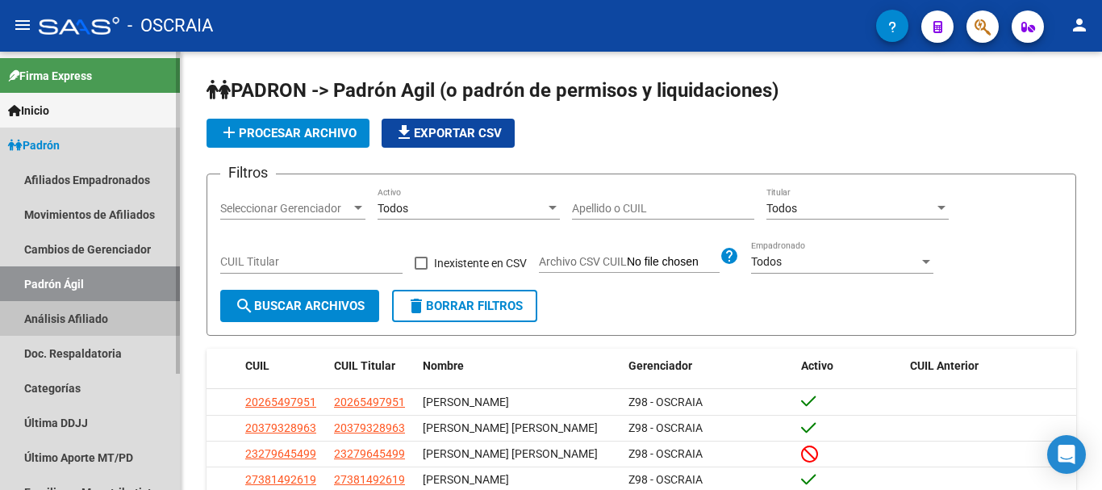
click at [74, 310] on link "Análisis Afiliado" at bounding box center [90, 318] width 180 height 35
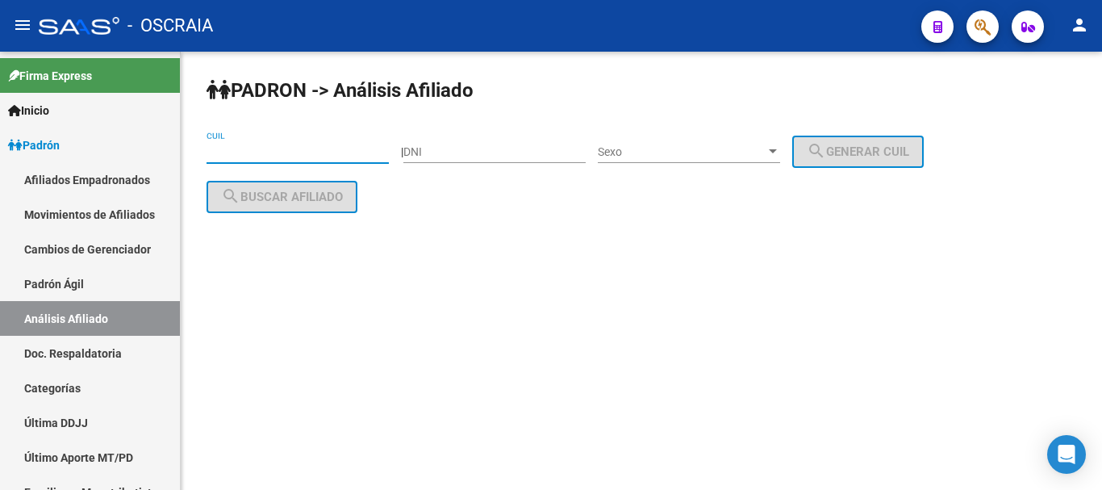
click at [257, 149] on input "CUIL" at bounding box center [298, 152] width 182 height 14
paste input "23-22952310-4"
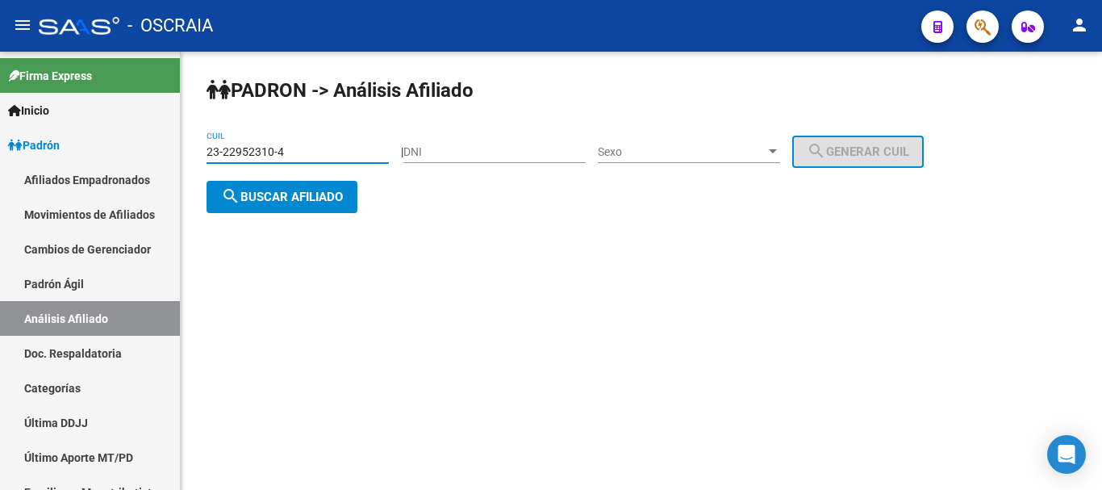
type input "23-22952310-4"
click at [311, 190] on span "search Buscar afiliado" at bounding box center [282, 197] width 122 height 15
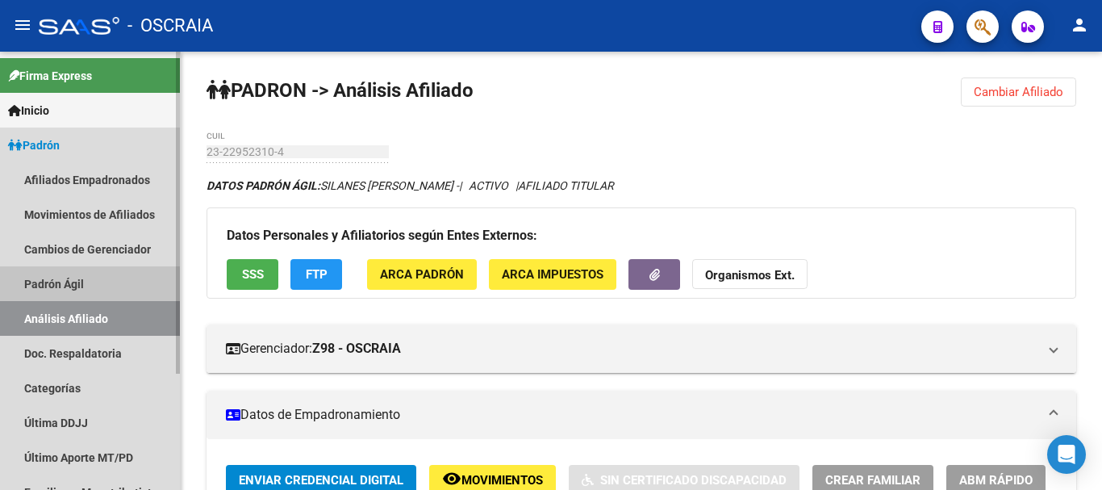
click at [115, 282] on link "Padrón Ágil" at bounding box center [90, 283] width 180 height 35
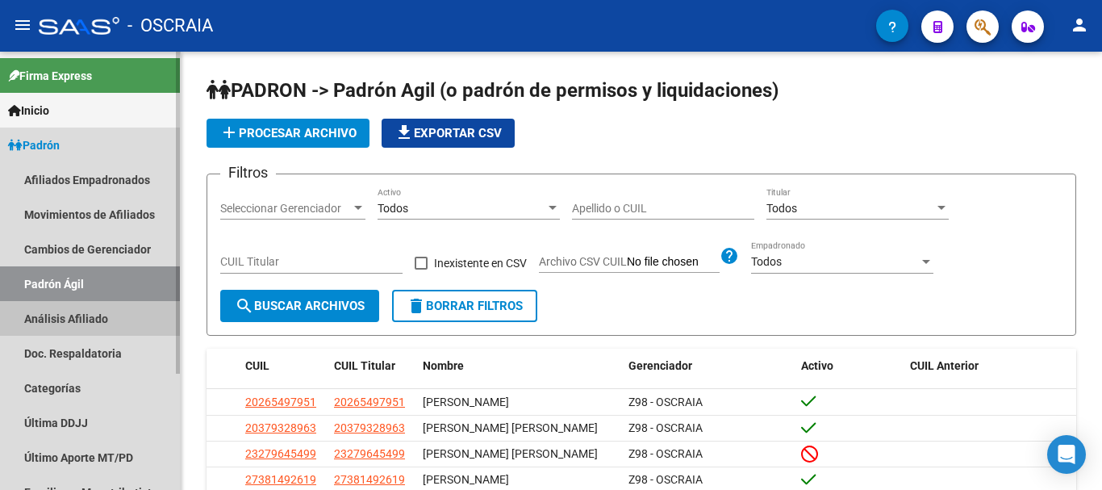
click at [105, 315] on link "Análisis Afiliado" at bounding box center [90, 318] width 180 height 35
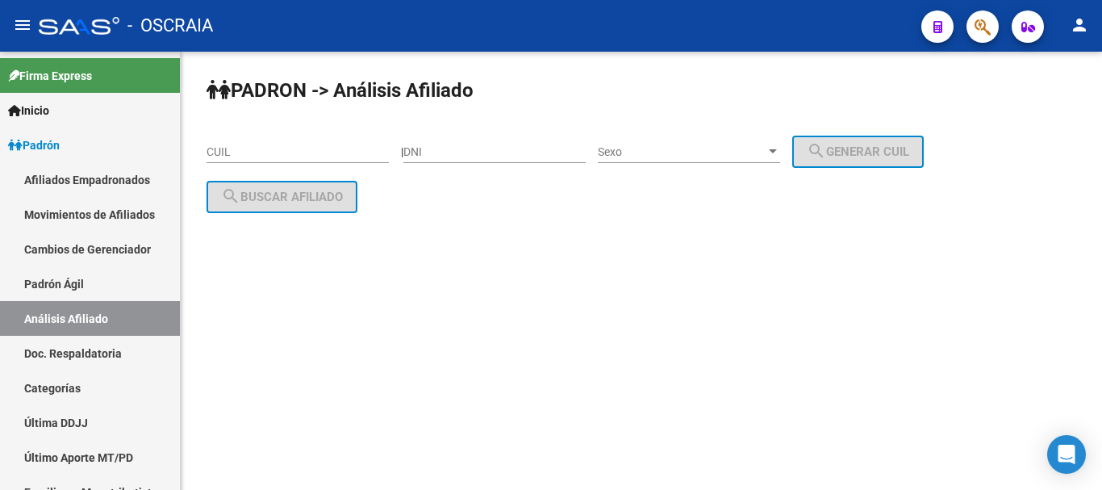
click at [554, 149] on input "DNI" at bounding box center [494, 152] width 182 height 14
type input "40455348"
click at [754, 154] on span "Sexo" at bounding box center [682, 152] width 168 height 14
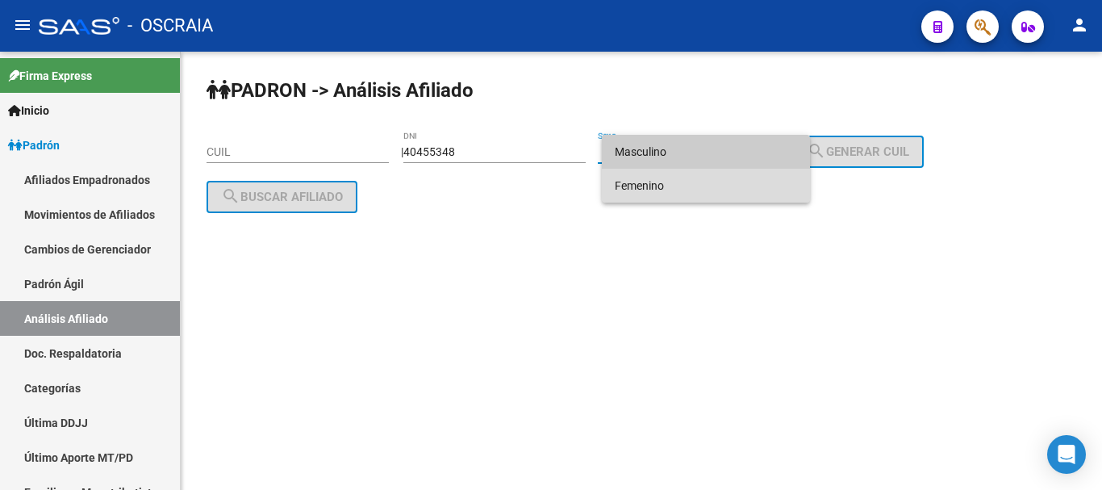
click at [754, 180] on span "Femenino" at bounding box center [706, 186] width 182 height 34
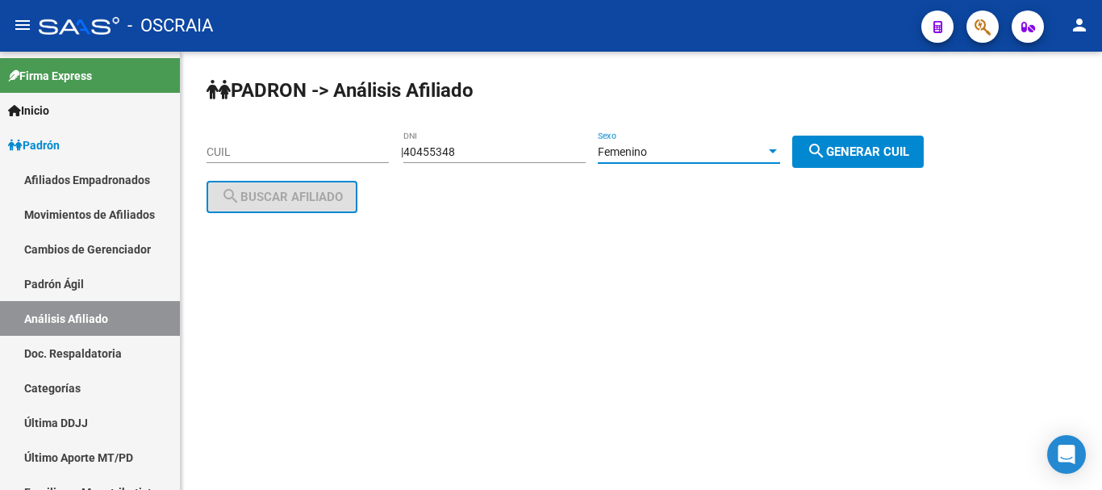
click at [826, 153] on mat-icon "search" at bounding box center [816, 150] width 19 height 19
type input "27-40455348-3"
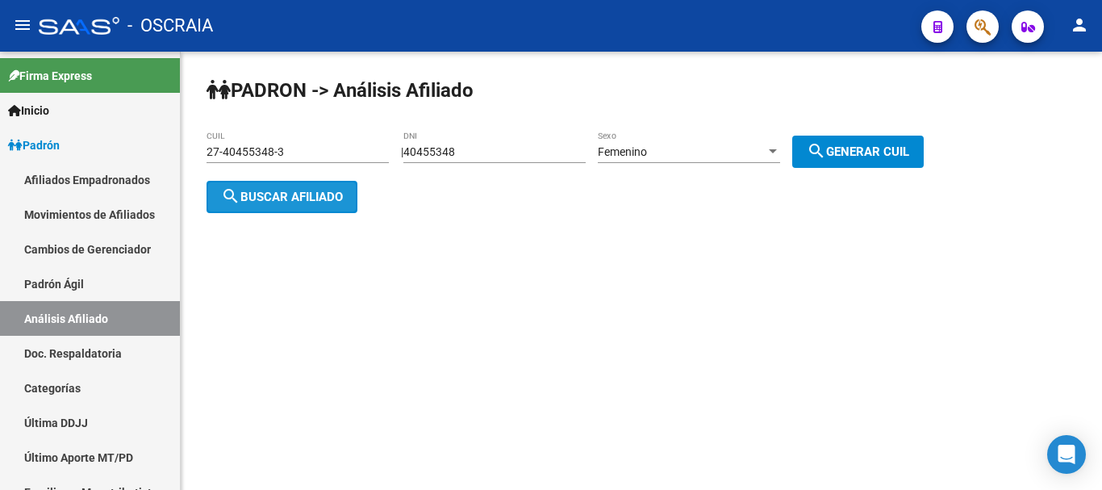
click at [307, 193] on span "search Buscar afiliado" at bounding box center [282, 197] width 122 height 15
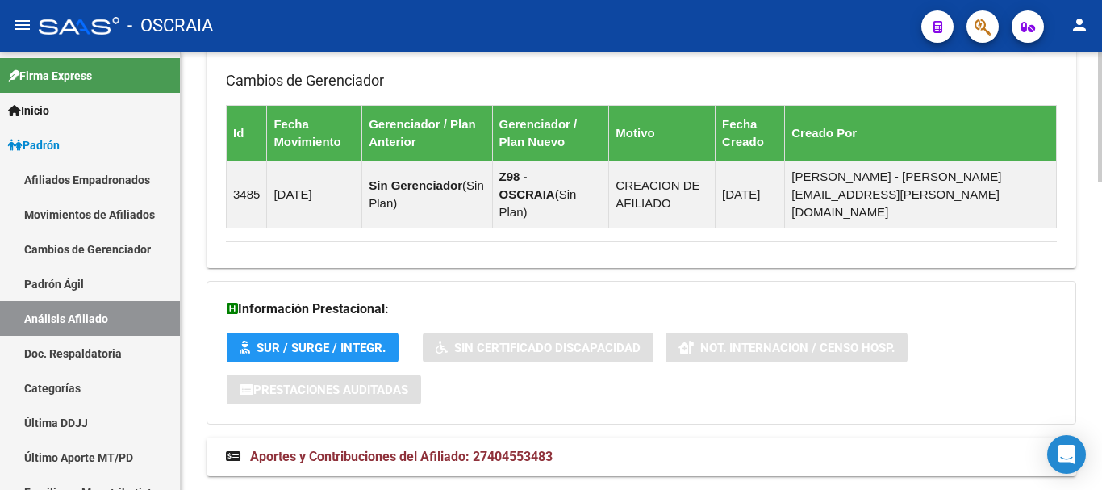
scroll to position [1026, 0]
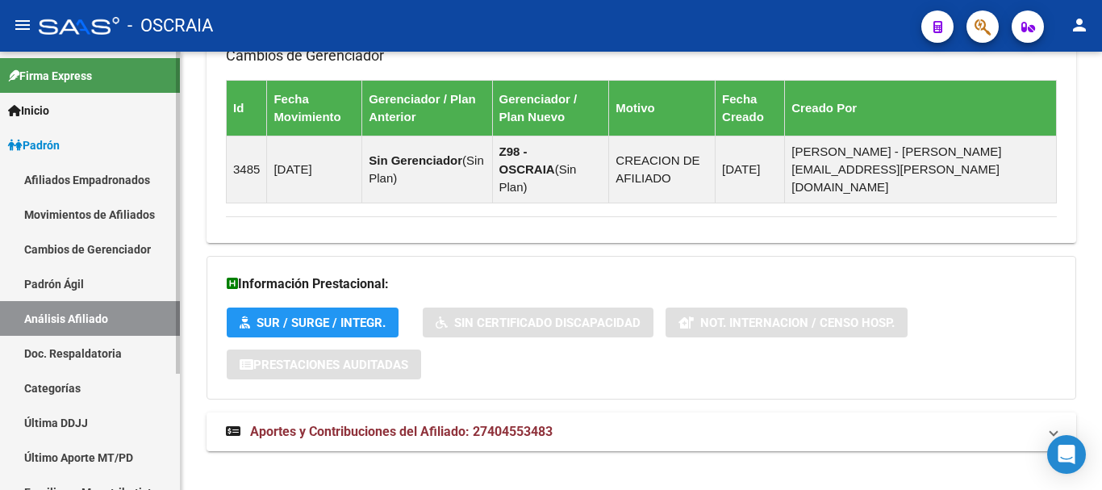
click at [69, 280] on link "Padrón Ágil" at bounding box center [90, 283] width 180 height 35
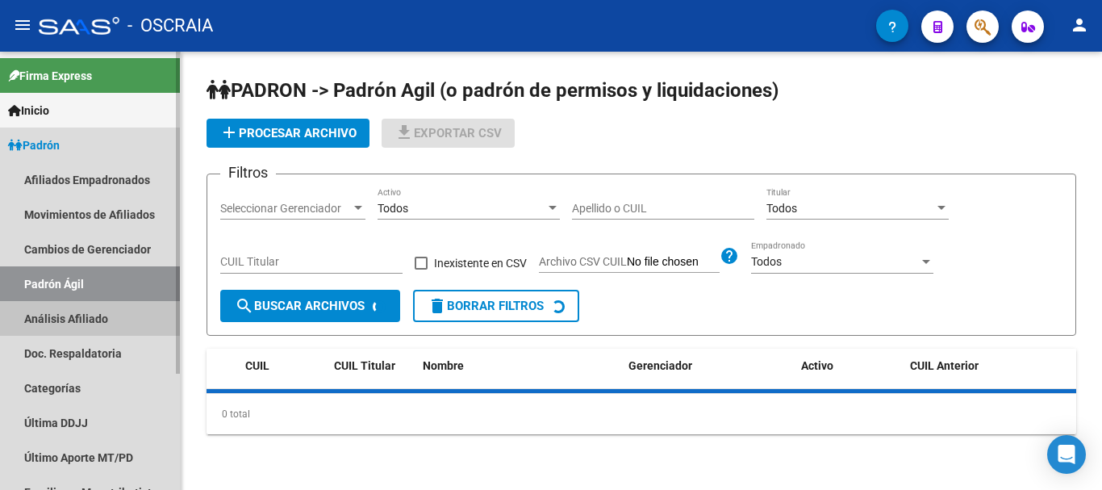
click at [61, 320] on link "Análisis Afiliado" at bounding box center [90, 318] width 180 height 35
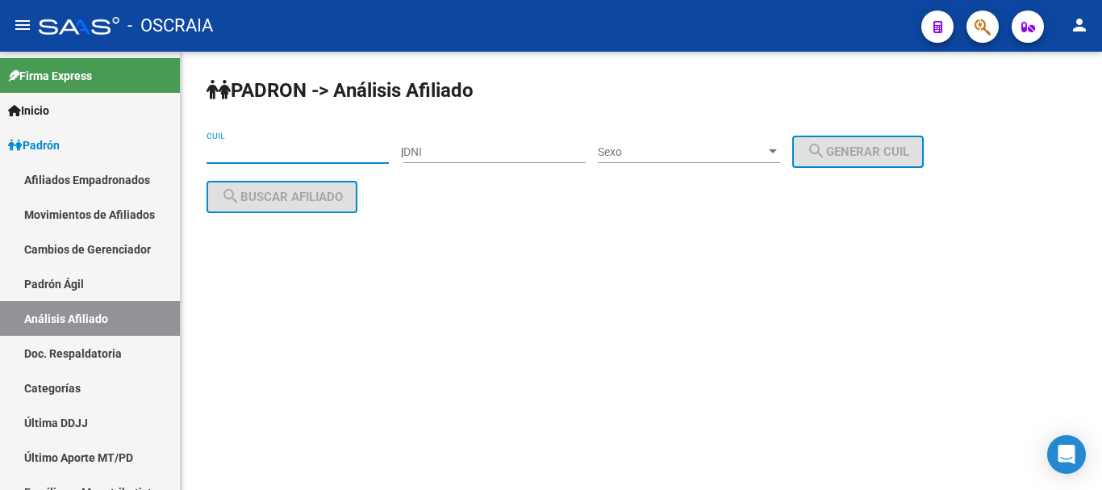
click at [289, 148] on input "CUIL" at bounding box center [298, 152] width 182 height 14
paste input "20-40021497-3"
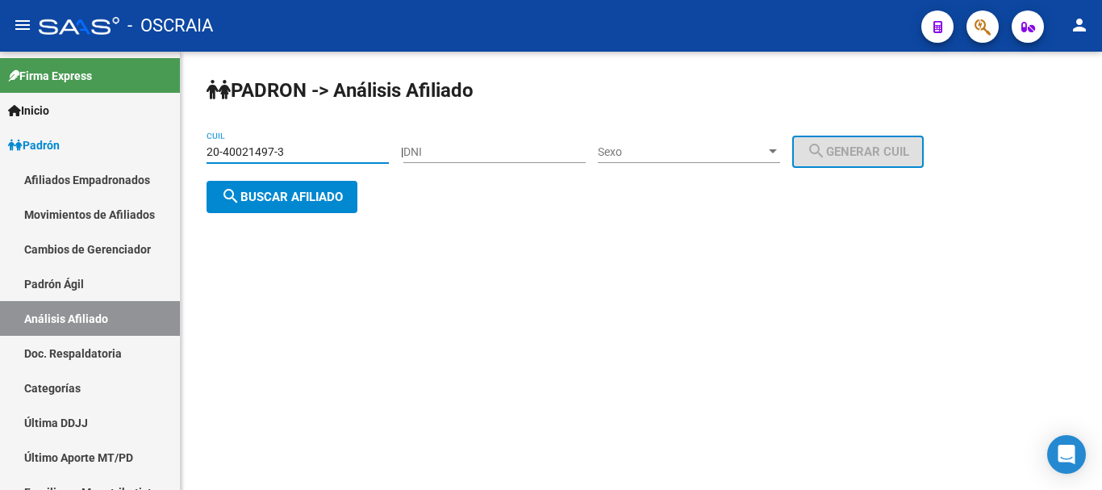
type input "20-40021497-3"
click at [303, 185] on button "search Buscar afiliado" at bounding box center [282, 197] width 151 height 32
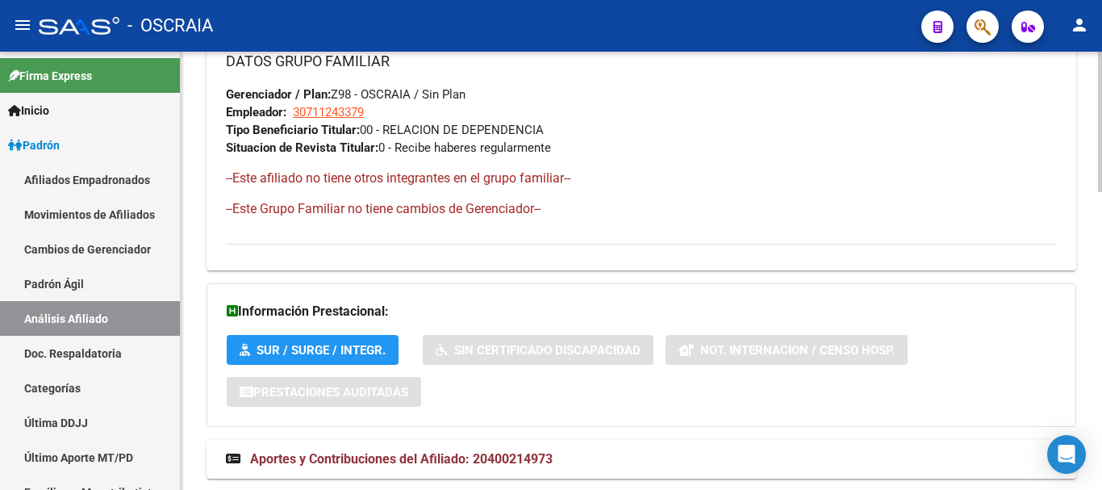
scroll to position [933, 0]
